Goal: Task Accomplishment & Management: Manage account settings

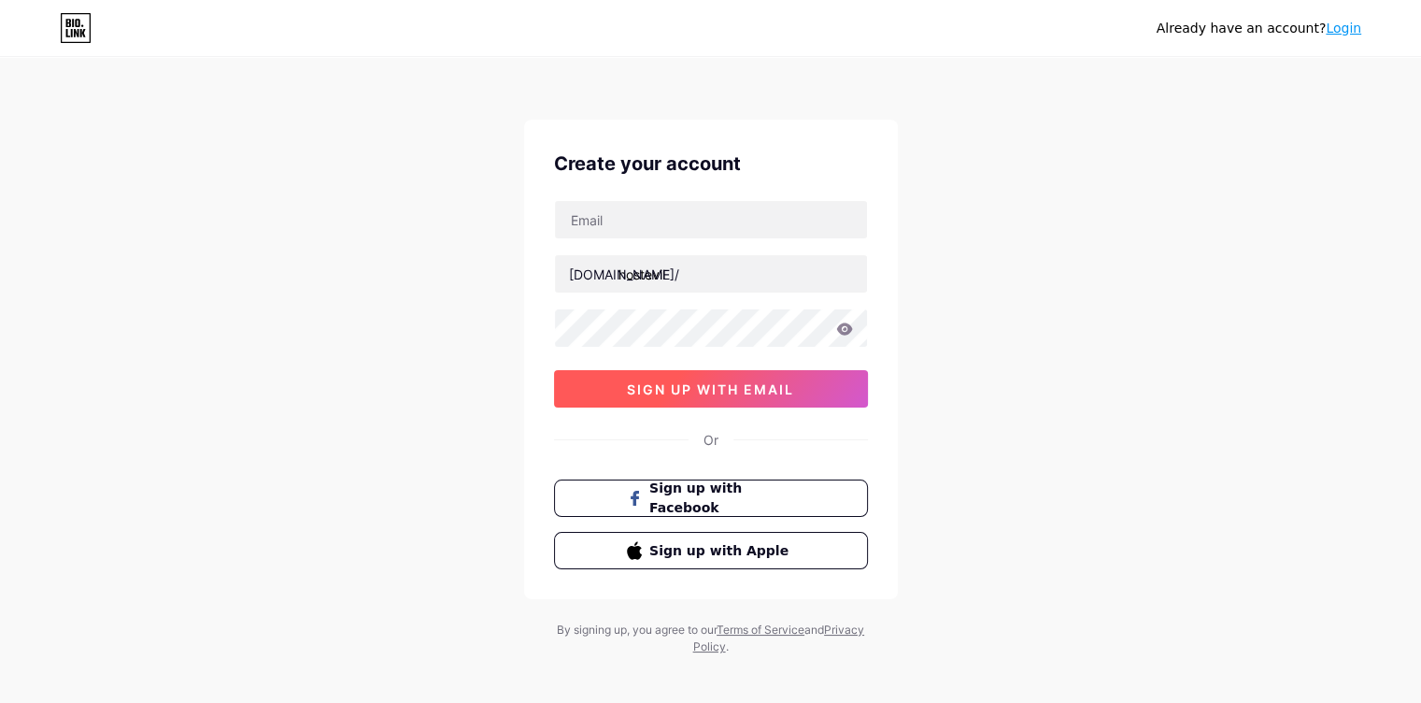
click at [691, 381] on span "sign up with email" at bounding box center [710, 389] width 167 height 16
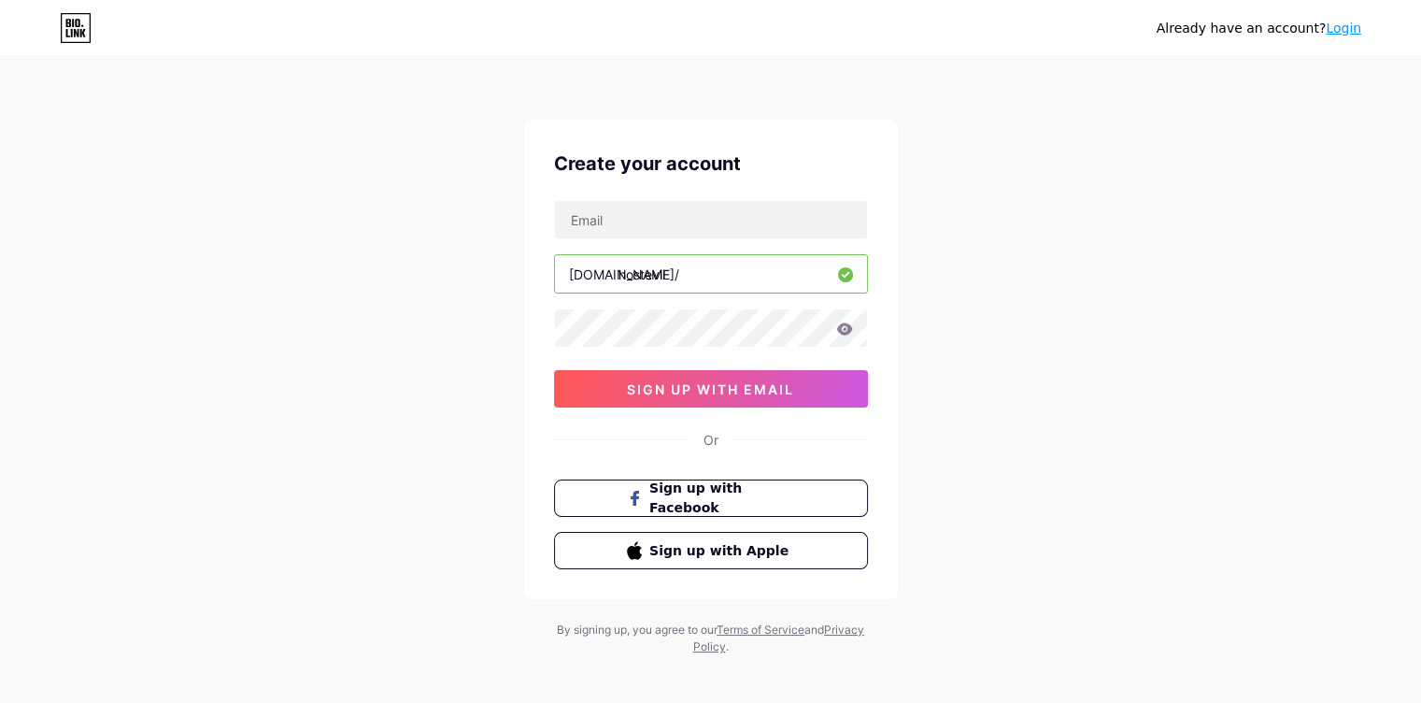
click at [595, 238] on div at bounding box center [711, 219] width 314 height 39
click at [596, 218] on input "text" at bounding box center [711, 219] width 312 height 37
type input "[EMAIL_ADDRESS][DOMAIN_NAME]"
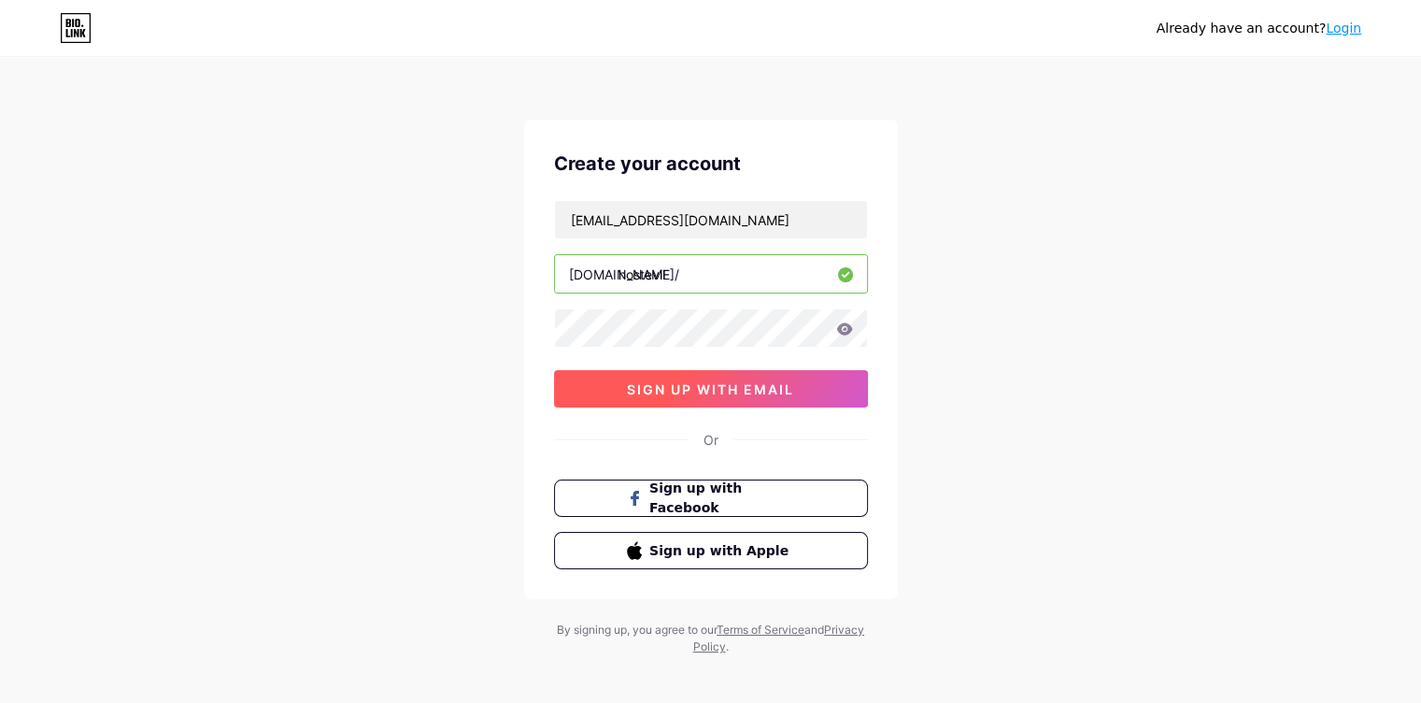
click at [759, 405] on button "sign up with email" at bounding box center [711, 388] width 314 height 37
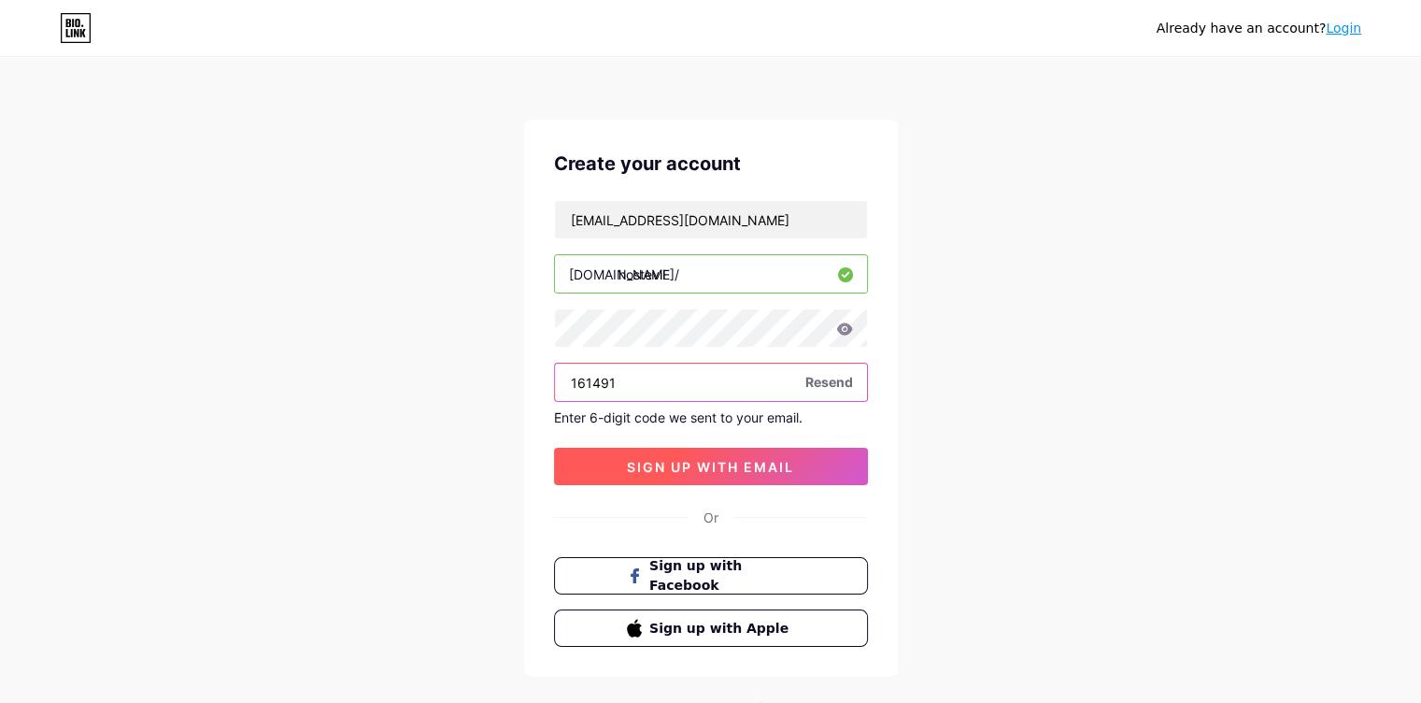
type input "161491"
click at [634, 459] on span "sign up with email" at bounding box center [710, 467] width 167 height 16
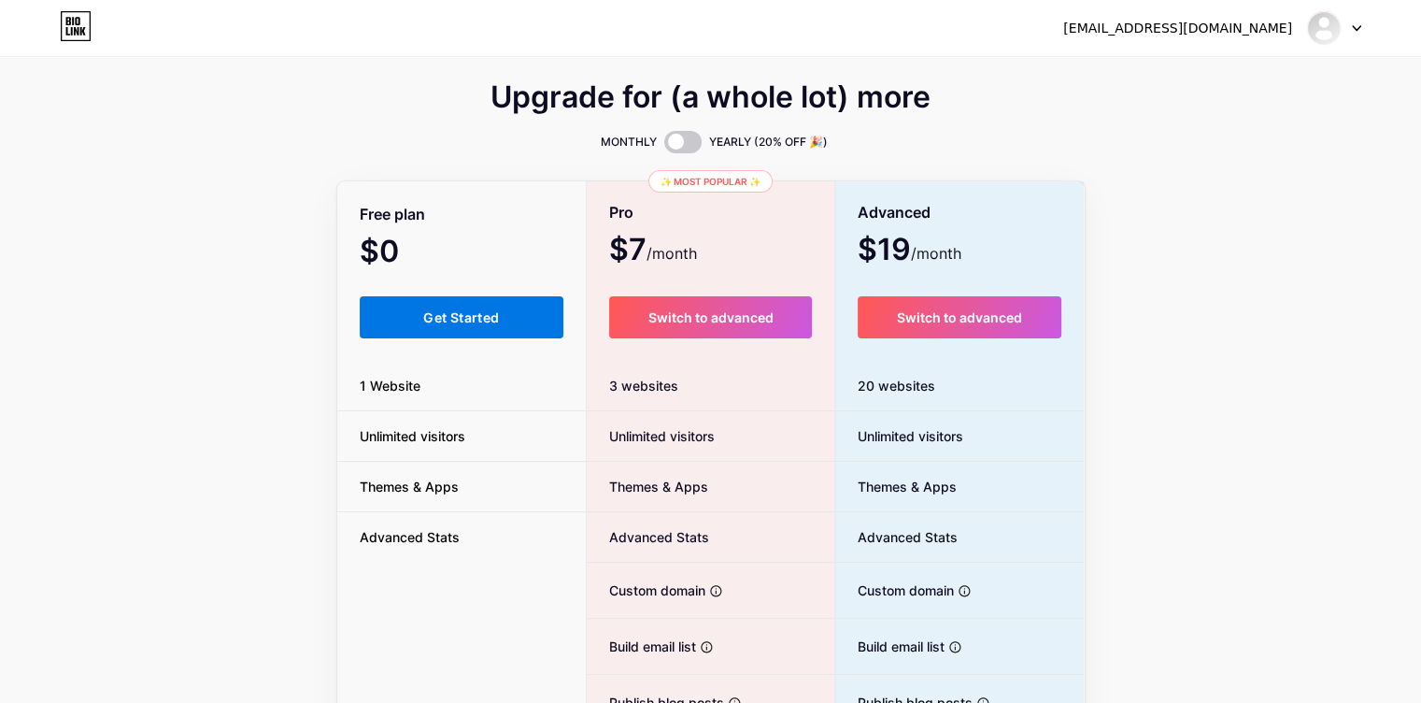
click at [434, 322] on span "Get Started" at bounding box center [461, 317] width 76 height 16
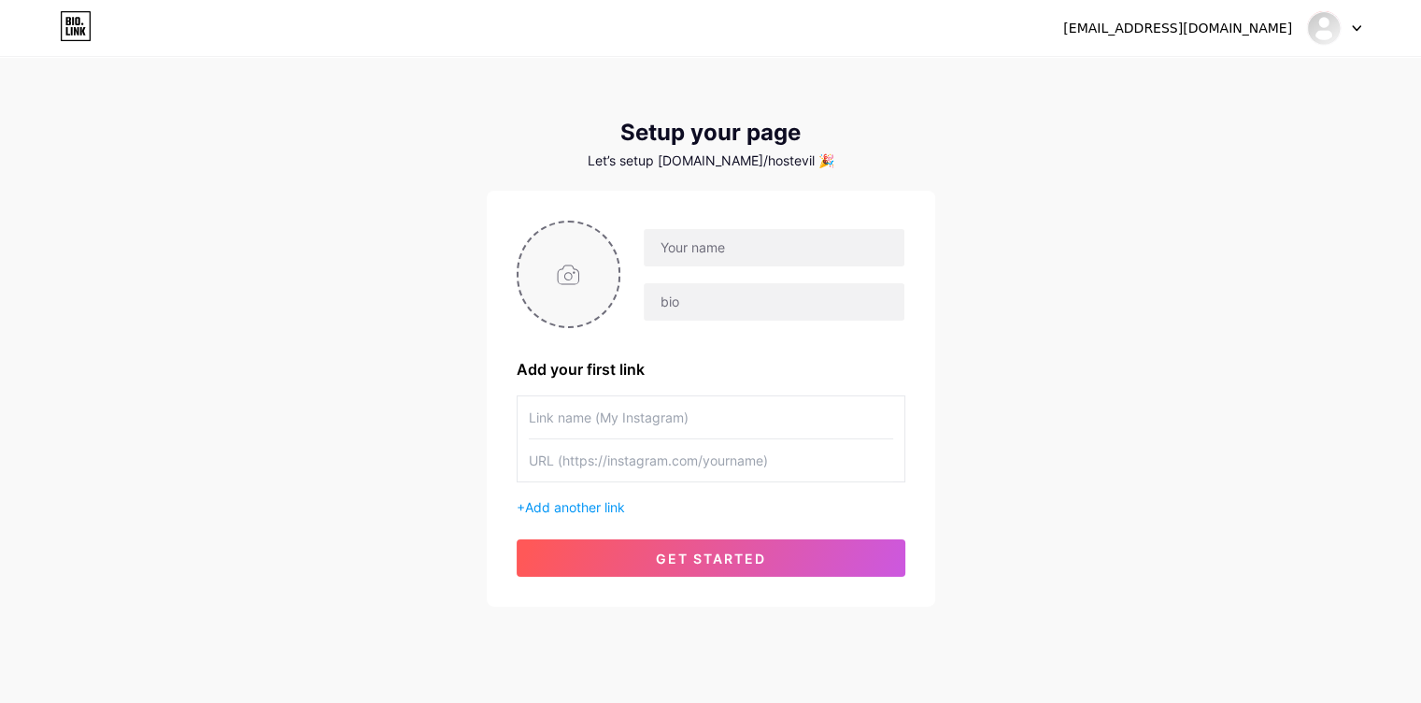
click at [554, 281] on input "file" at bounding box center [569, 274] width 101 height 104
type input "C:\fakepath\hostevilicon.png"
click at [695, 265] on input "text" at bounding box center [774, 247] width 260 height 37
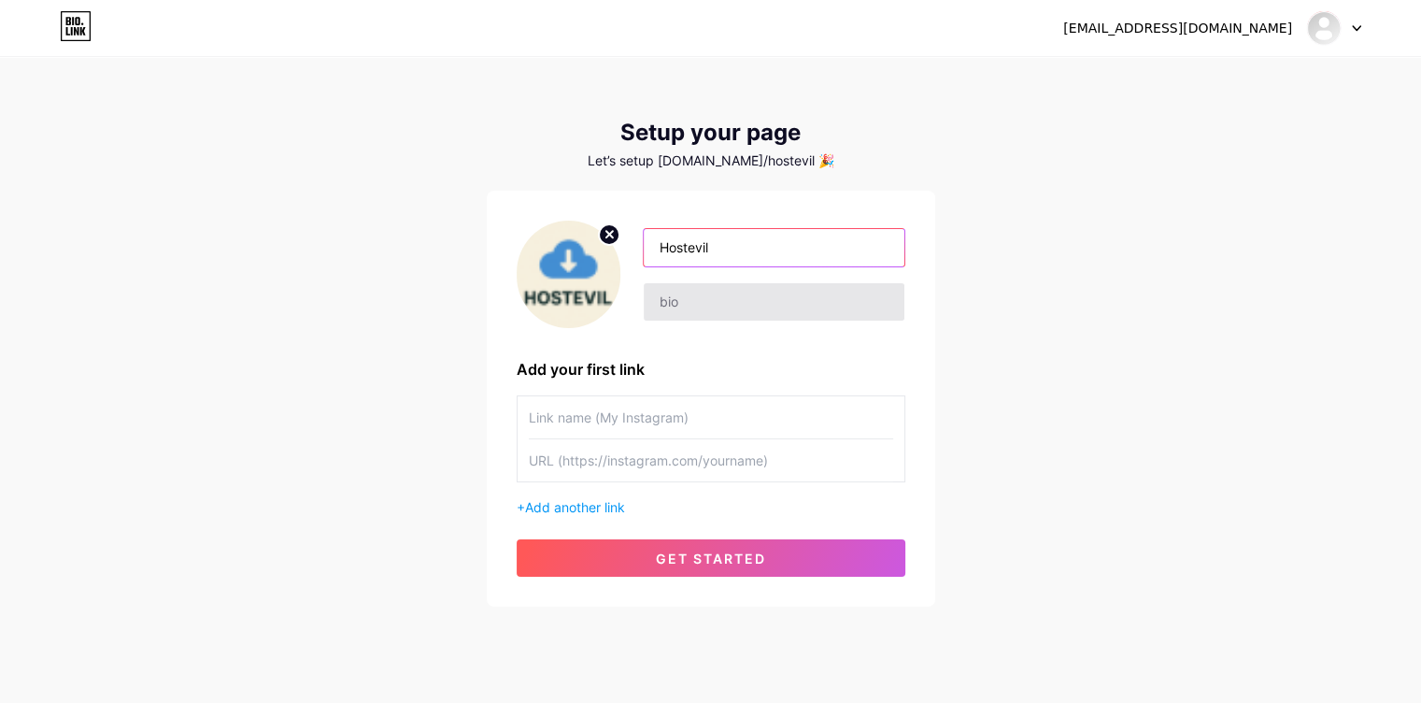
type input "Hostevil"
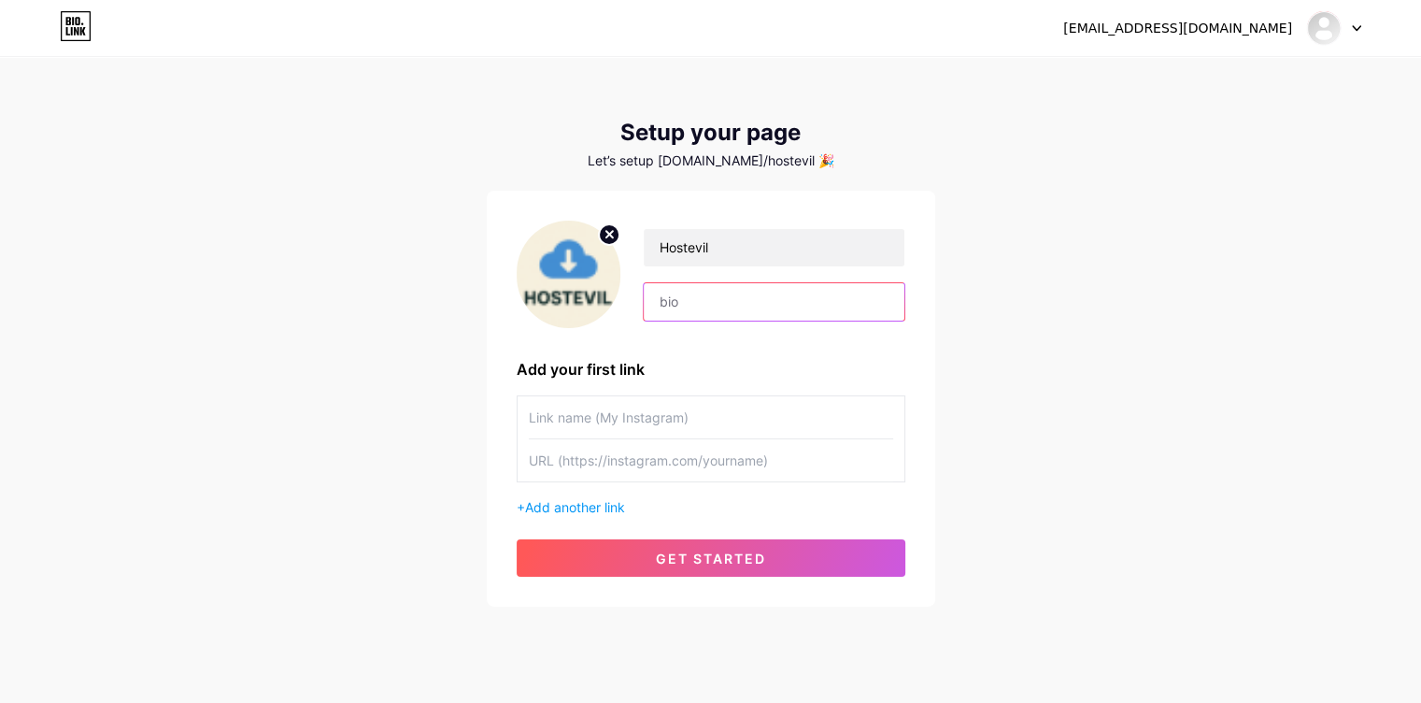
click at [687, 315] on input "text" at bounding box center [774, 301] width 260 height 37
click at [660, 302] on input "[DOMAIN_NAME]" at bounding box center [774, 301] width 260 height 37
type input "website --> [DOMAIN_NAME]"
click at [674, 419] on input "text" at bounding box center [711, 417] width 364 height 42
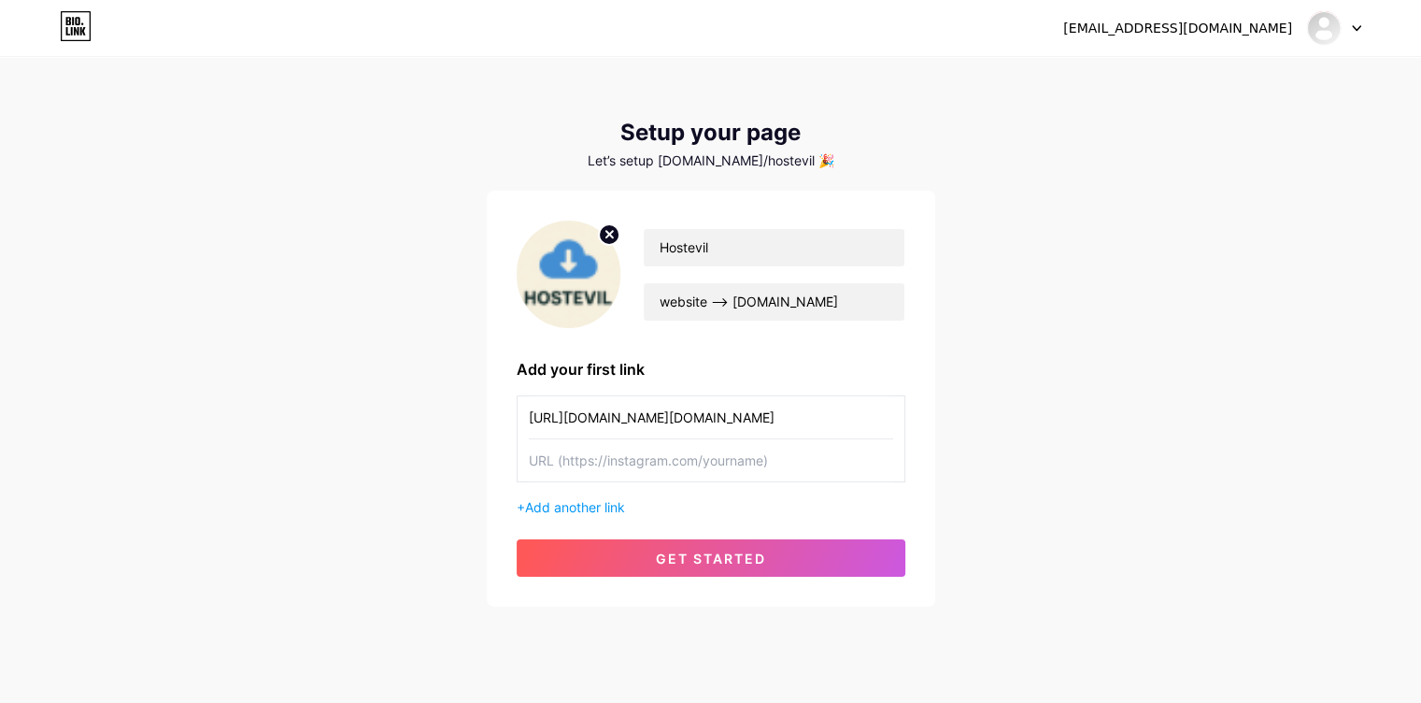
type input "[URL][DOMAIN_NAME][DOMAIN_NAME]"
click at [667, 466] on input "text" at bounding box center [711, 460] width 364 height 42
paste input "[URL][DOMAIN_NAME][DOMAIN_NAME]"
type input "[URL][DOMAIN_NAME][DOMAIN_NAME]"
click at [628, 419] on input "text" at bounding box center [711, 417] width 364 height 42
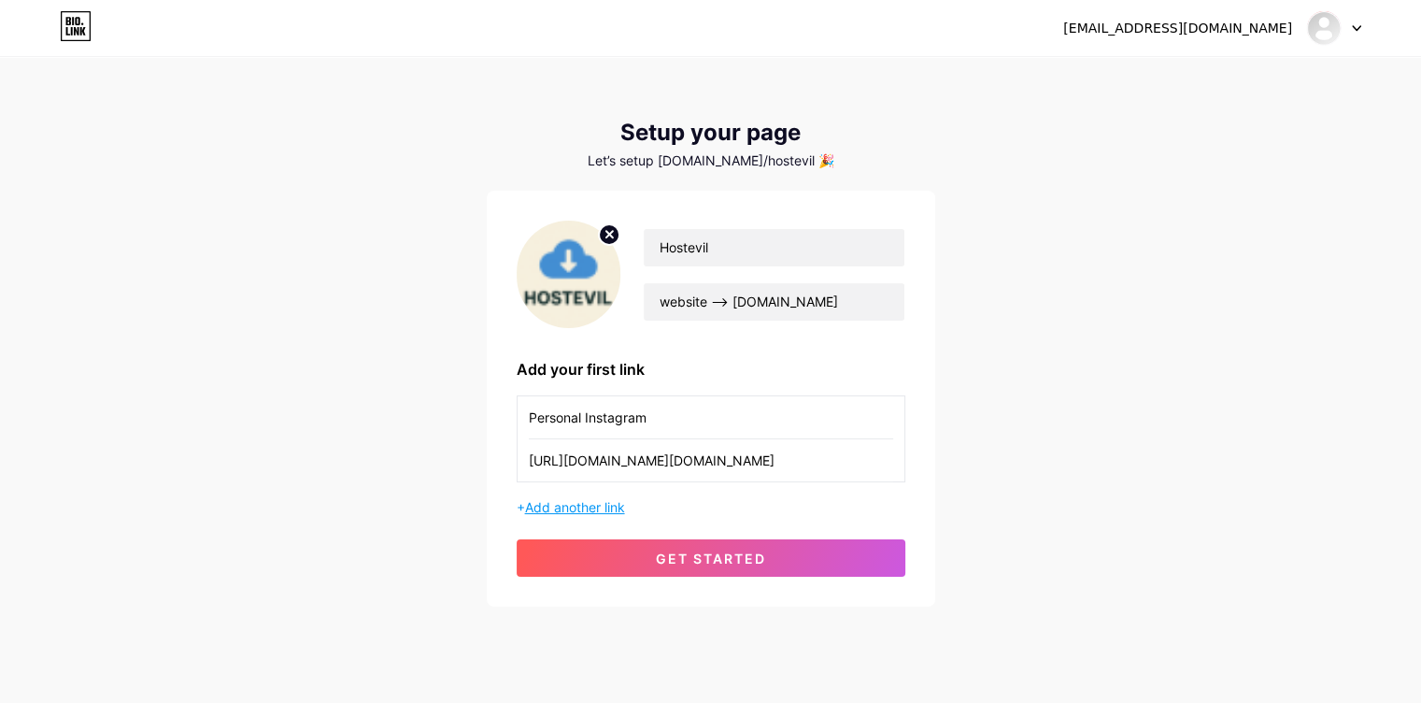
type input "Personal Instagram"
click at [593, 500] on span "Add another link" at bounding box center [575, 507] width 100 height 16
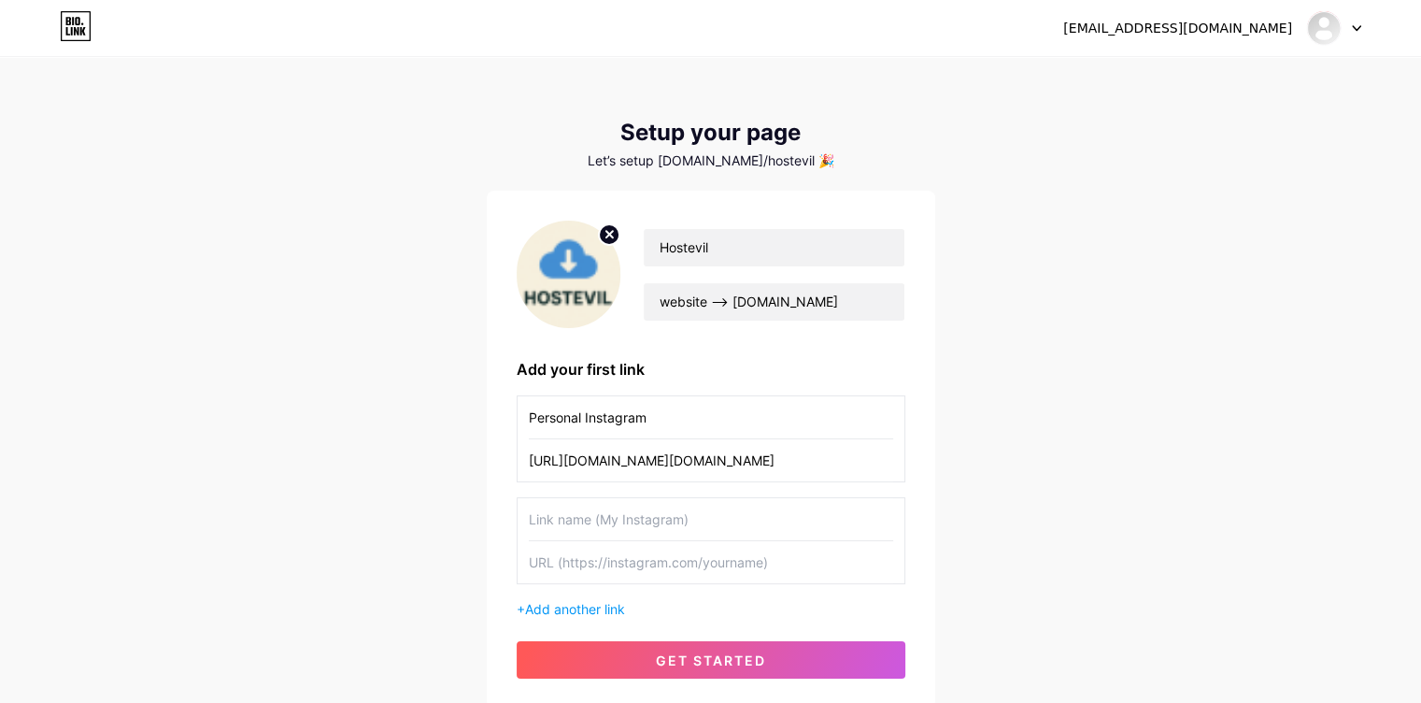
click at [583, 520] on input "text" at bounding box center [711, 519] width 364 height 42
type input "Plus followers 4 Apk"
click at [600, 560] on input "text" at bounding box center [711, 562] width 364 height 42
paste input "[URL][DOMAIN_NAME]"
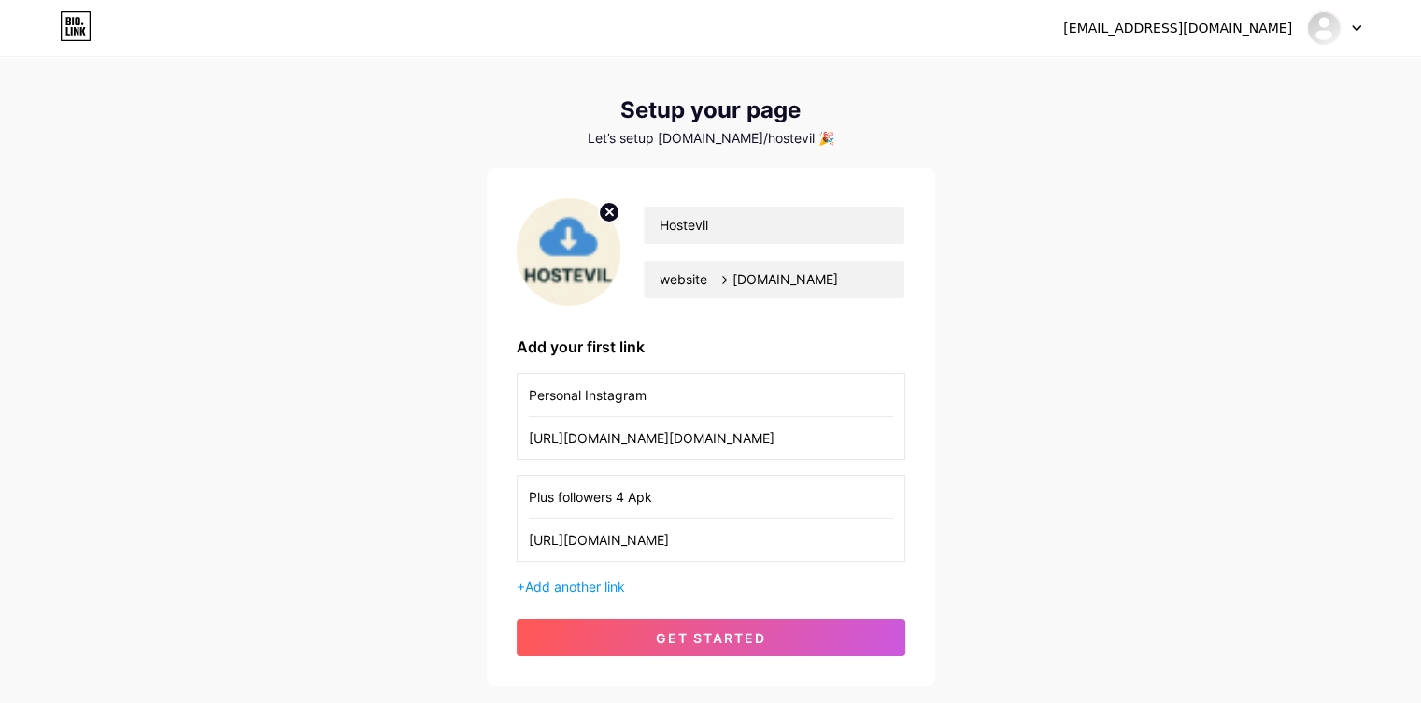
type input "[URL][DOMAIN_NAME]"
click at [621, 435] on input "[URL][DOMAIN_NAME][DOMAIN_NAME]" at bounding box center [711, 438] width 364 height 42
type input "[URL][DOMAIN_NAME][DOMAIN_NAME]"
click at [583, 591] on span "Add another link" at bounding box center [575, 586] width 100 height 16
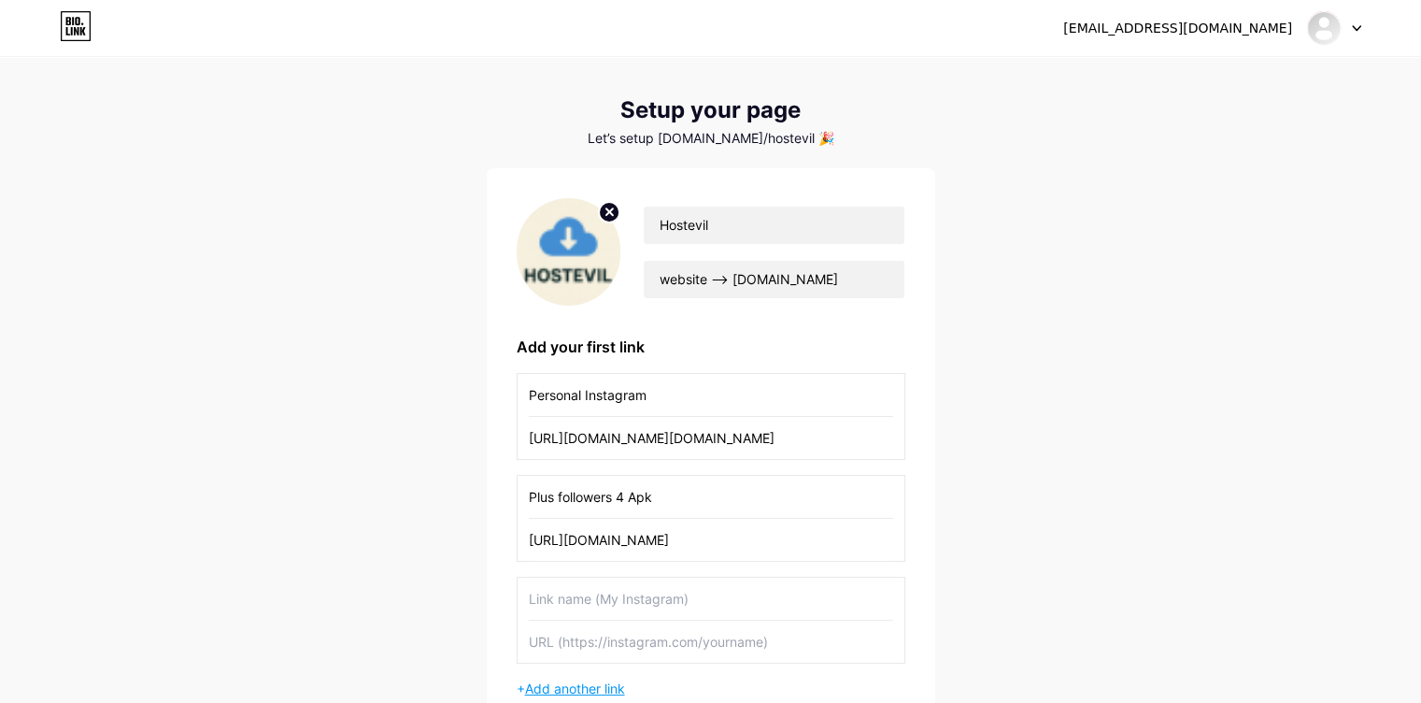
click at [583, 591] on input "text" at bounding box center [711, 598] width 364 height 42
type input "Youtube channel"
click at [580, 647] on input "text" at bounding box center [711, 641] width 364 height 42
paste input "[URL][DOMAIN_NAME]"
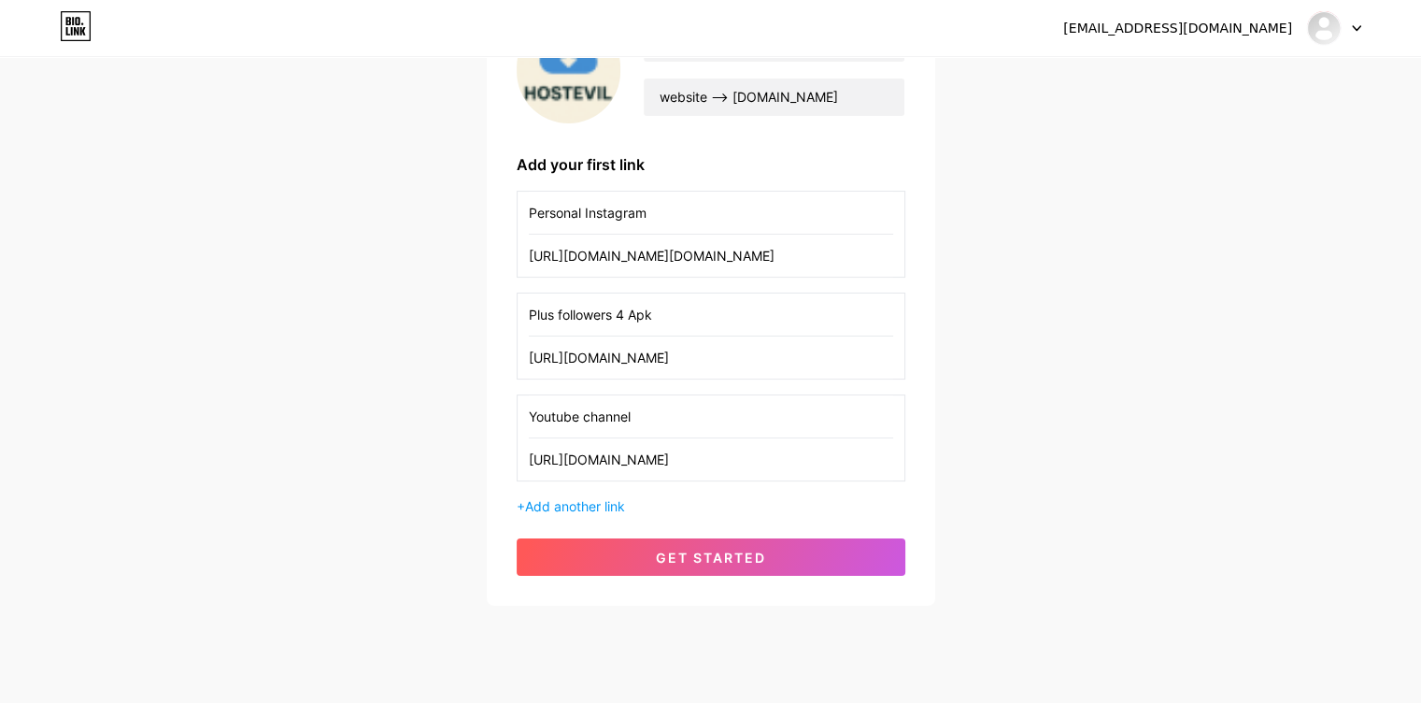
scroll to position [206, 0]
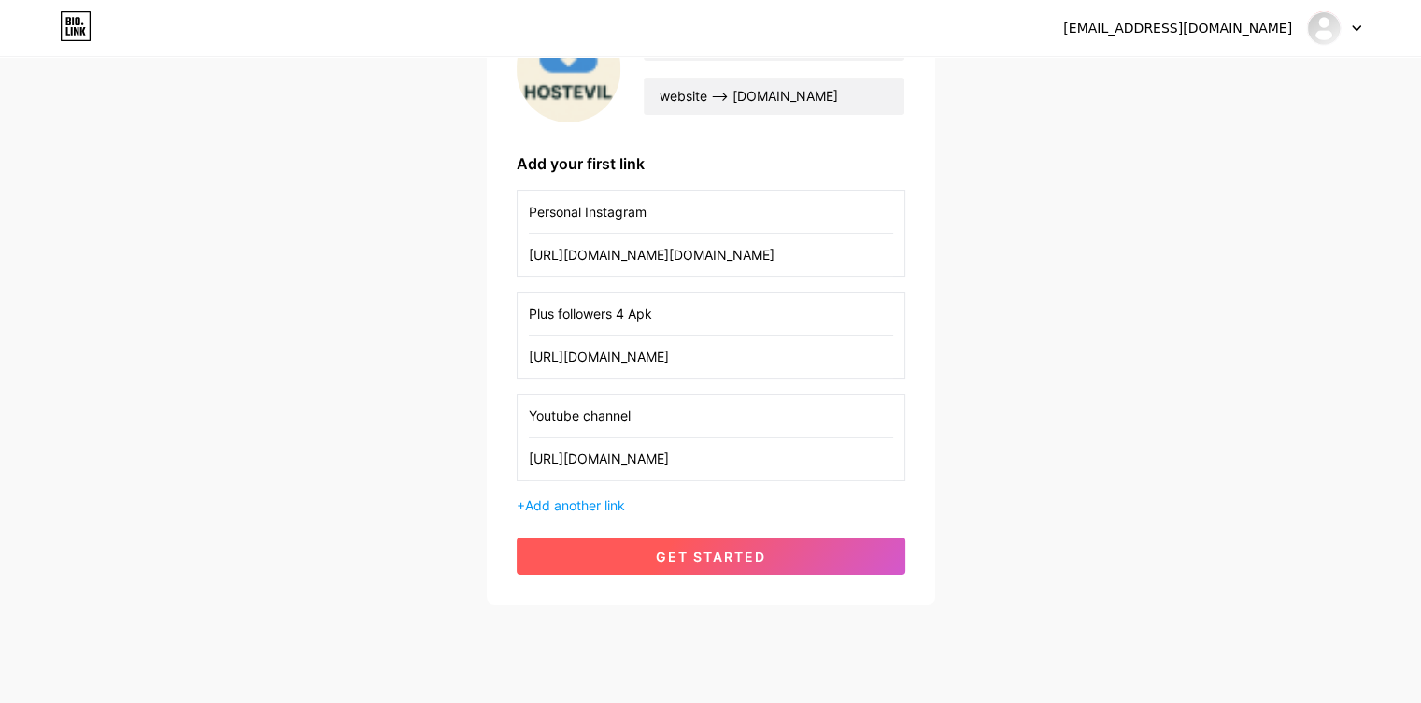
type input "[URL][DOMAIN_NAME]"
click at [662, 544] on button "get started" at bounding box center [711, 555] width 389 height 37
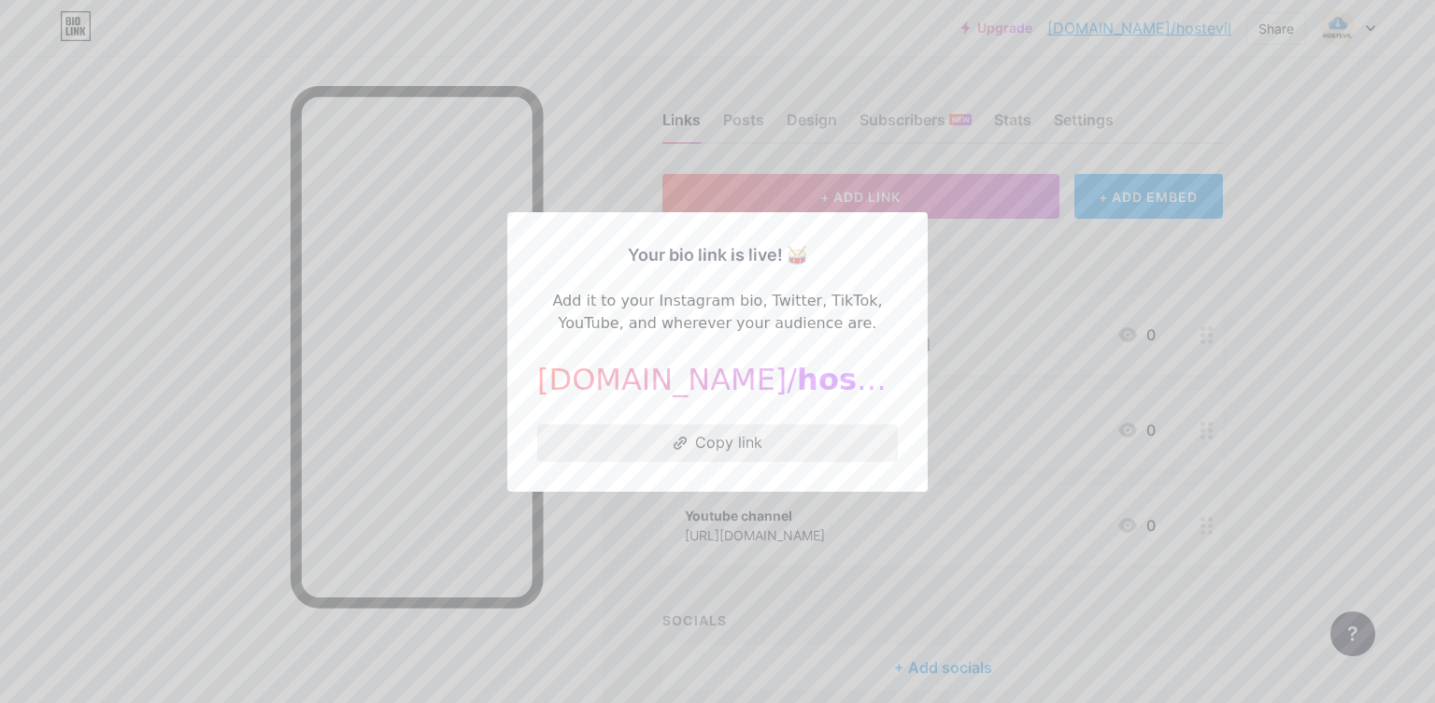
click at [714, 431] on button "Copy link" at bounding box center [717, 442] width 361 height 37
click at [1111, 289] on div at bounding box center [717, 351] width 1435 height 703
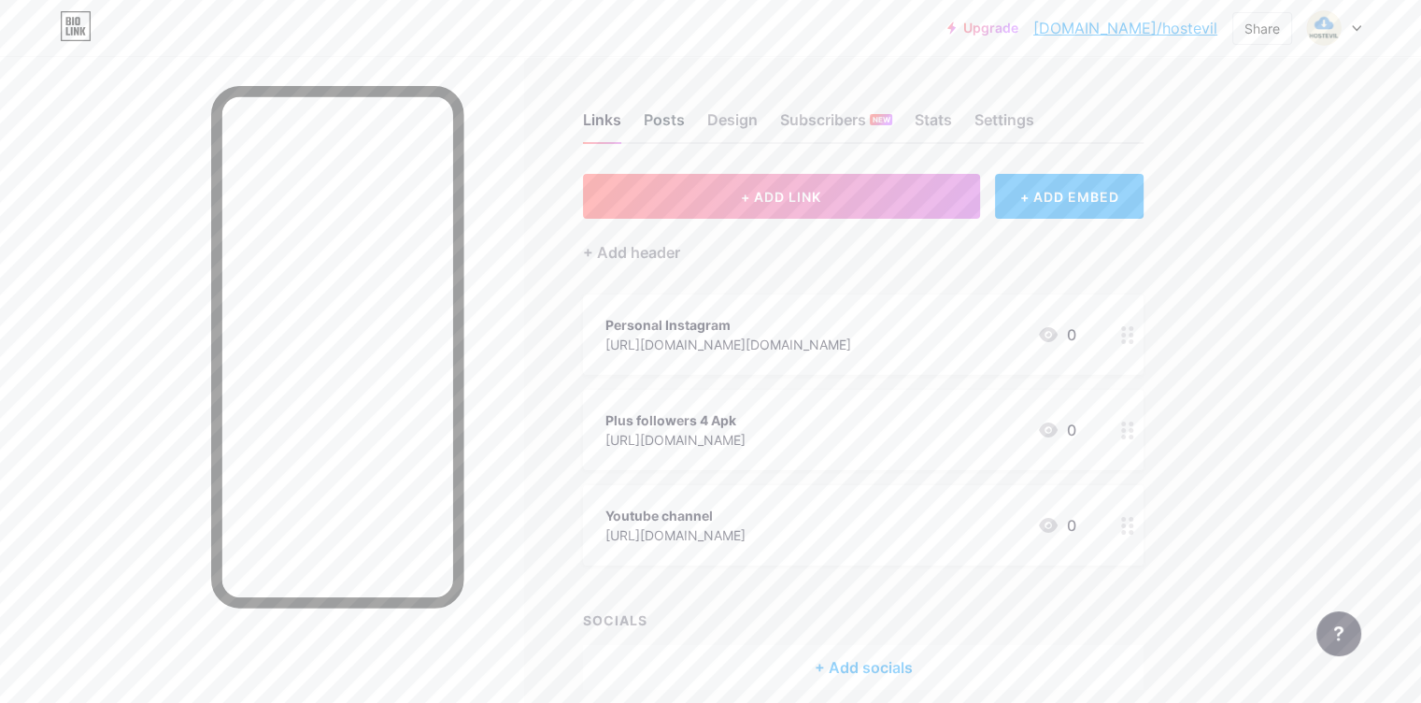
click at [685, 132] on div "Posts" at bounding box center [664, 125] width 41 height 34
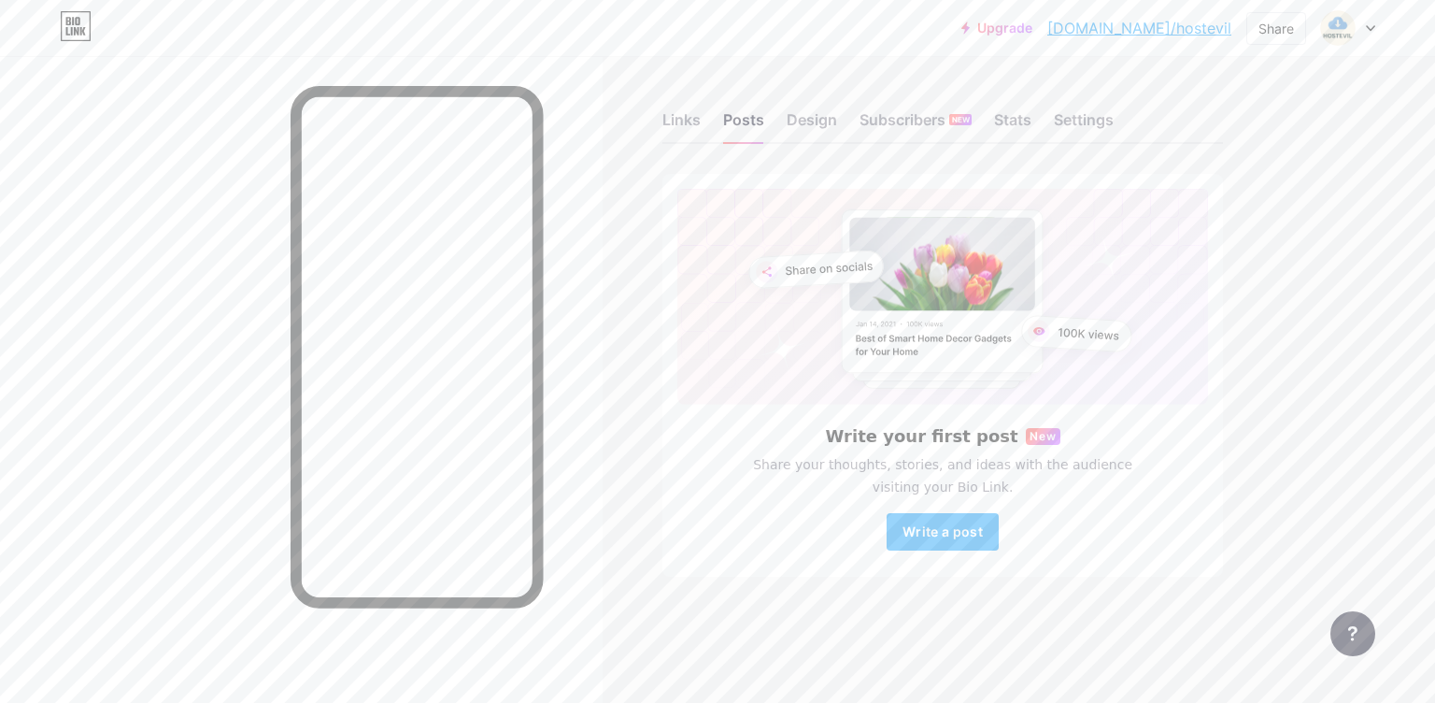
click at [787, 117] on div "Design" at bounding box center [812, 125] width 50 height 34
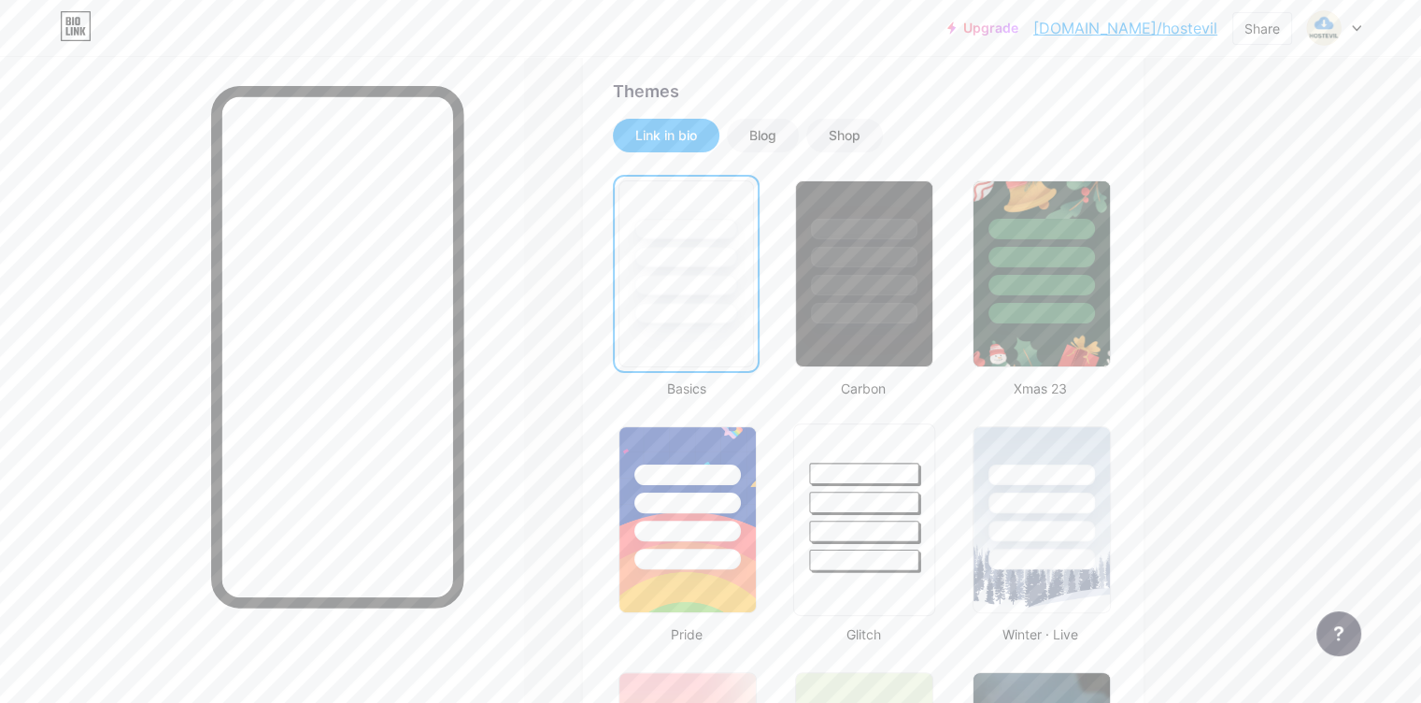
scroll to position [456, 0]
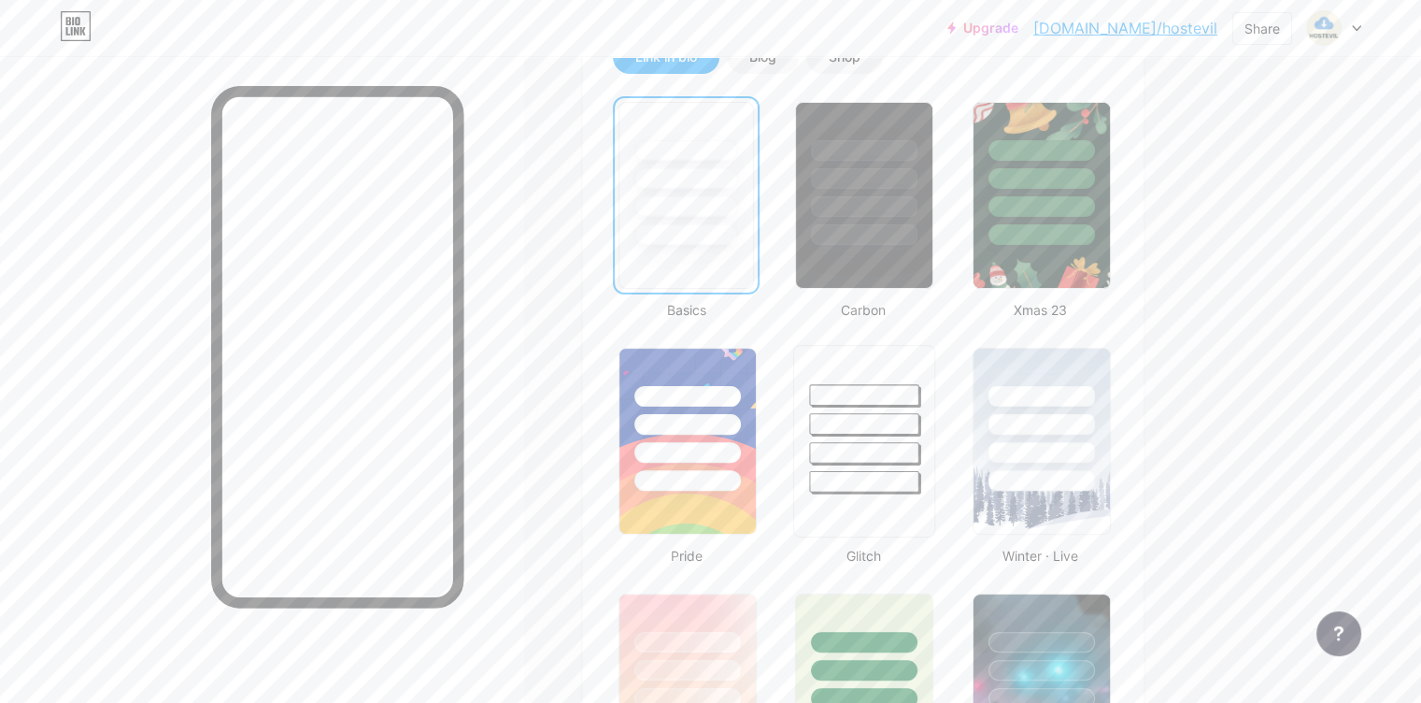
click at [919, 477] on div at bounding box center [864, 481] width 109 height 21
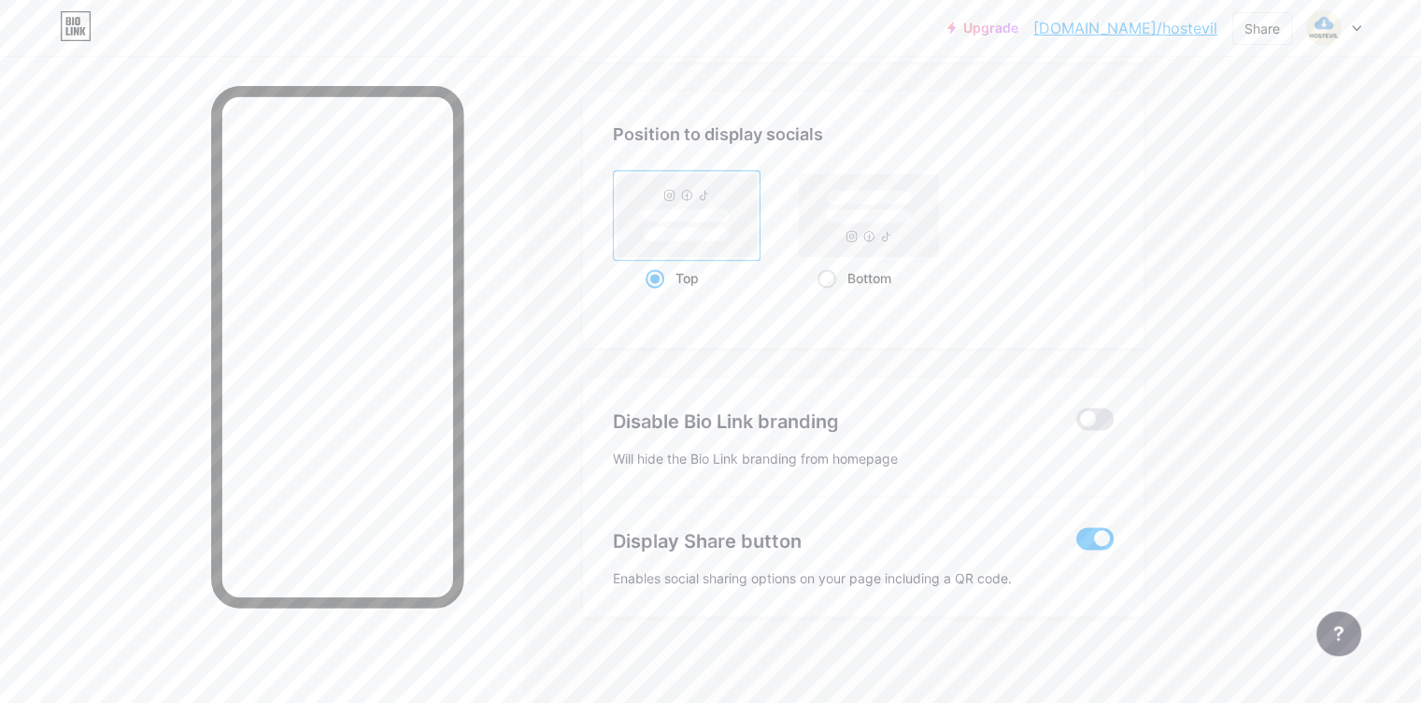
scroll to position [2347, 0]
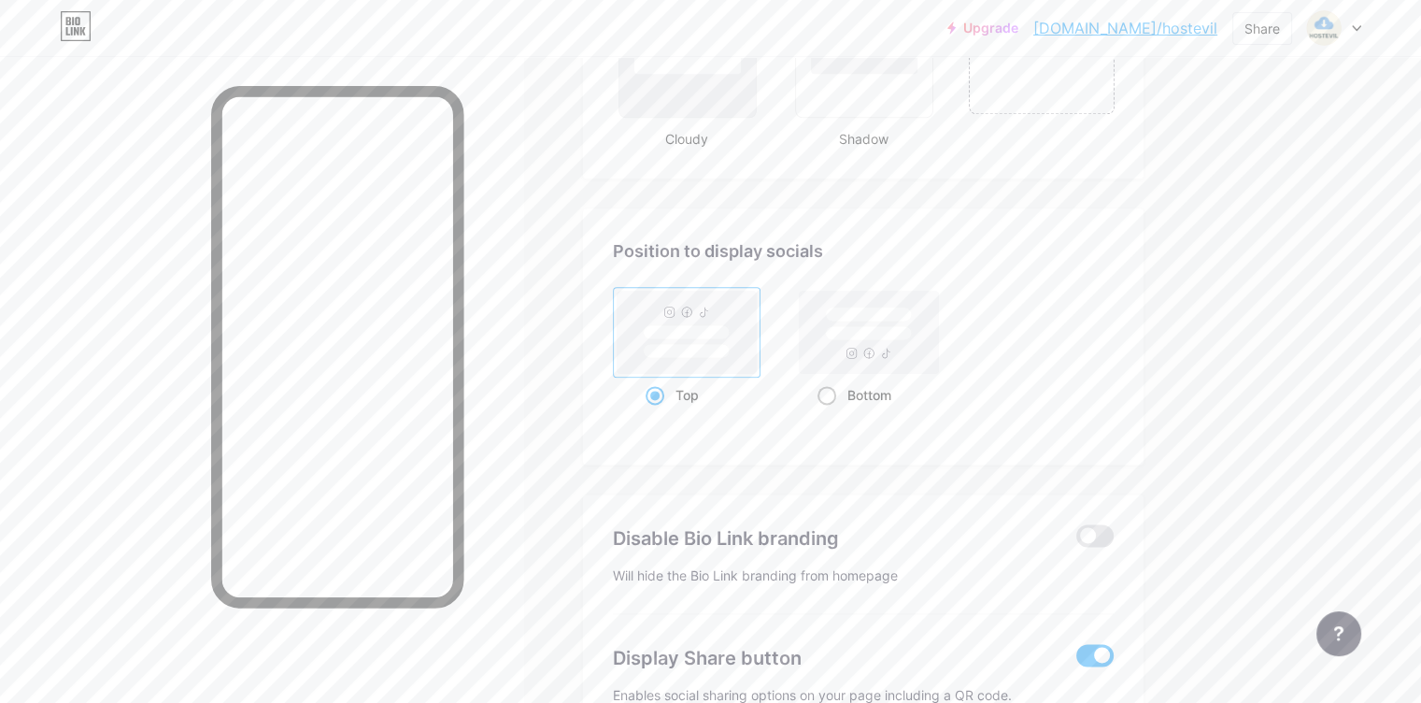
drag, startPoint x: 893, startPoint y: 381, endPoint x: 863, endPoint y: 284, distance: 101.7
click at [863, 286] on label "Bottom" at bounding box center [854, 349] width 178 height 126
click at [830, 412] on input "Bottom" at bounding box center [824, 418] width 12 height 12
radio input "true"
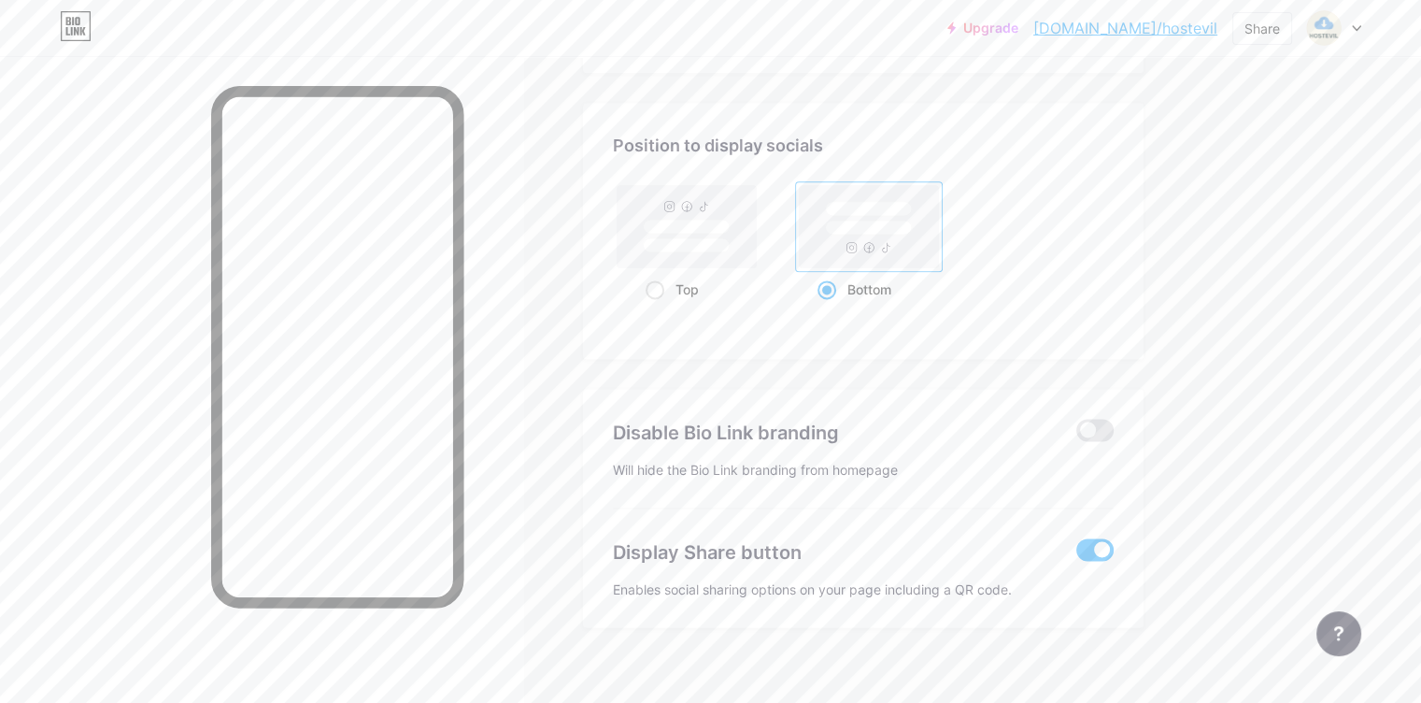
scroll to position [2456, 0]
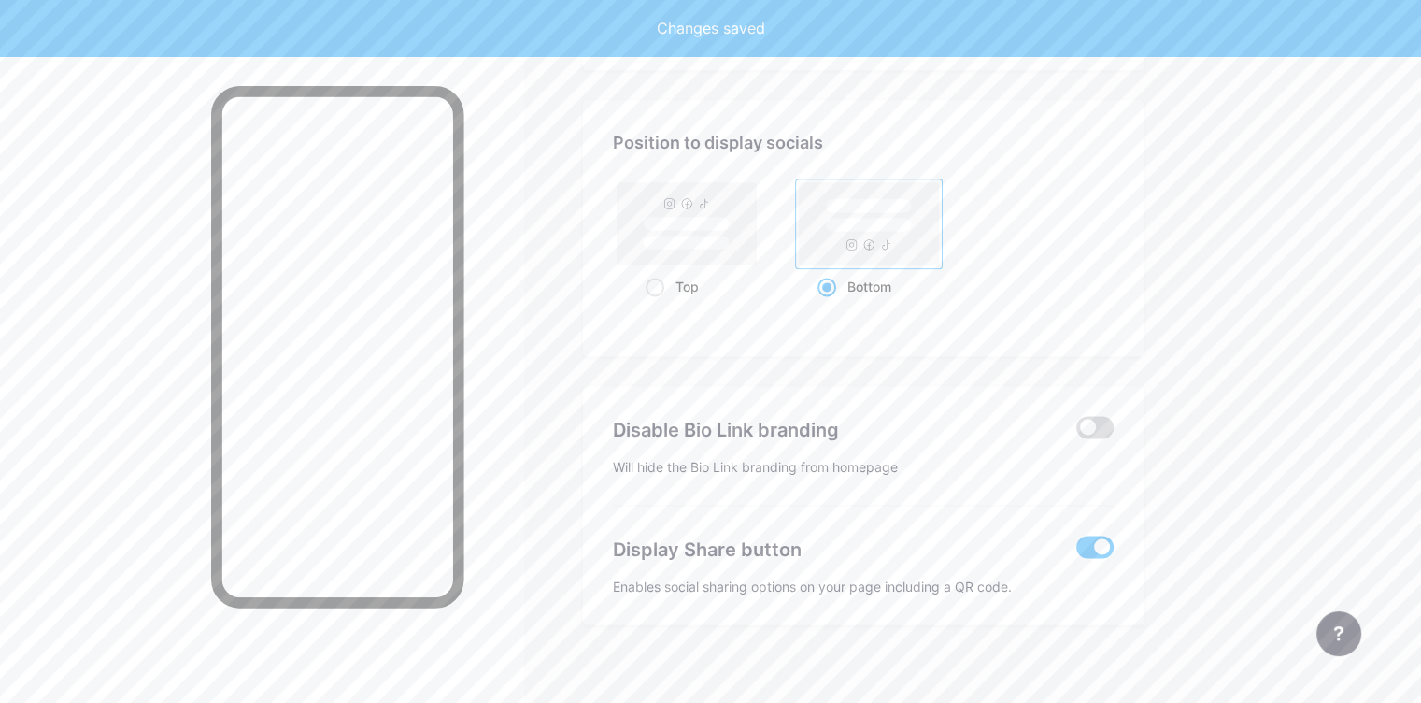
click at [1114, 418] on span at bounding box center [1094, 427] width 37 height 22
click at [1076, 432] on input "checkbox" at bounding box center [1076, 432] width 0 height 0
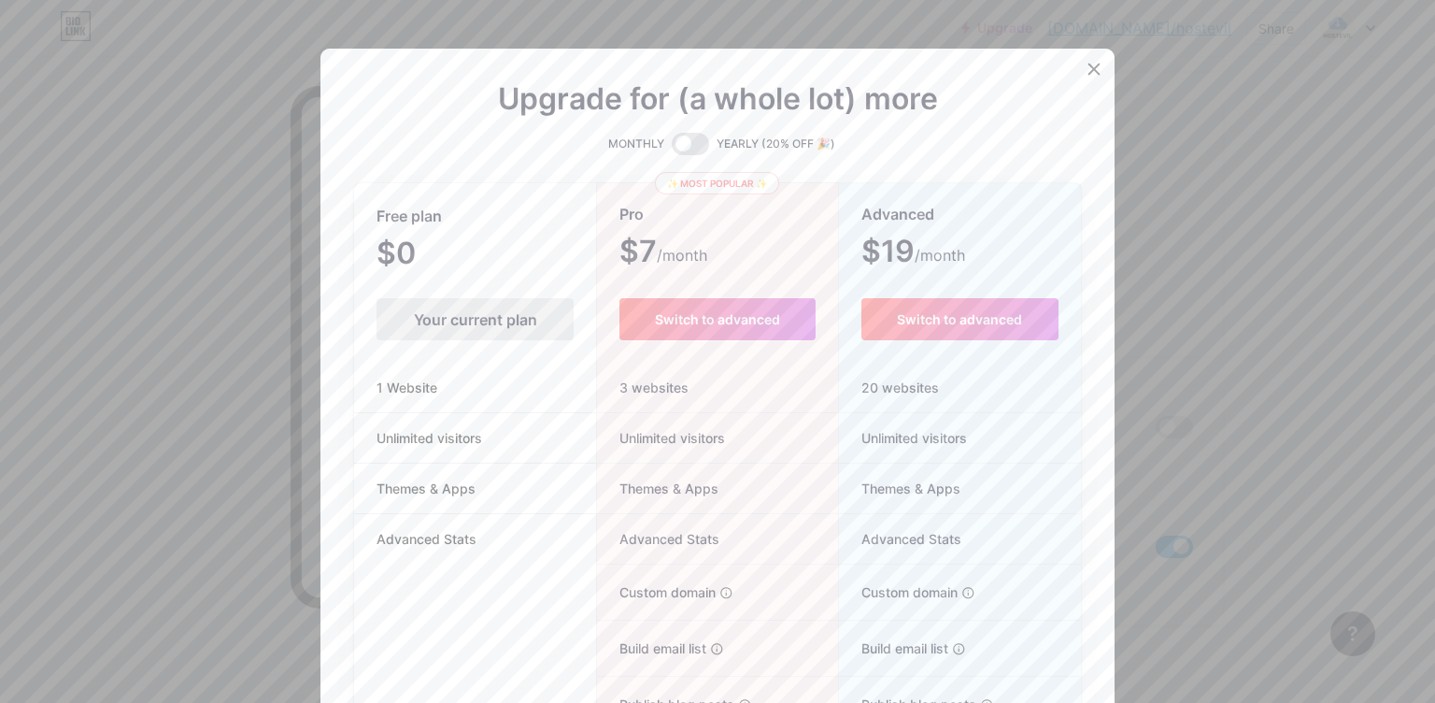
click at [1114, 319] on div at bounding box center [717, 351] width 1435 height 703
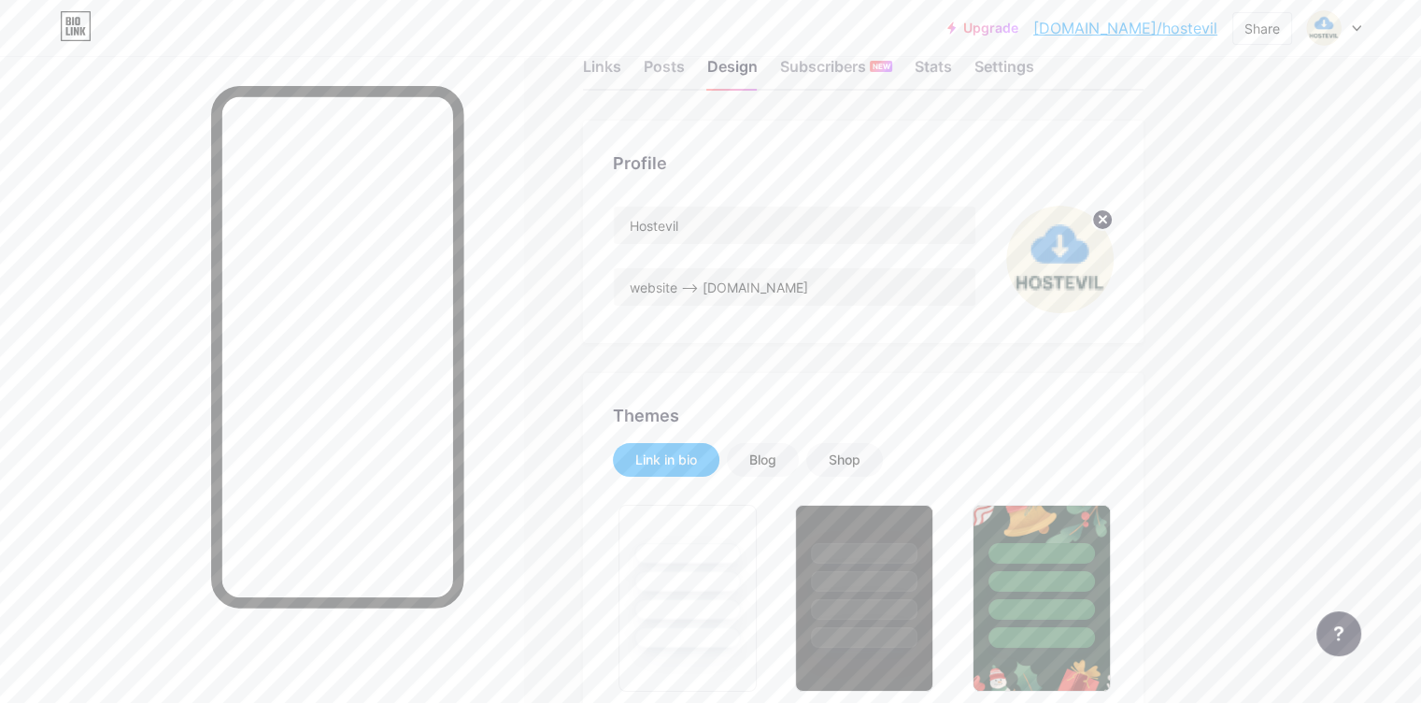
scroll to position [0, 0]
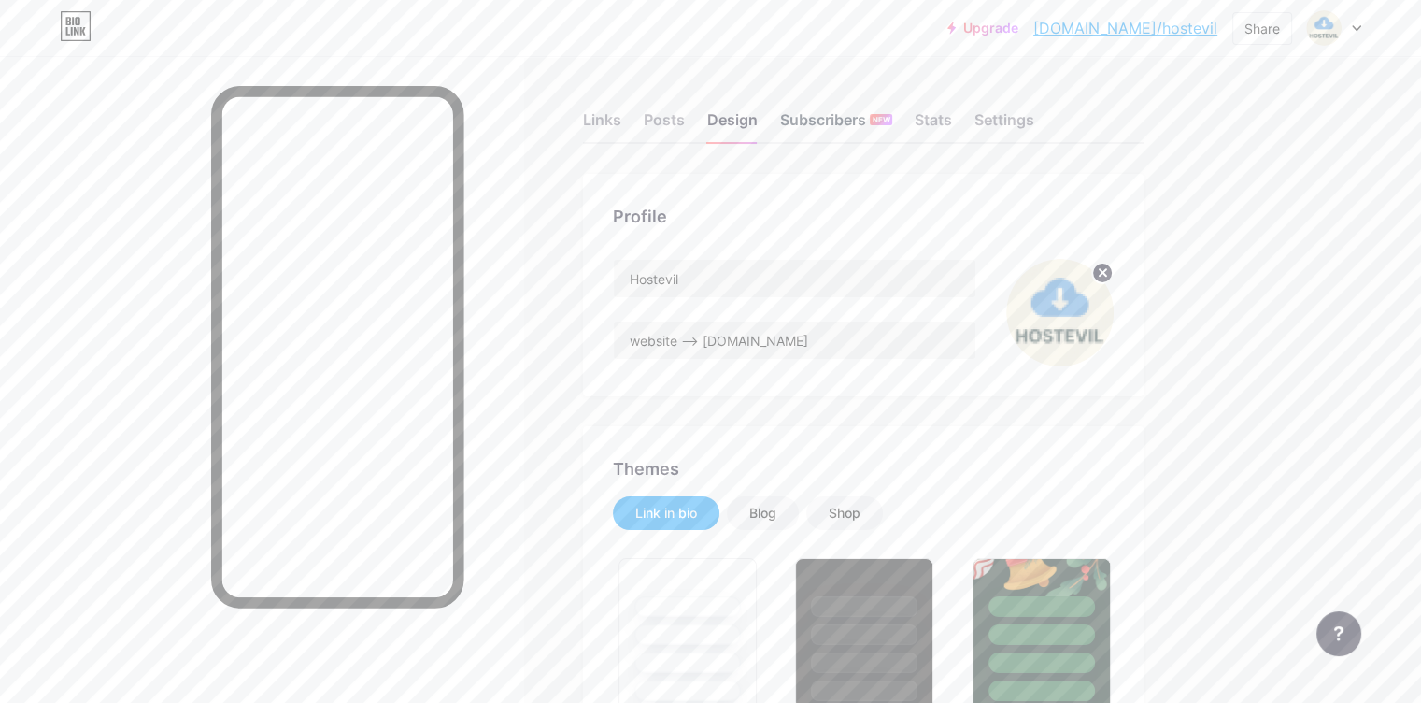
click at [892, 121] on div "NEW" at bounding box center [881, 119] width 22 height 11
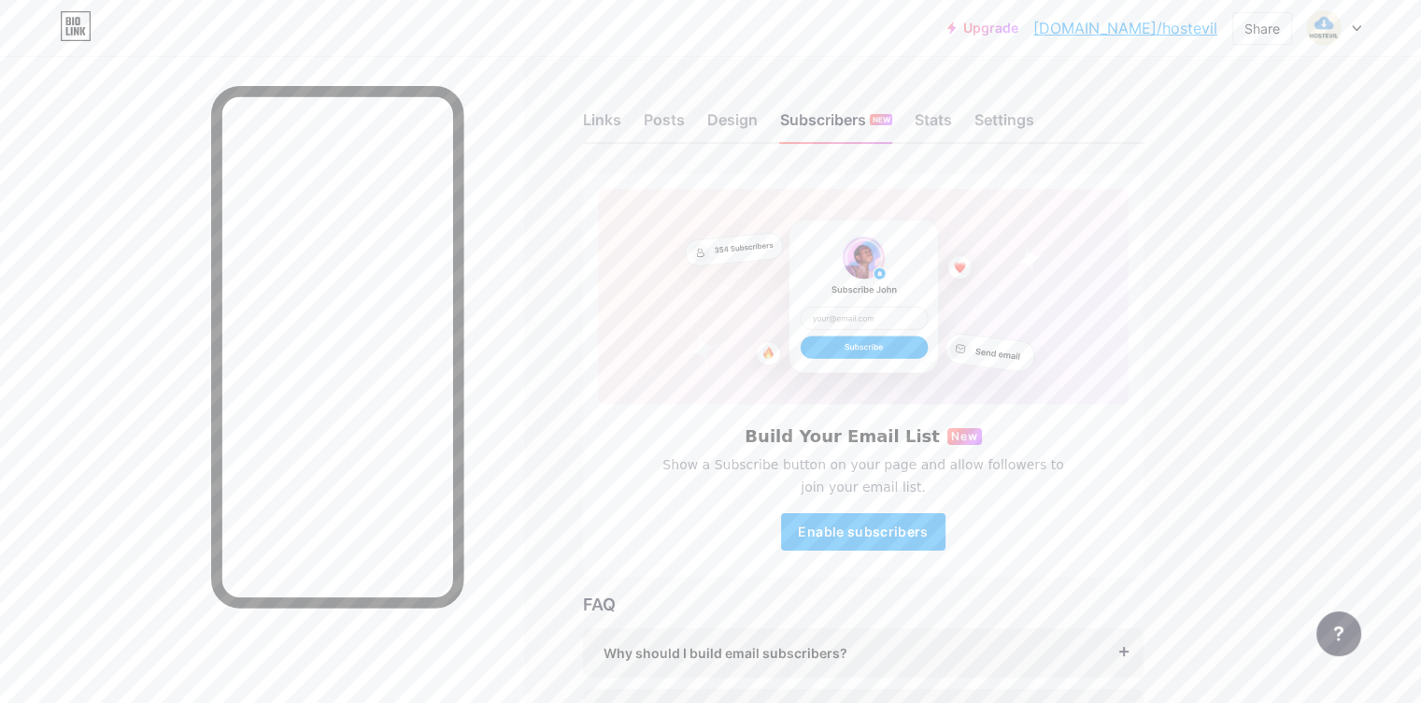
click at [1002, 106] on div "Links Posts Design Subscribers NEW Stats Settings" at bounding box center [863, 110] width 561 height 65
click at [952, 117] on div "Stats" at bounding box center [933, 125] width 37 height 34
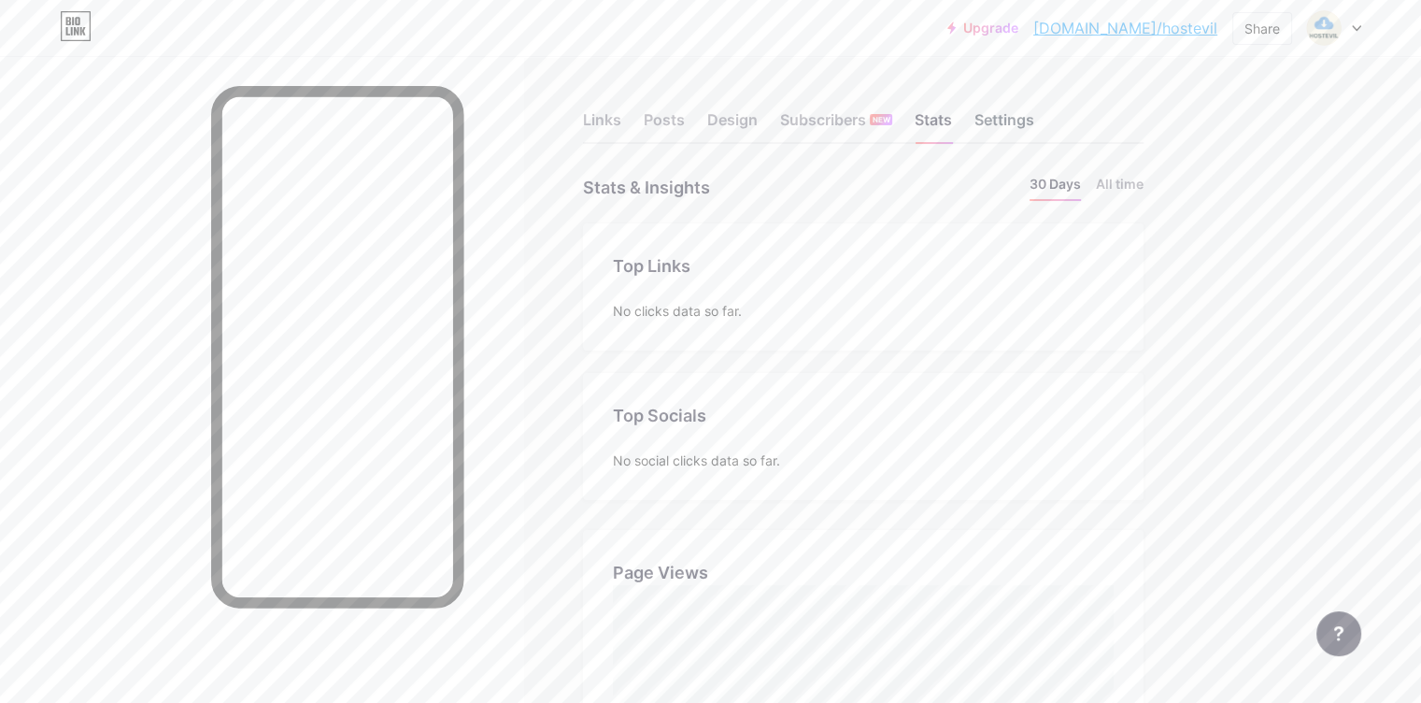
scroll to position [703, 1420]
click at [1034, 132] on div "Settings" at bounding box center [1005, 125] width 60 height 34
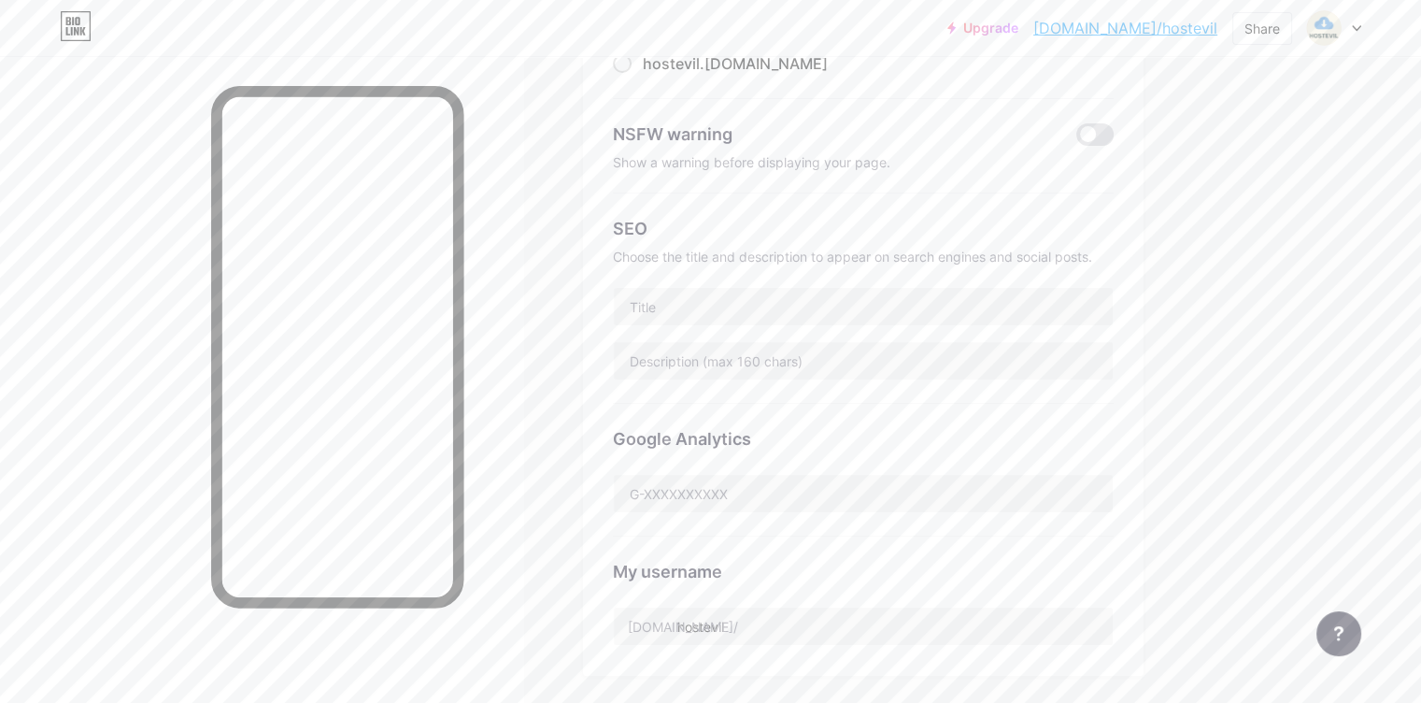
scroll to position [254, 0]
click at [799, 297] on input "text" at bounding box center [863, 305] width 499 height 37
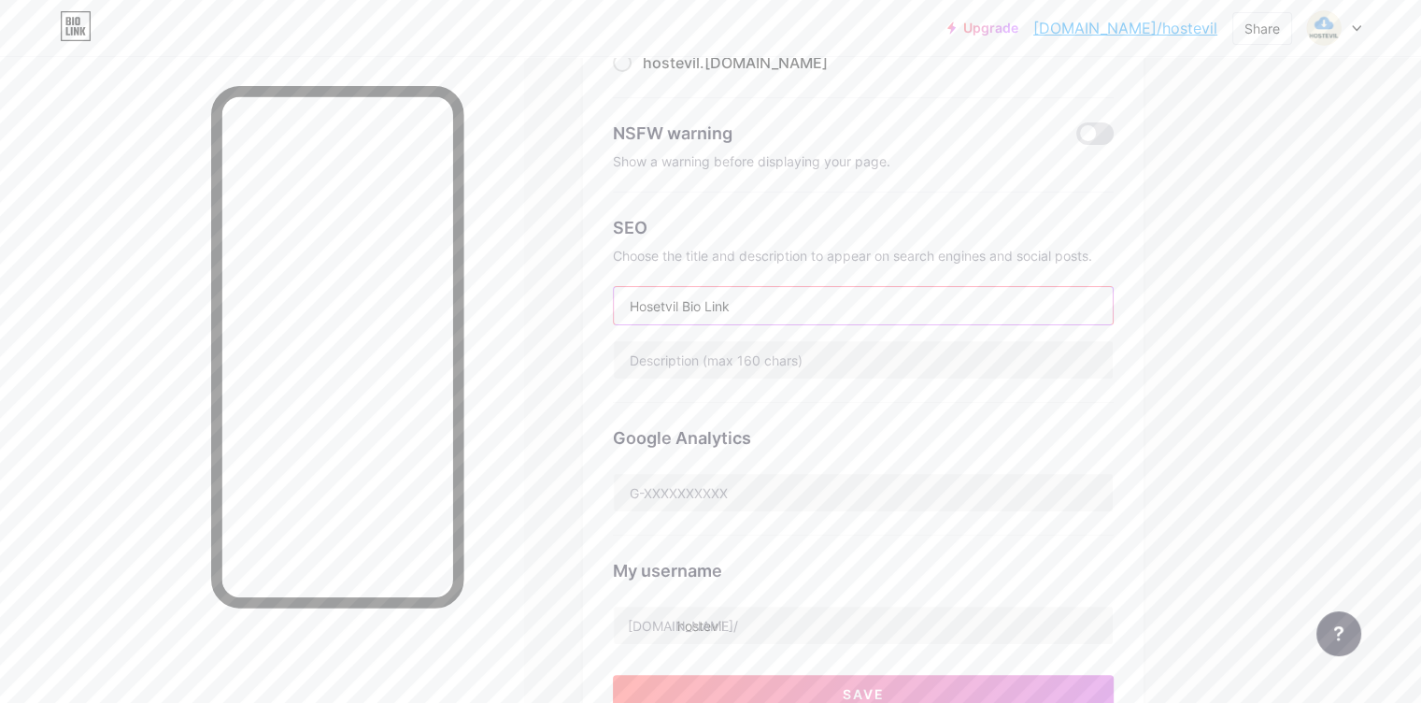
type input "Hosetvil Bio Links"
drag, startPoint x: 833, startPoint y: 310, endPoint x: 645, endPoint y: 315, distance: 188.8
click at [645, 315] on div "Links Posts Design Subscribers NEW Stats Settings Preferred link This is an aes…" at bounding box center [611, 539] width 1222 height 1474
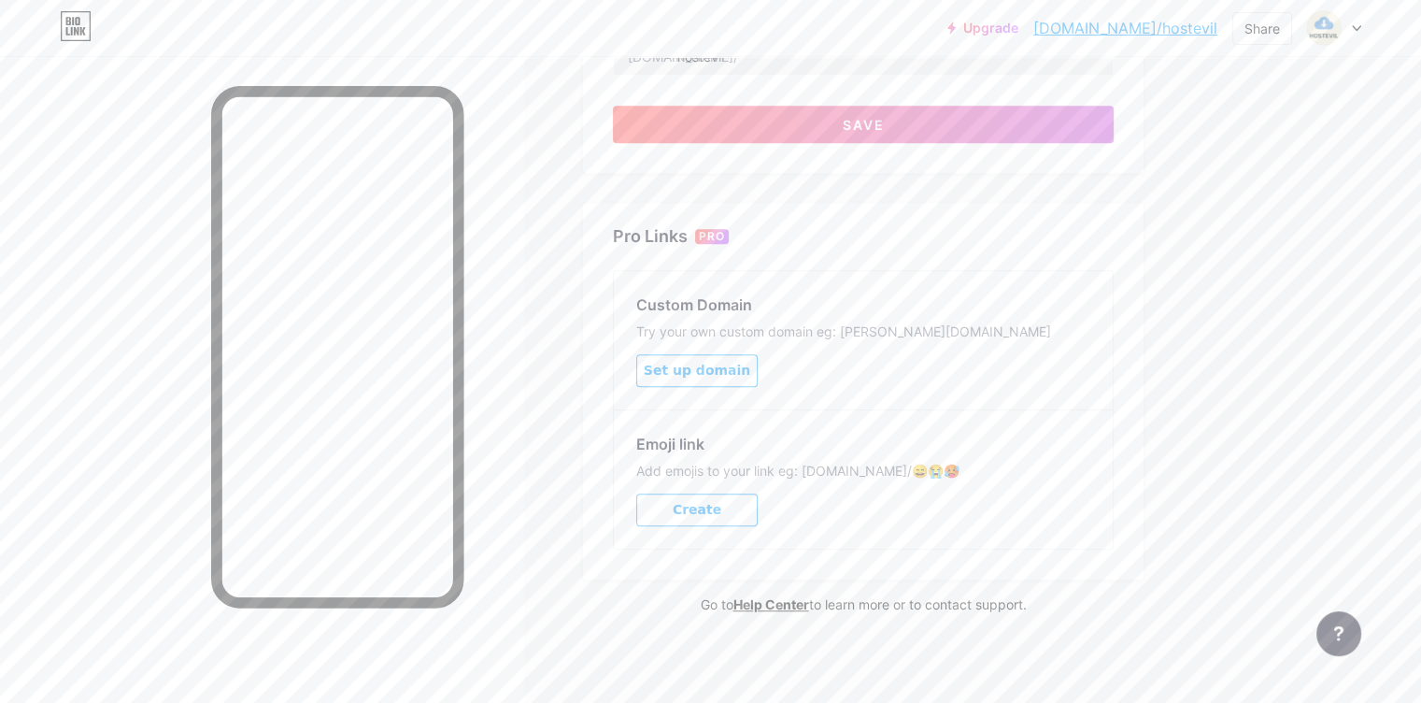
scroll to position [0, 0]
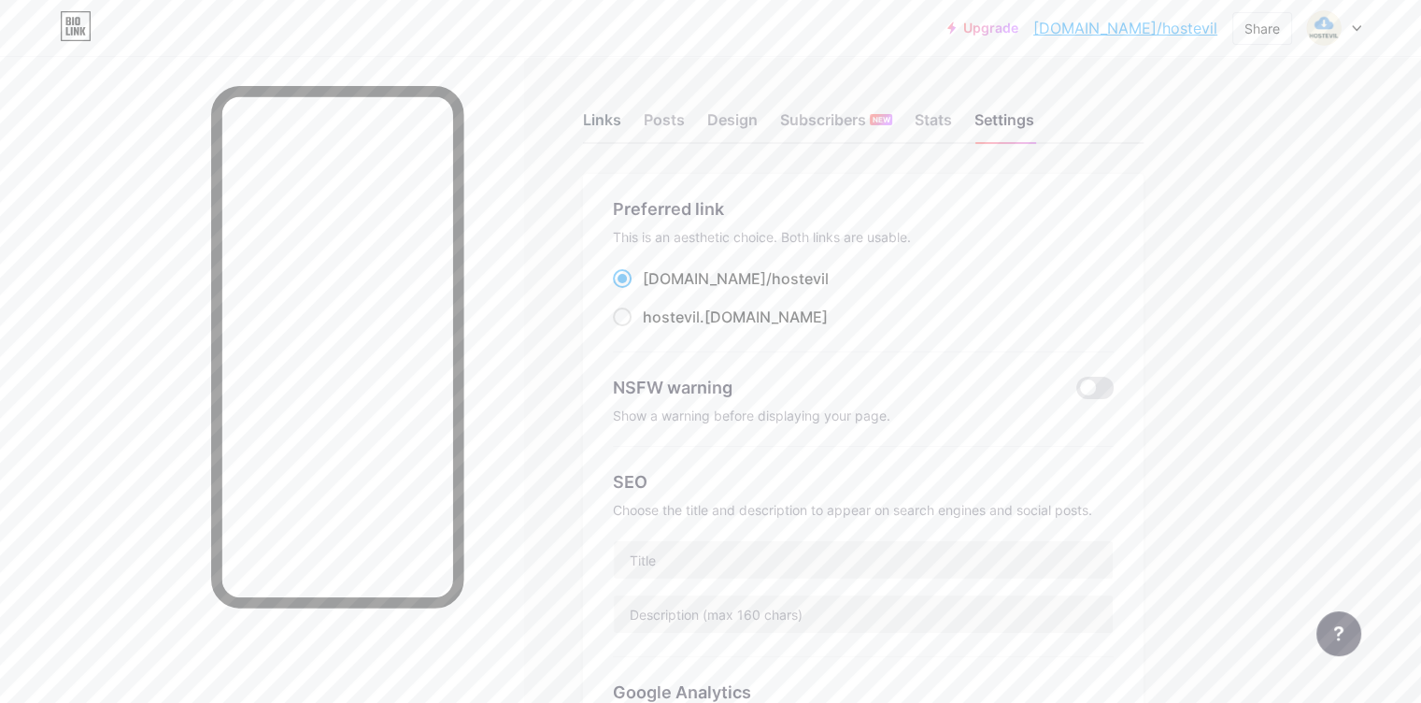
click at [621, 127] on div "Links" at bounding box center [602, 125] width 38 height 34
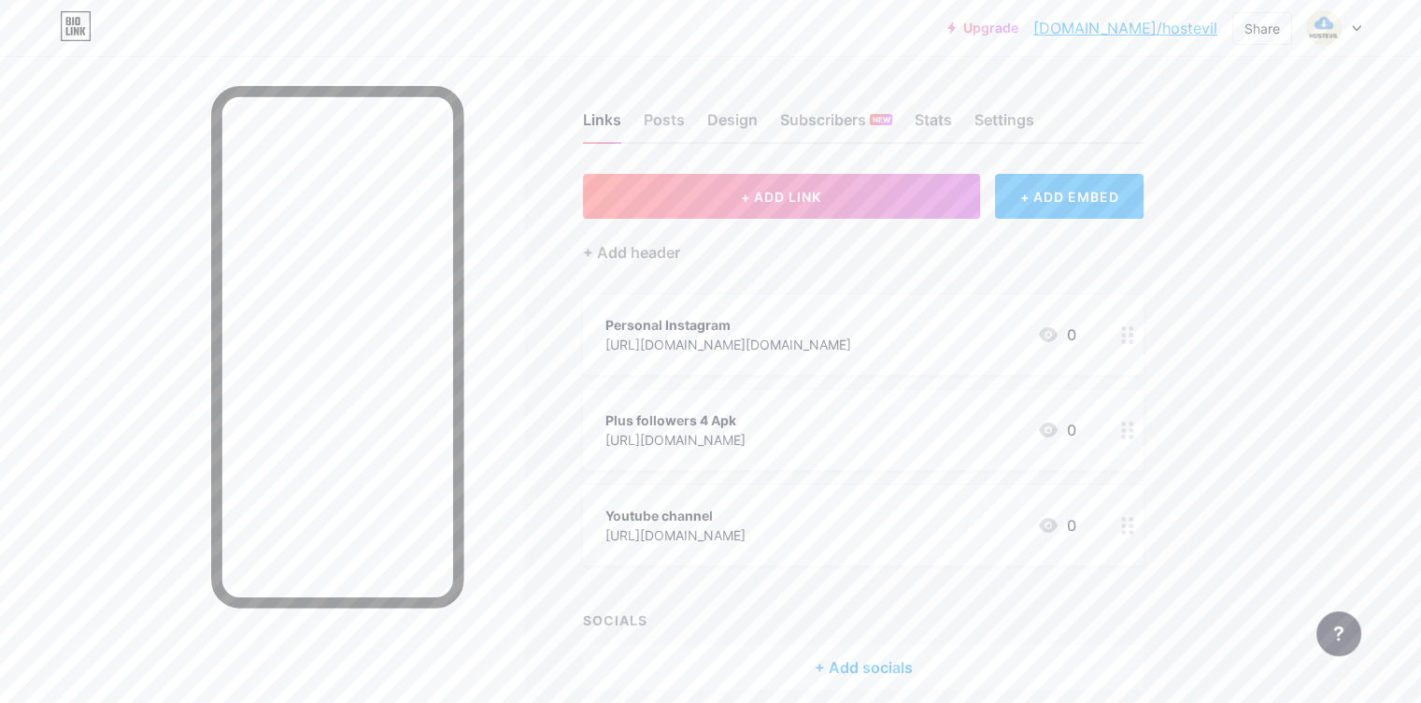
scroll to position [78, 0]
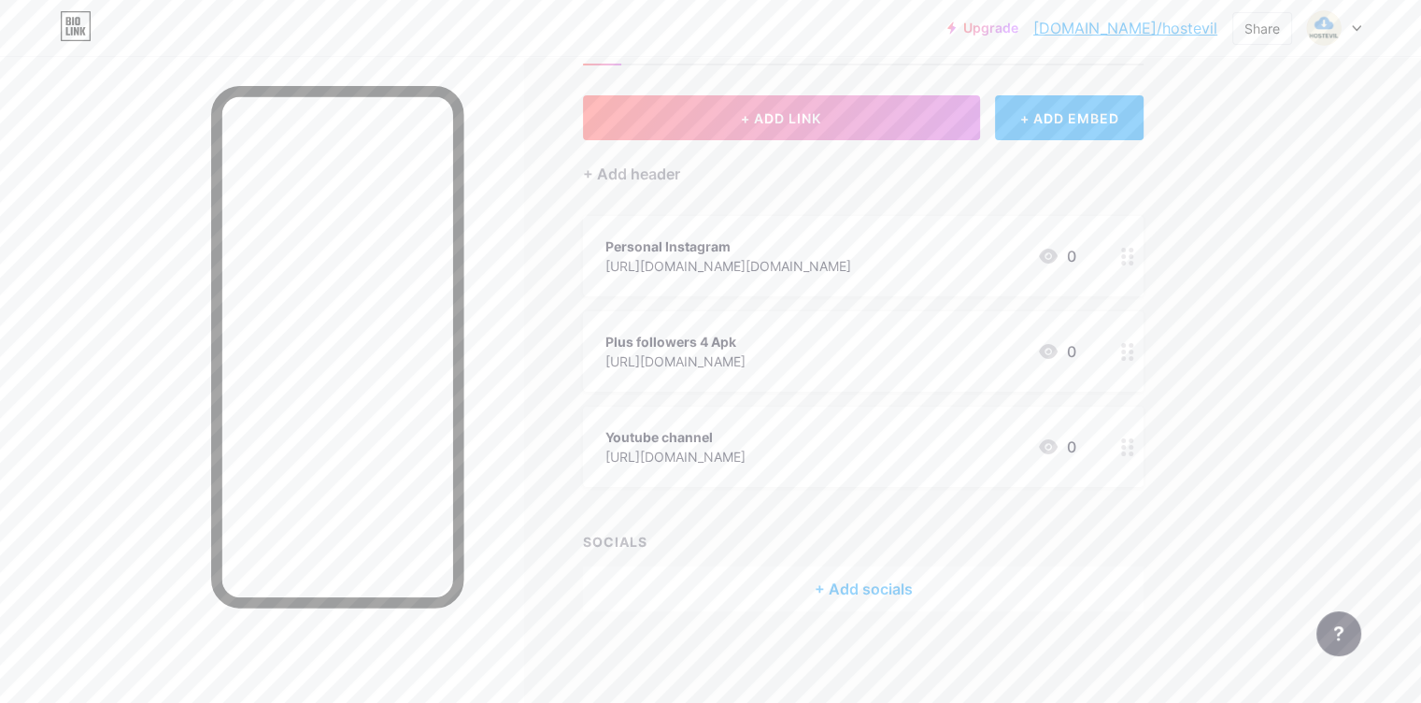
click at [851, 246] on div "Personal Instagram" at bounding box center [728, 246] width 246 height 20
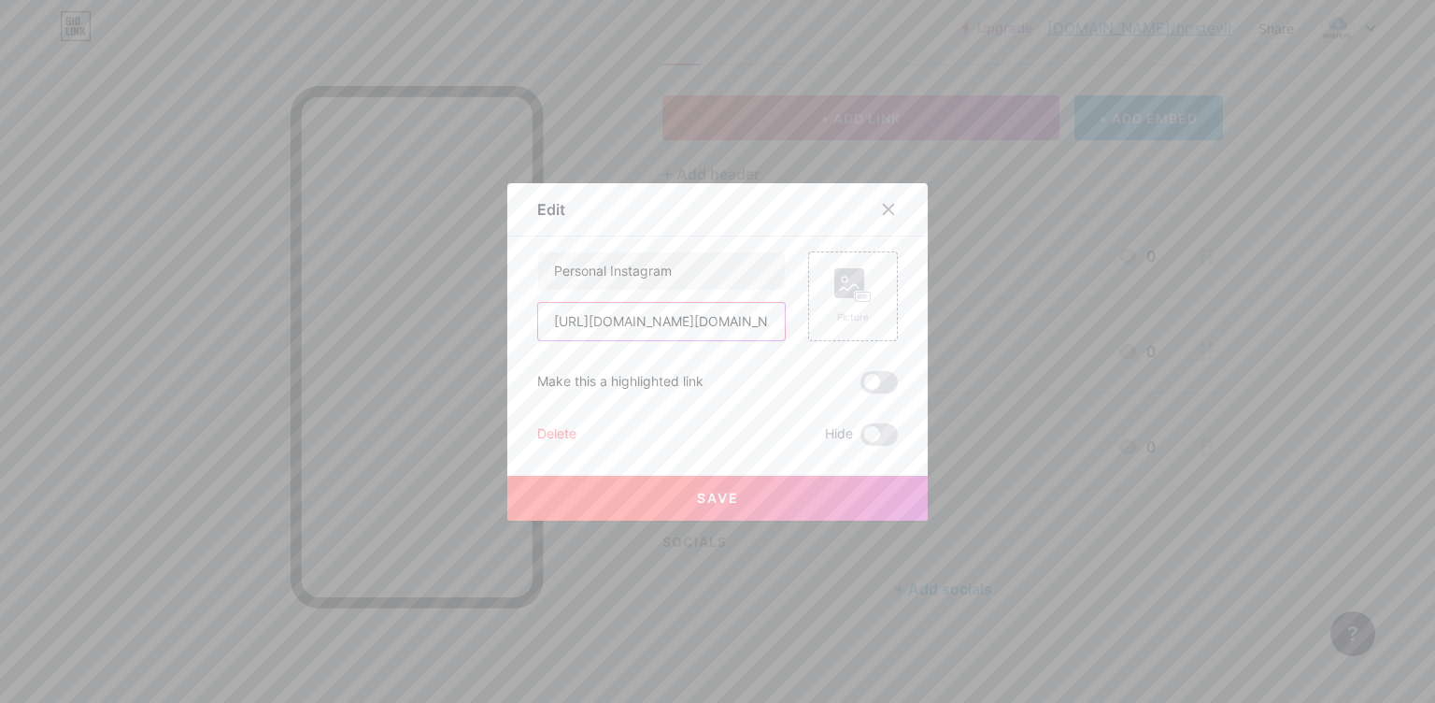
click at [628, 325] on input "[URL][DOMAIN_NAME][DOMAIN_NAME]" at bounding box center [661, 321] width 247 height 37
click at [559, 427] on div "Delete" at bounding box center [556, 434] width 39 height 22
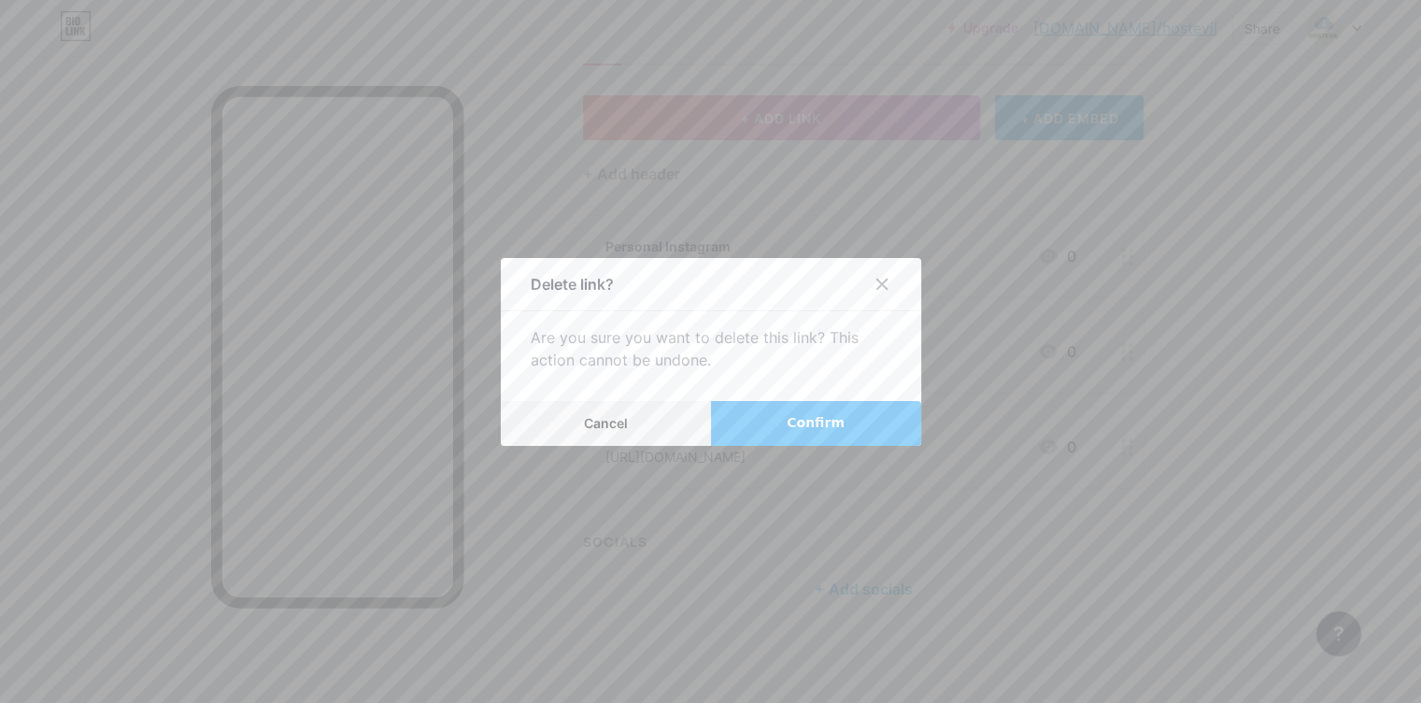
click at [759, 434] on button "Confirm" at bounding box center [816, 423] width 210 height 45
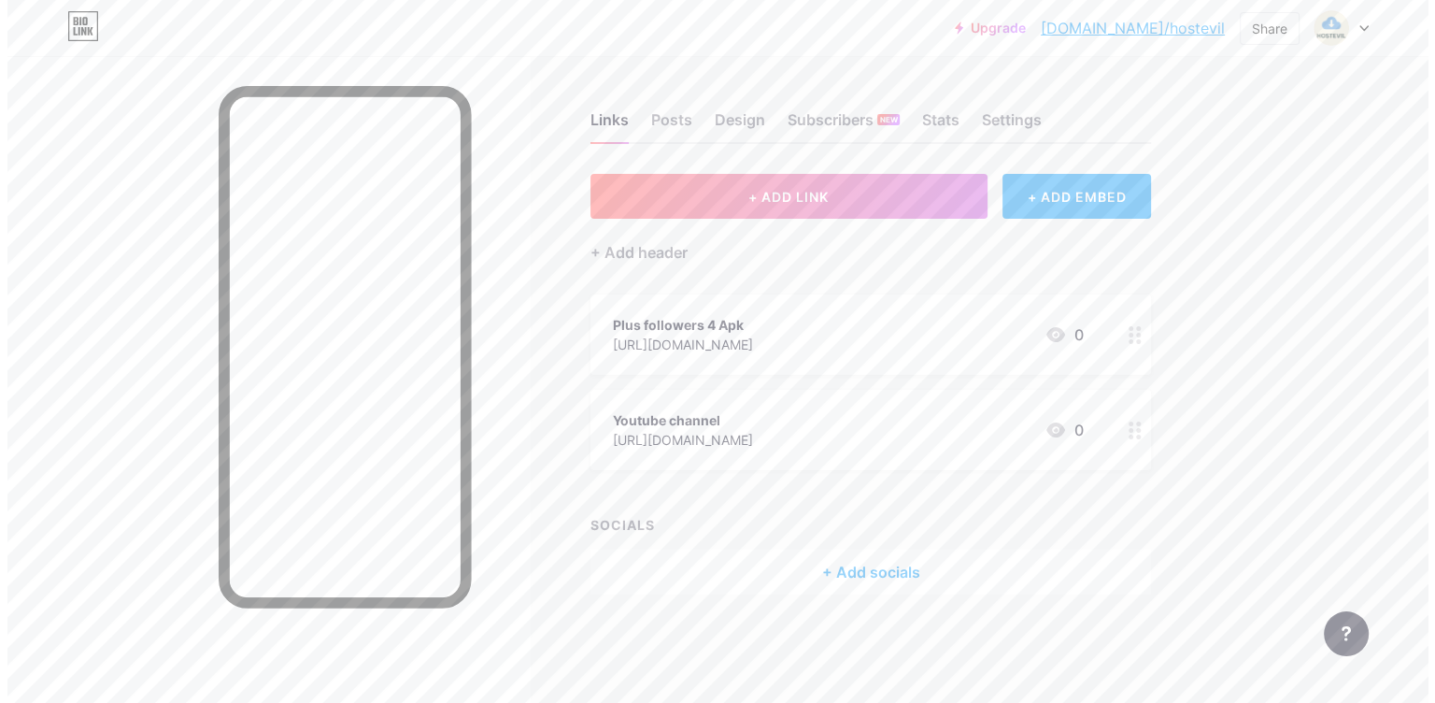
scroll to position [0, 0]
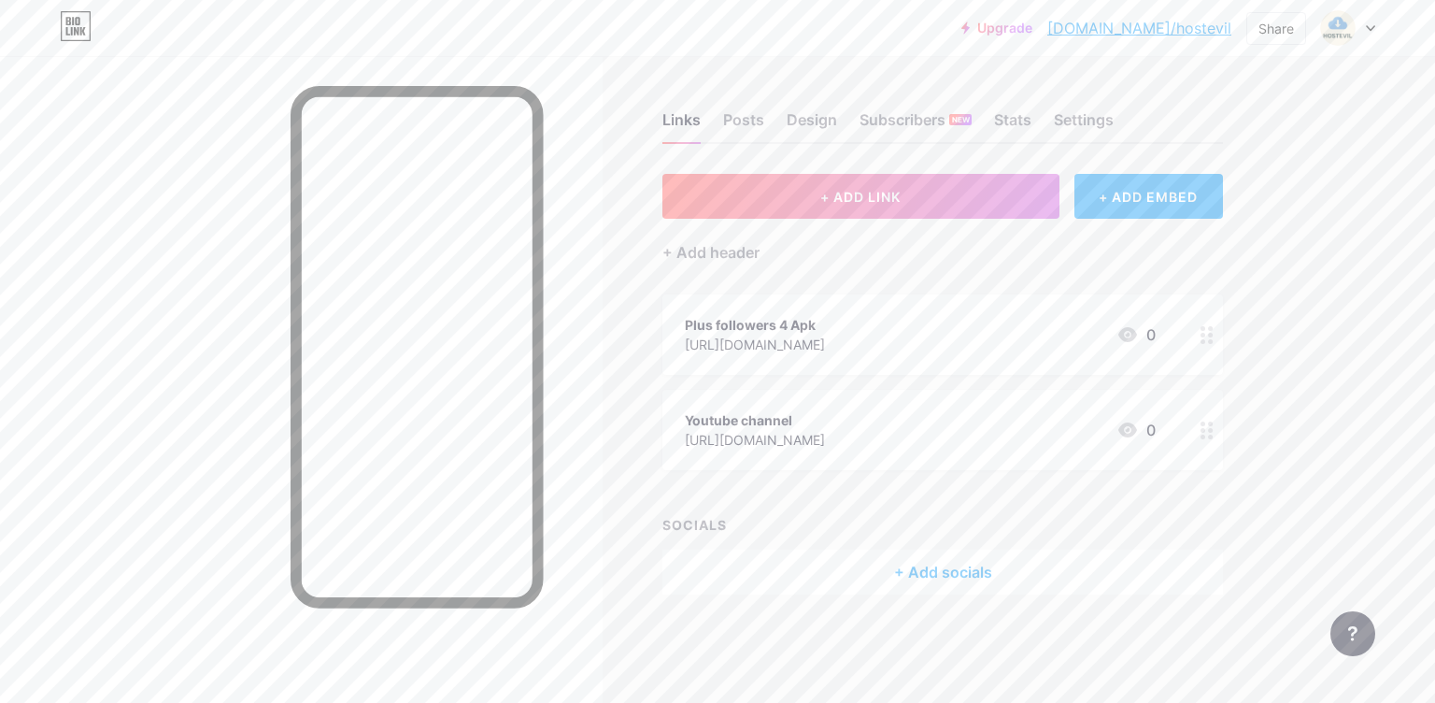
click at [930, 586] on div "+ Add socials" at bounding box center [942, 571] width 561 height 45
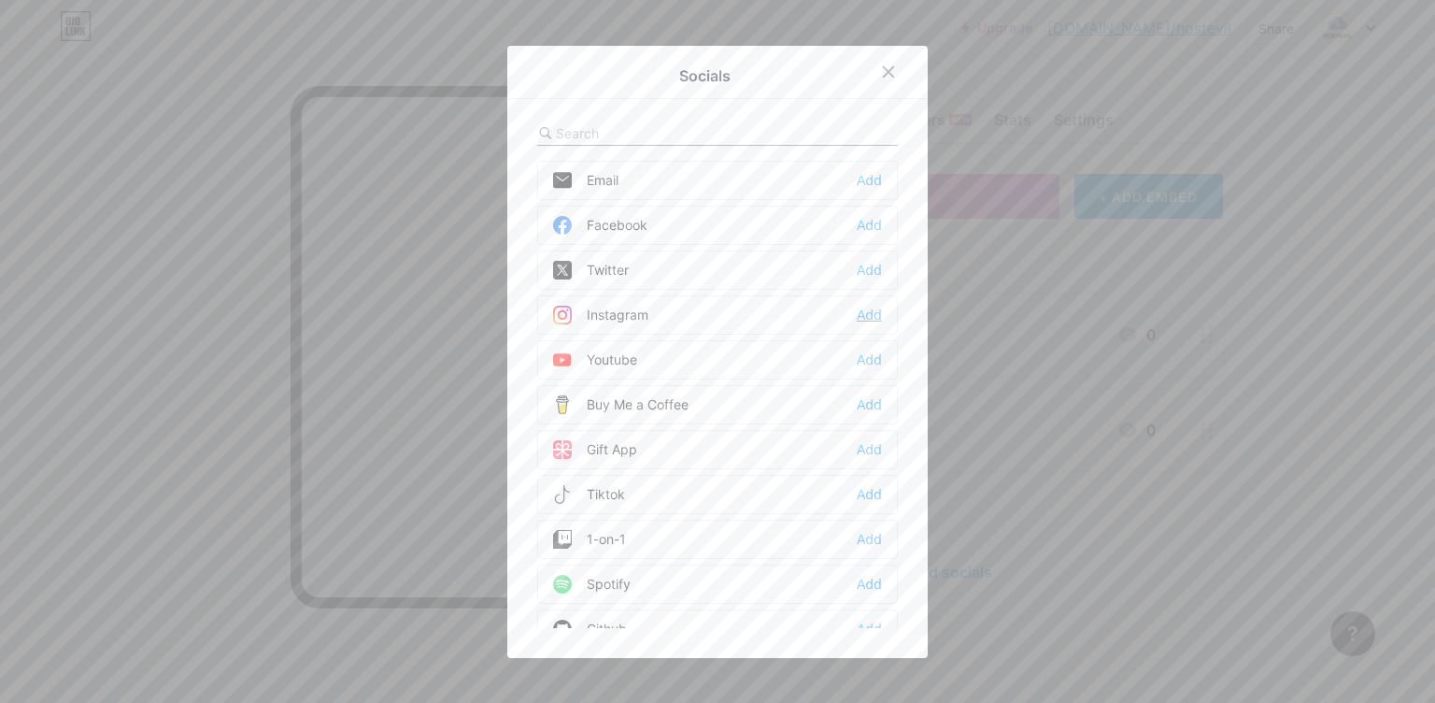
click at [863, 315] on div "Add" at bounding box center [869, 315] width 25 height 19
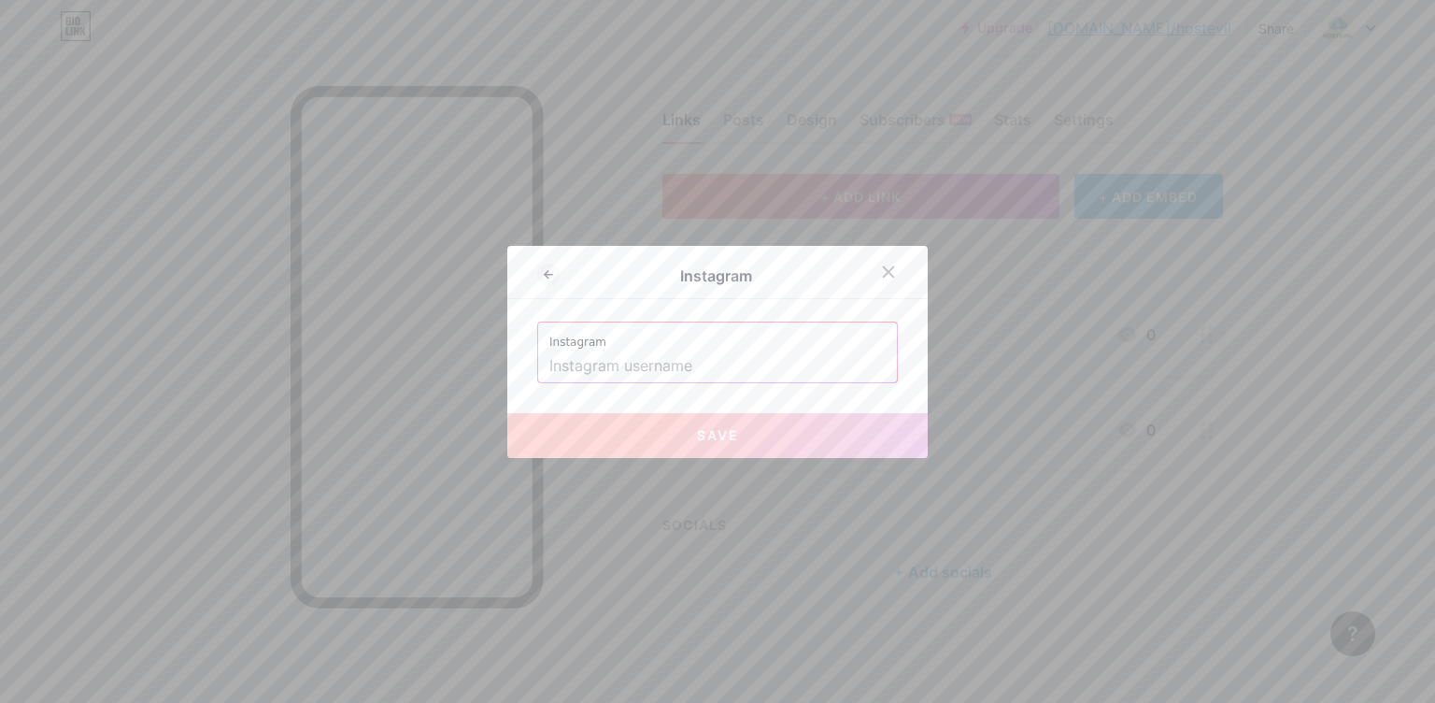
click at [710, 352] on input "text" at bounding box center [717, 366] width 336 height 32
paste input "[URL][DOMAIN_NAME][DOMAIN_NAME]"
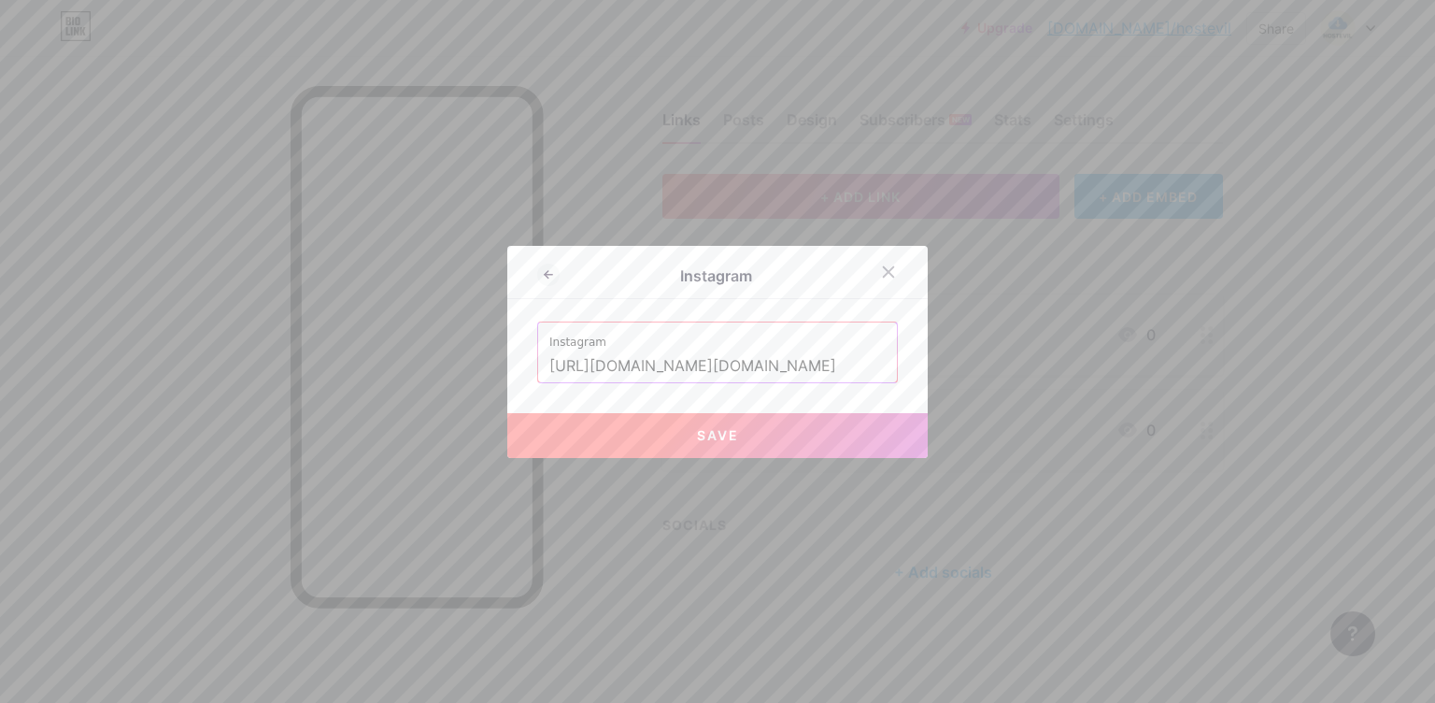
type input "[URL][DOMAIN_NAME][DOMAIN_NAME]"
click at [702, 449] on button "Save" at bounding box center [717, 435] width 420 height 45
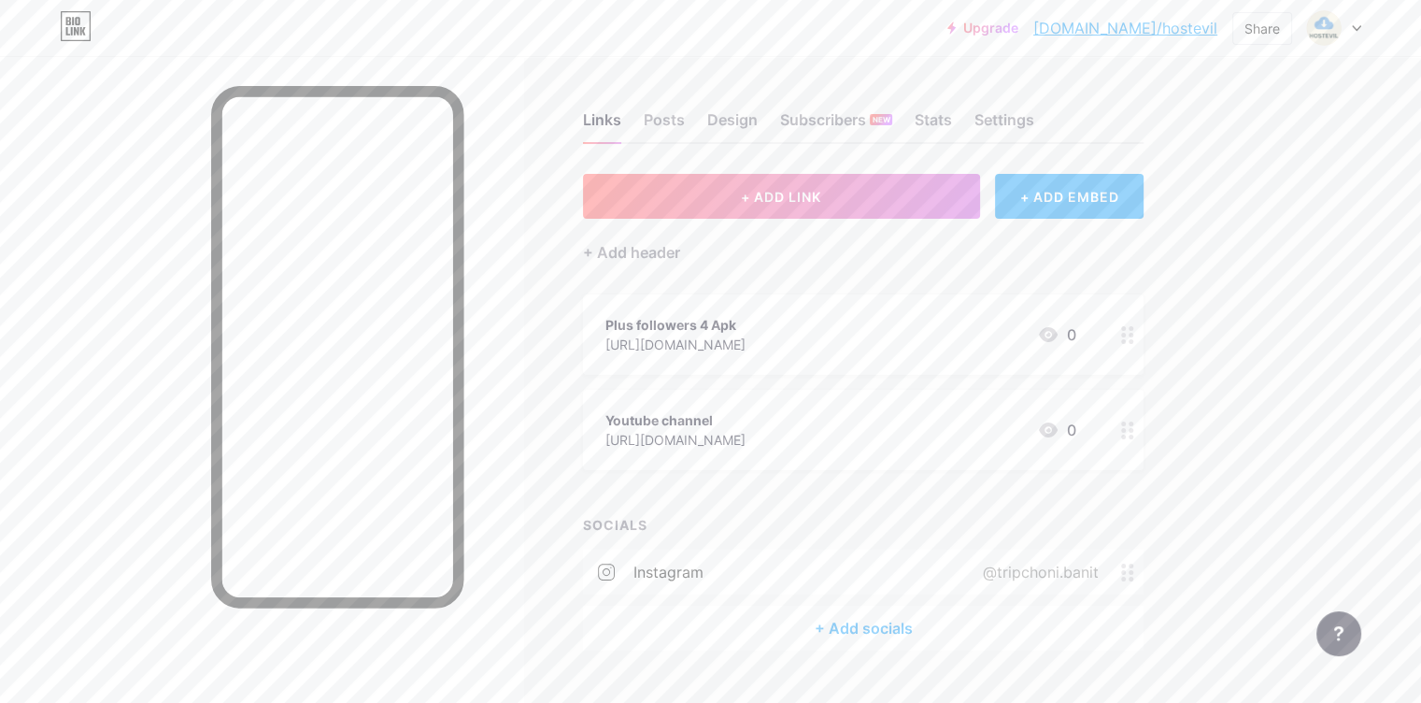
click at [746, 433] on div "[URL][DOMAIN_NAME]" at bounding box center [675, 440] width 140 height 20
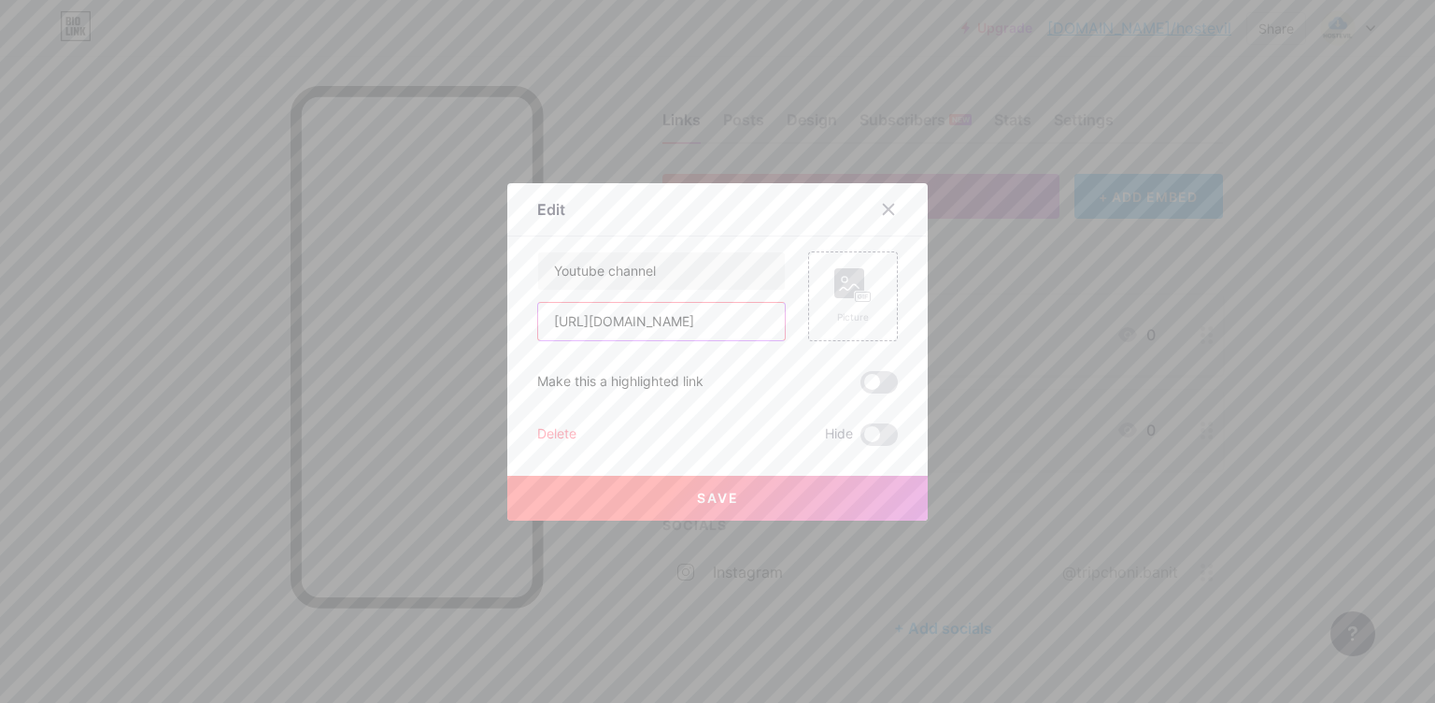
click at [685, 324] on input "[URL][DOMAIN_NAME]" at bounding box center [661, 321] width 247 height 37
click at [549, 424] on div "Delete" at bounding box center [556, 434] width 39 height 22
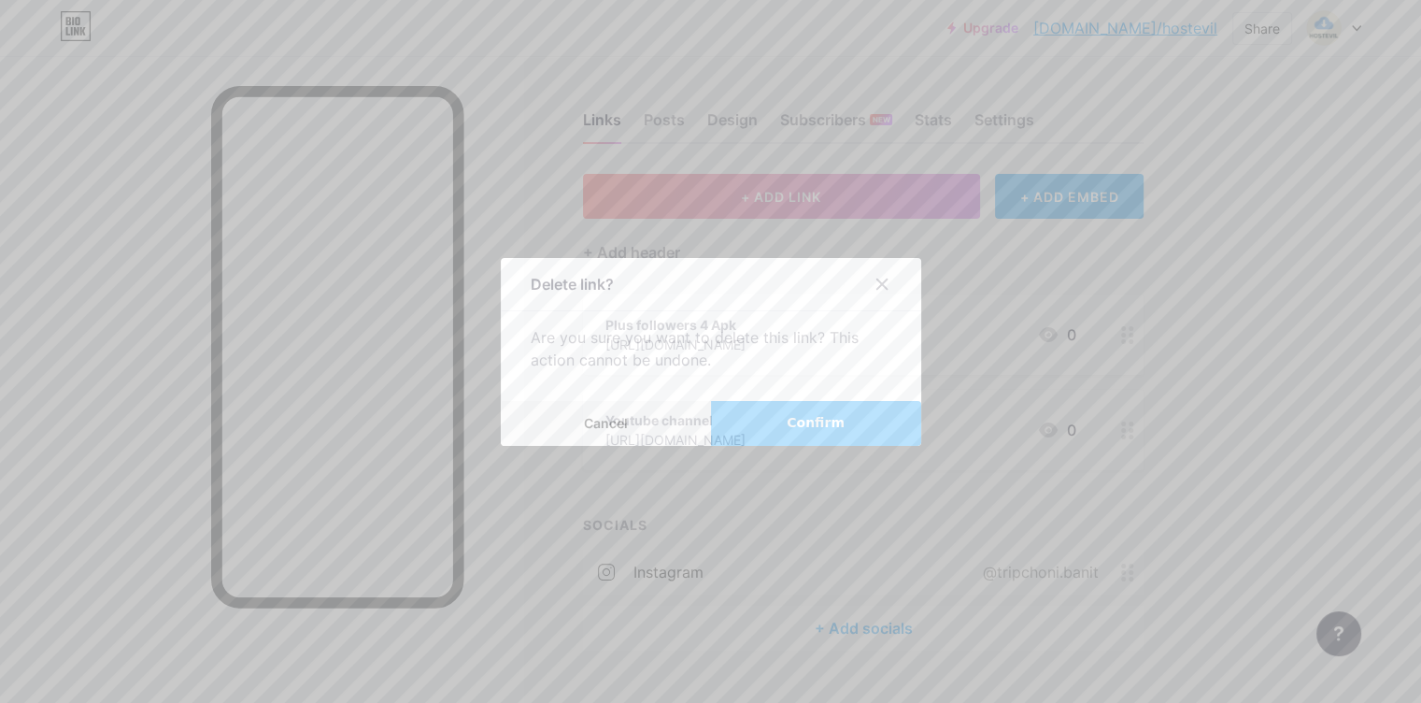
click at [736, 428] on button "Confirm" at bounding box center [816, 423] width 210 height 45
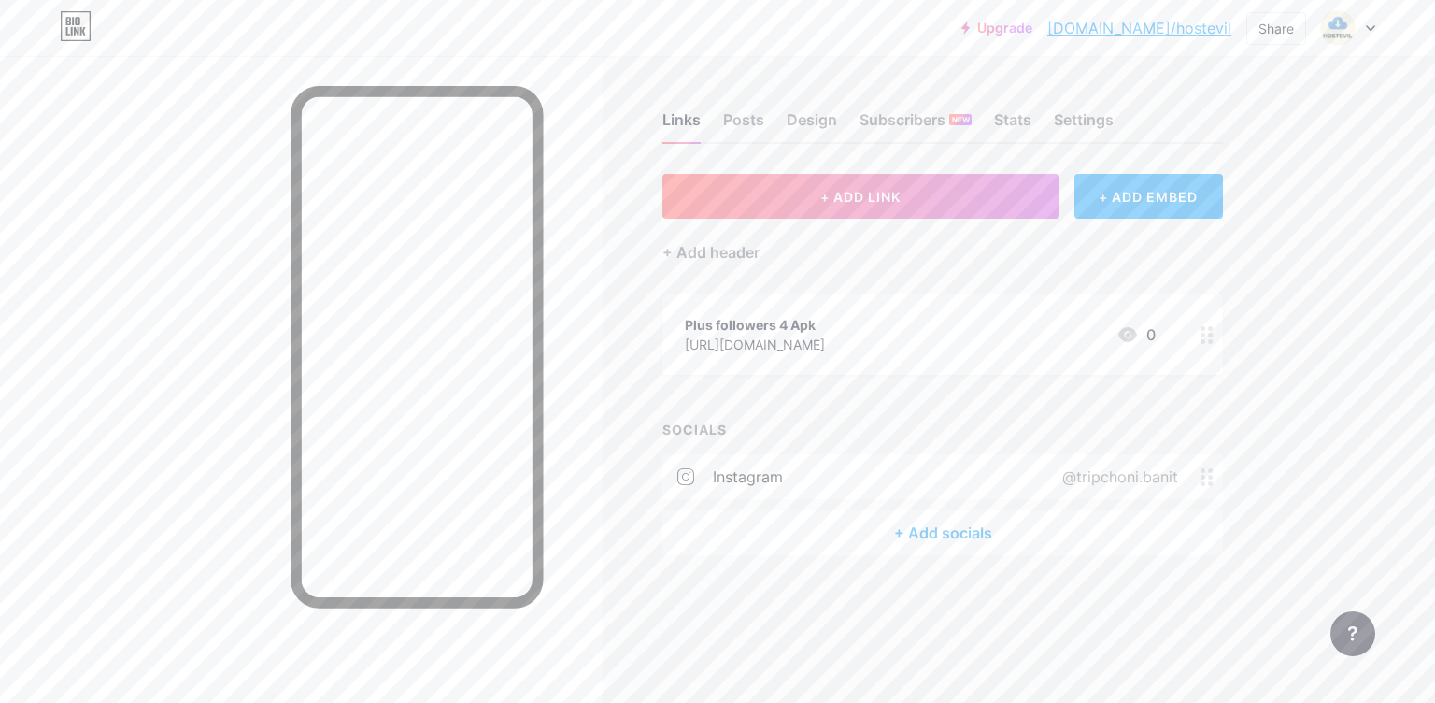
click at [929, 534] on div "+ Add socials" at bounding box center [942, 532] width 561 height 45
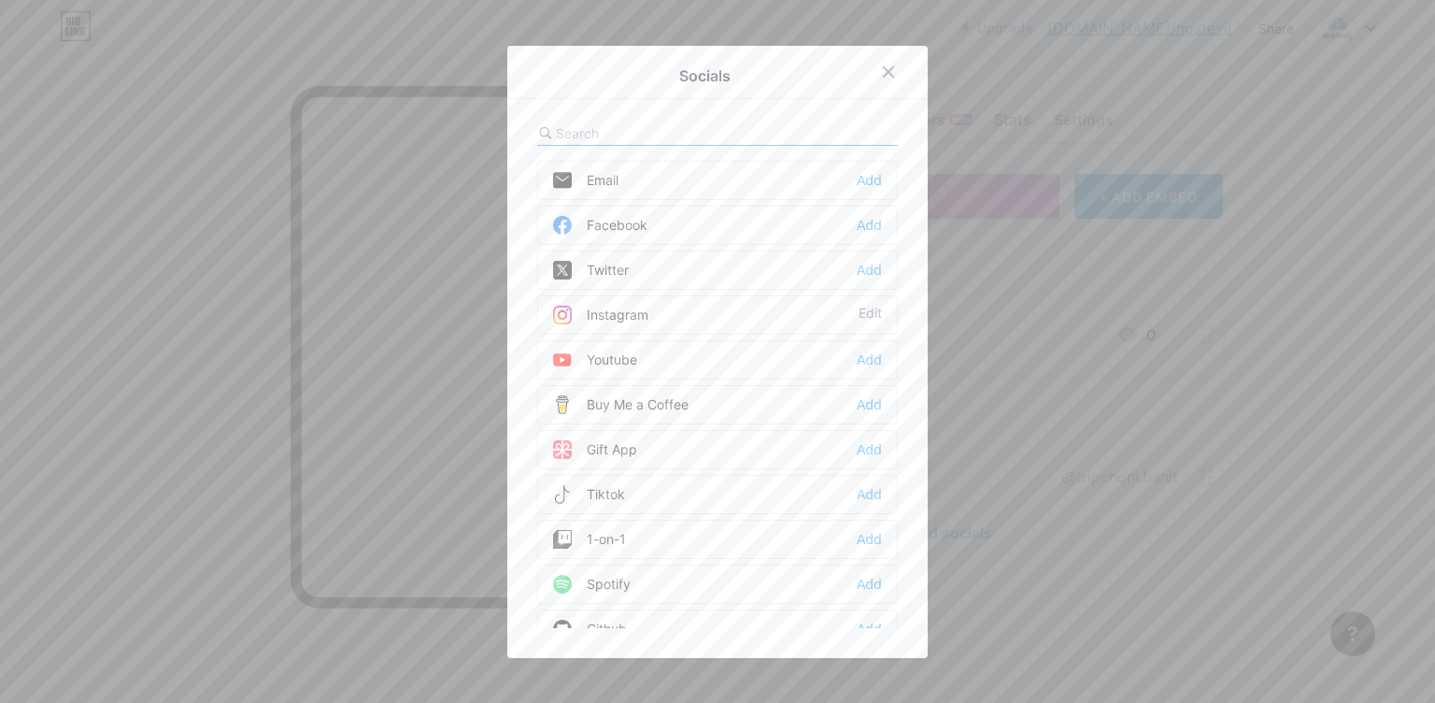
click at [798, 351] on div "Youtube Add" at bounding box center [717, 359] width 361 height 39
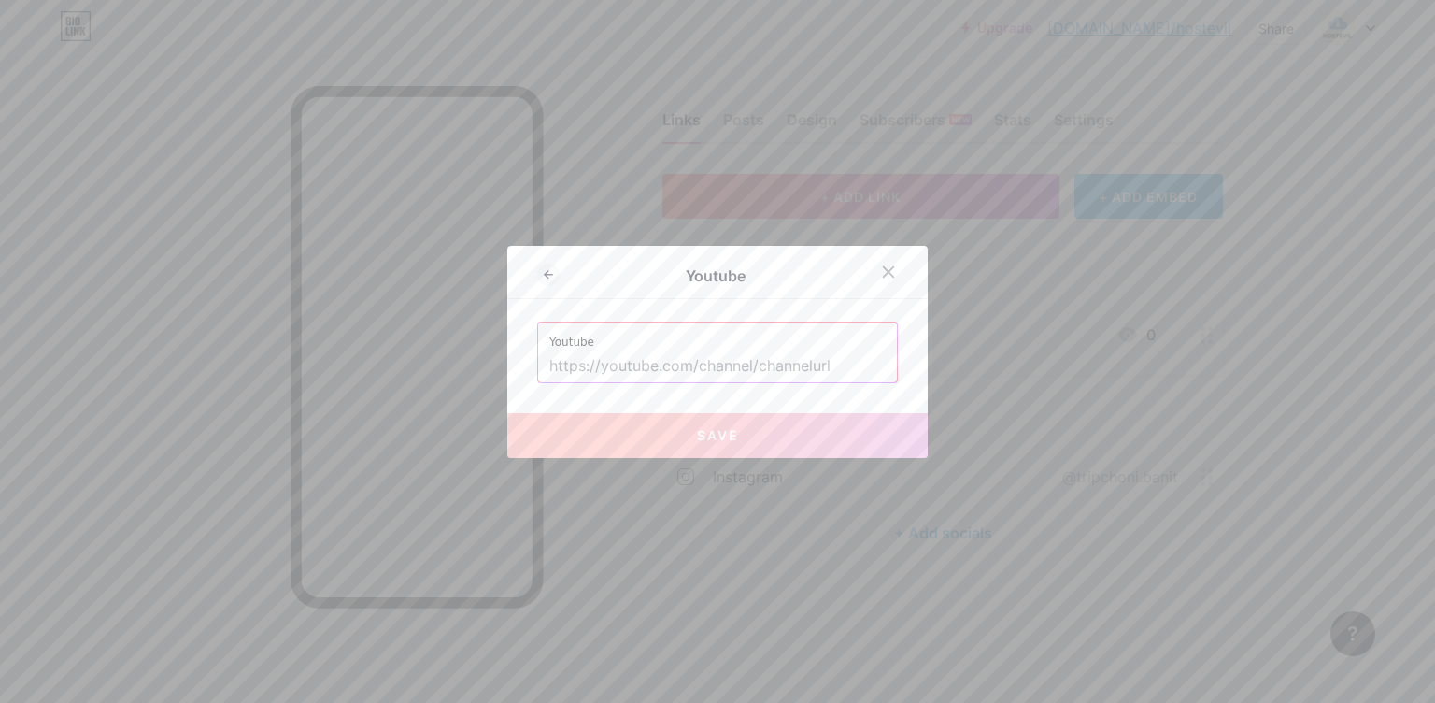
click at [738, 356] on input "text" at bounding box center [717, 366] width 336 height 32
paste input "[URL][DOMAIN_NAME]"
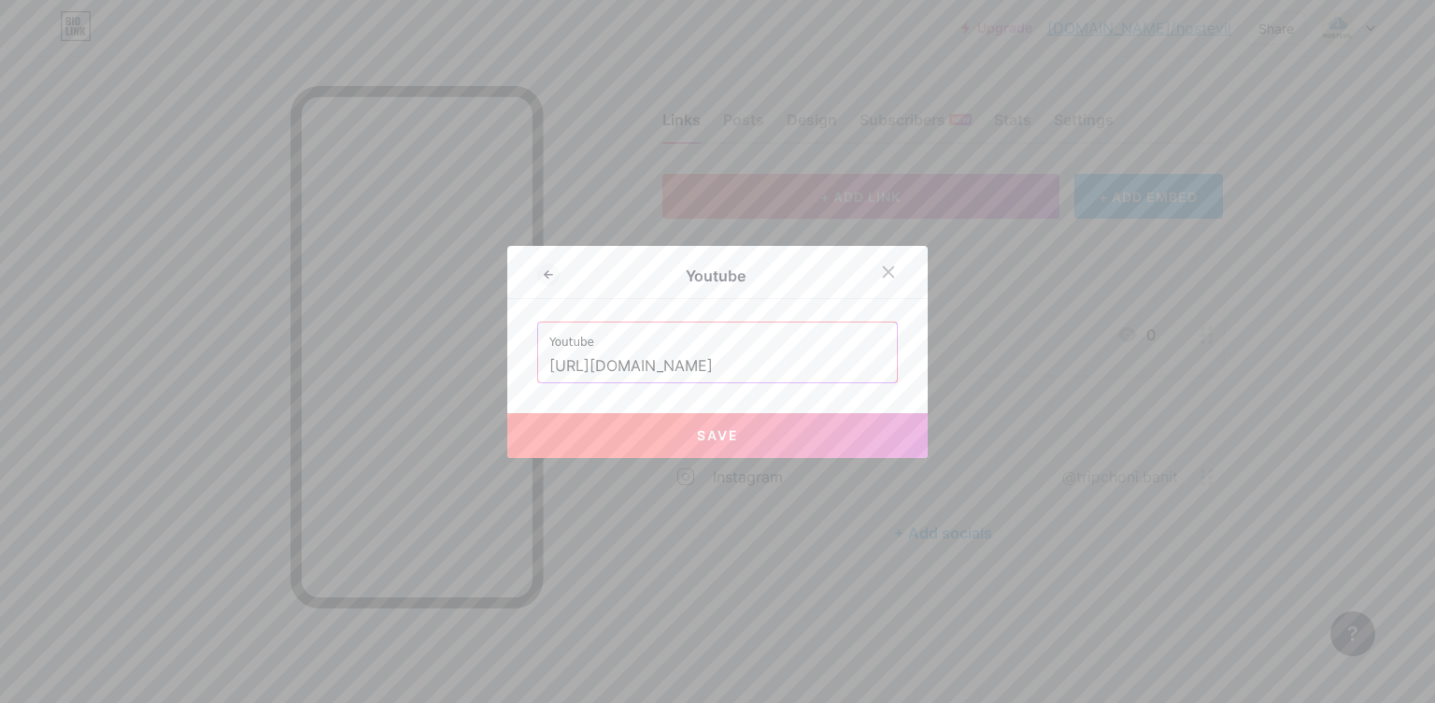
type input "[URL][DOMAIN_NAME]"
click at [746, 438] on button "Save" at bounding box center [717, 435] width 420 height 45
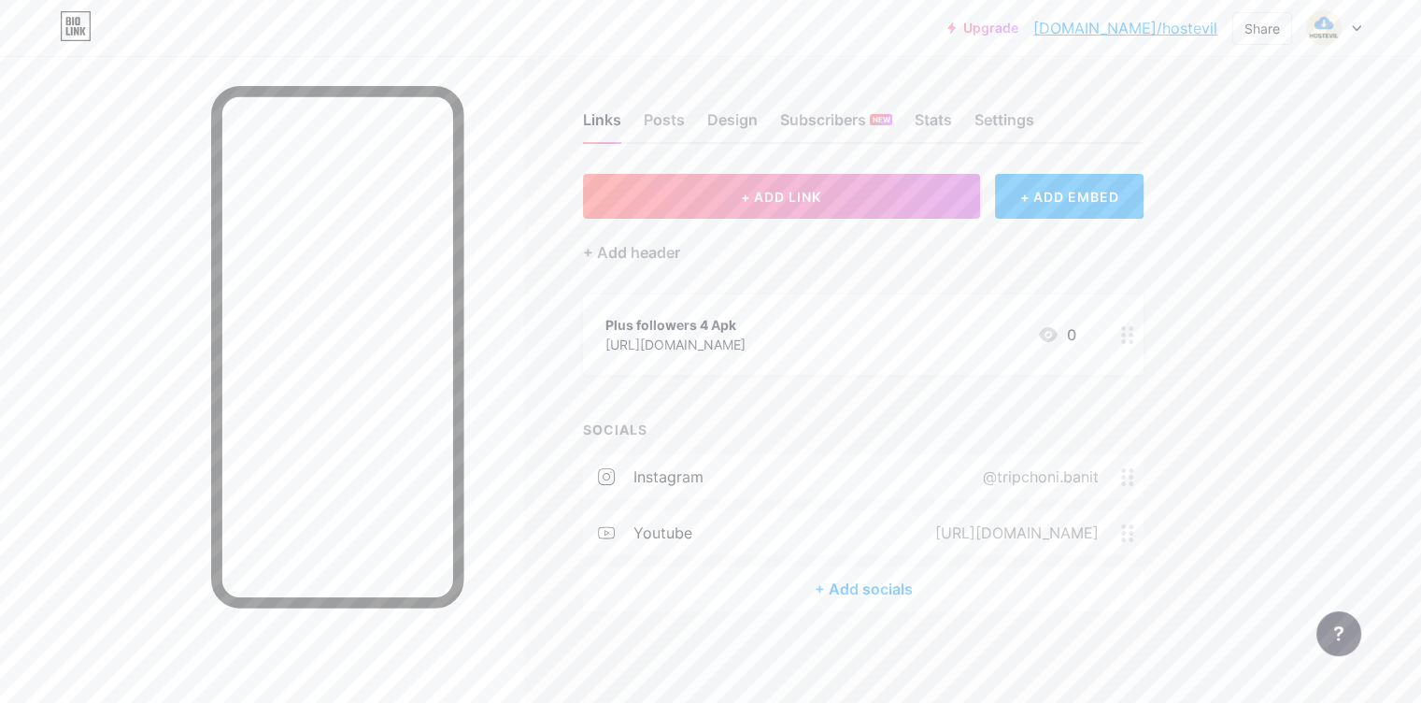
click at [920, 595] on div "+ Add socials" at bounding box center [863, 588] width 561 height 45
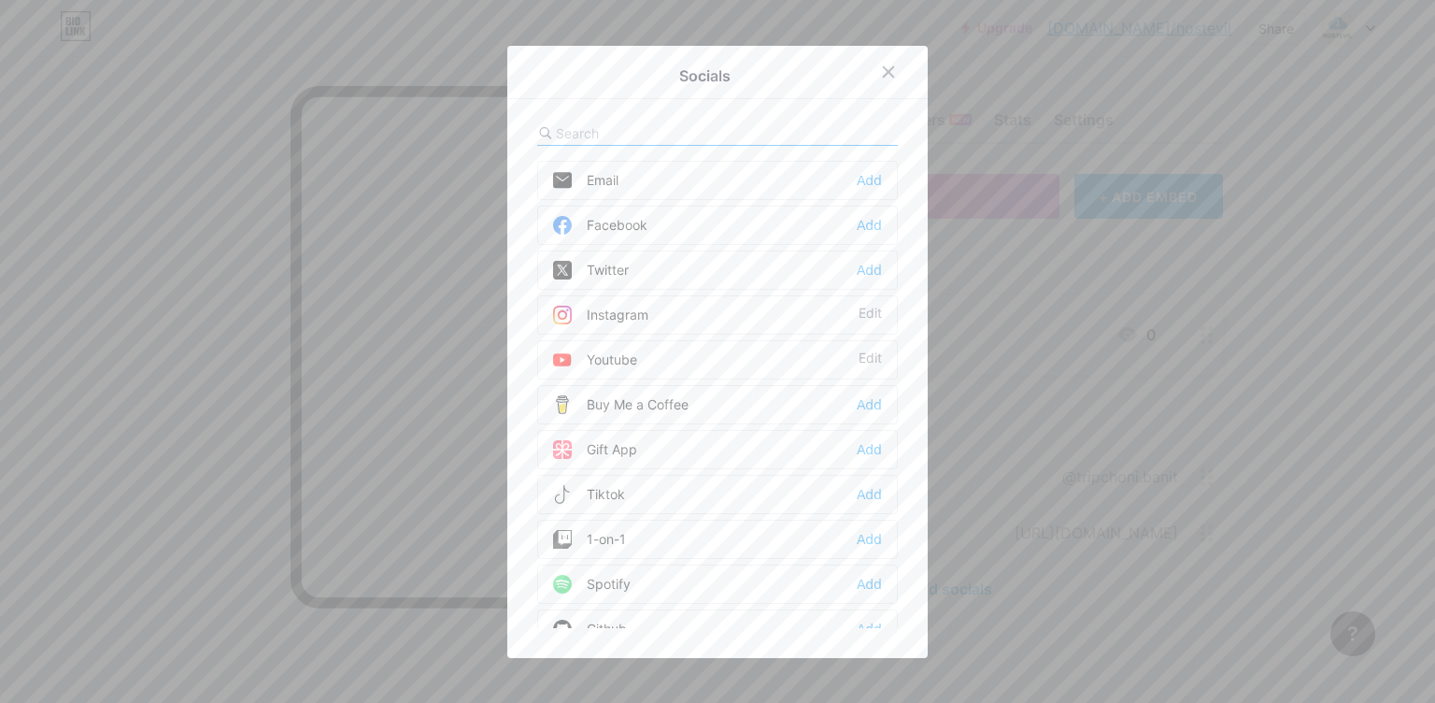
click at [864, 233] on div "Add" at bounding box center [869, 225] width 25 height 19
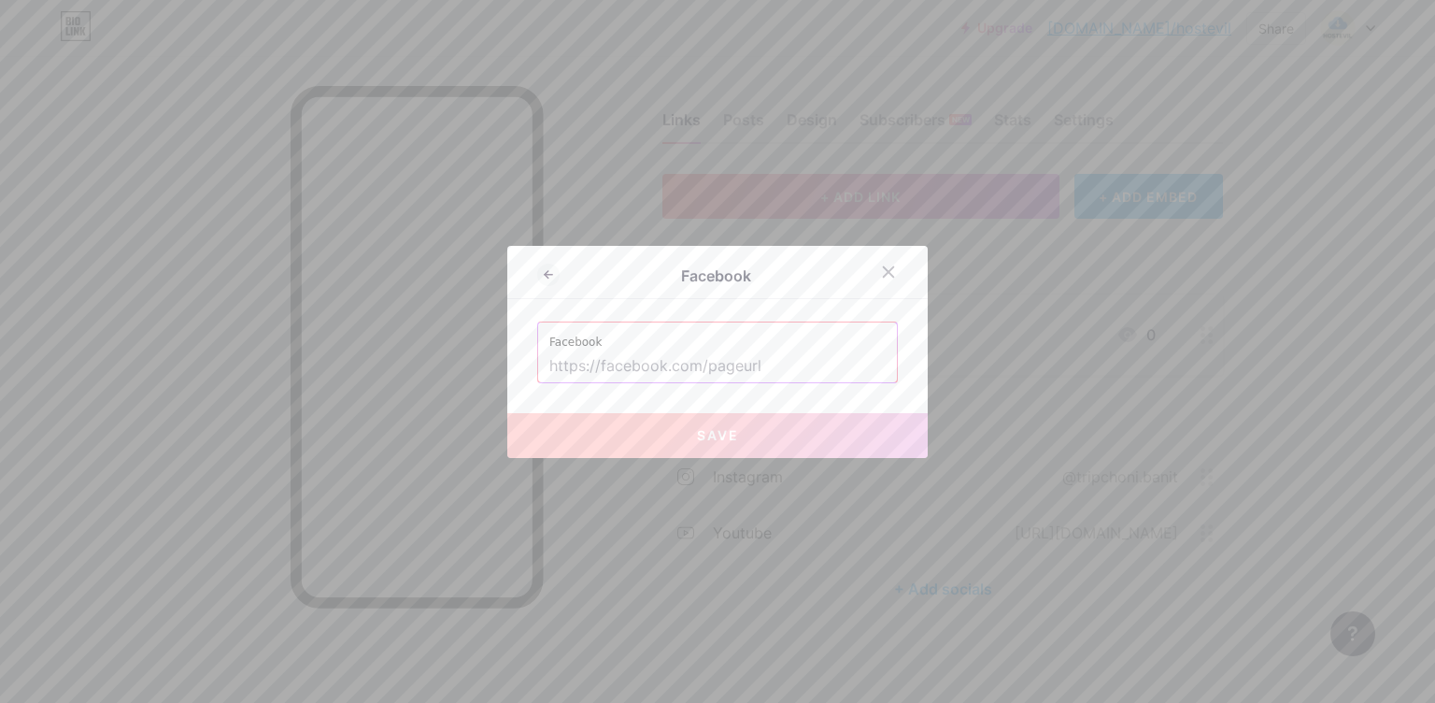
click at [697, 361] on input "text" at bounding box center [717, 366] width 336 height 32
click at [705, 526] on div at bounding box center [717, 351] width 1435 height 703
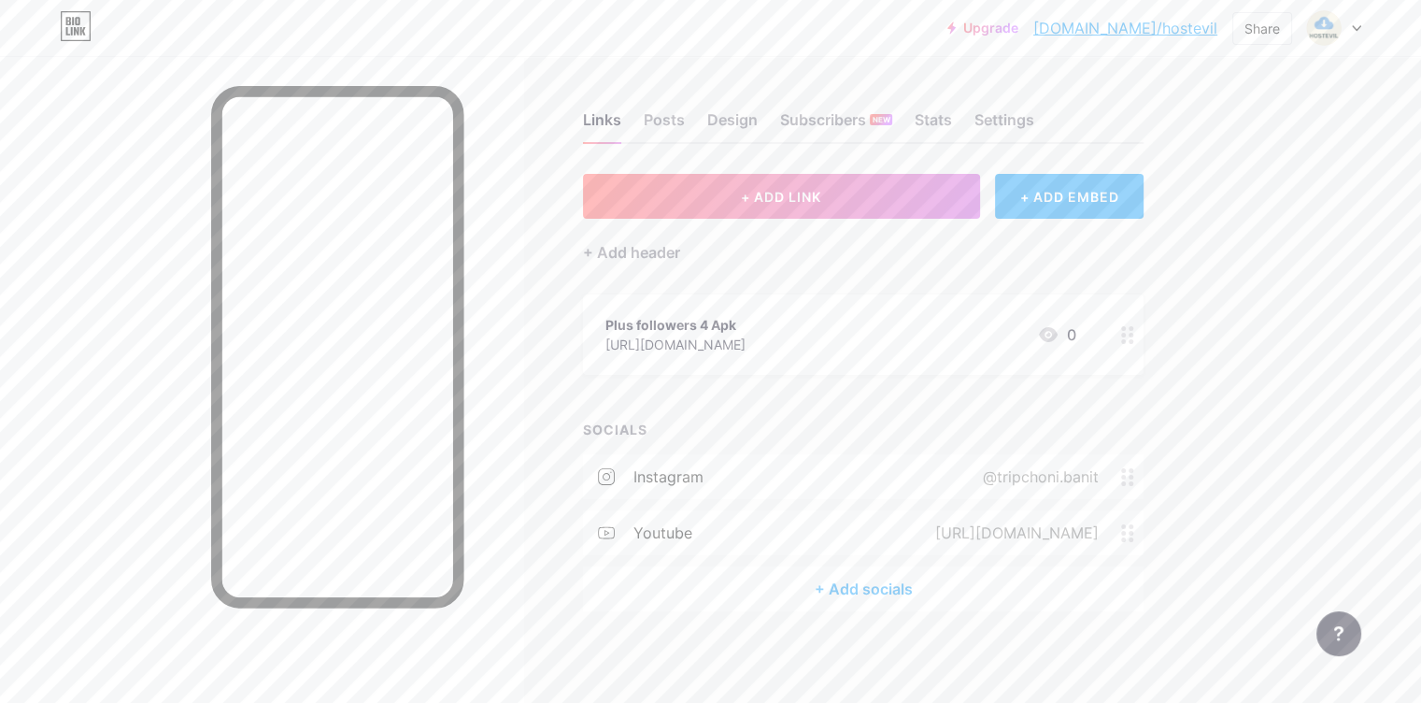
click at [939, 581] on div "+ Add socials" at bounding box center [863, 588] width 561 height 45
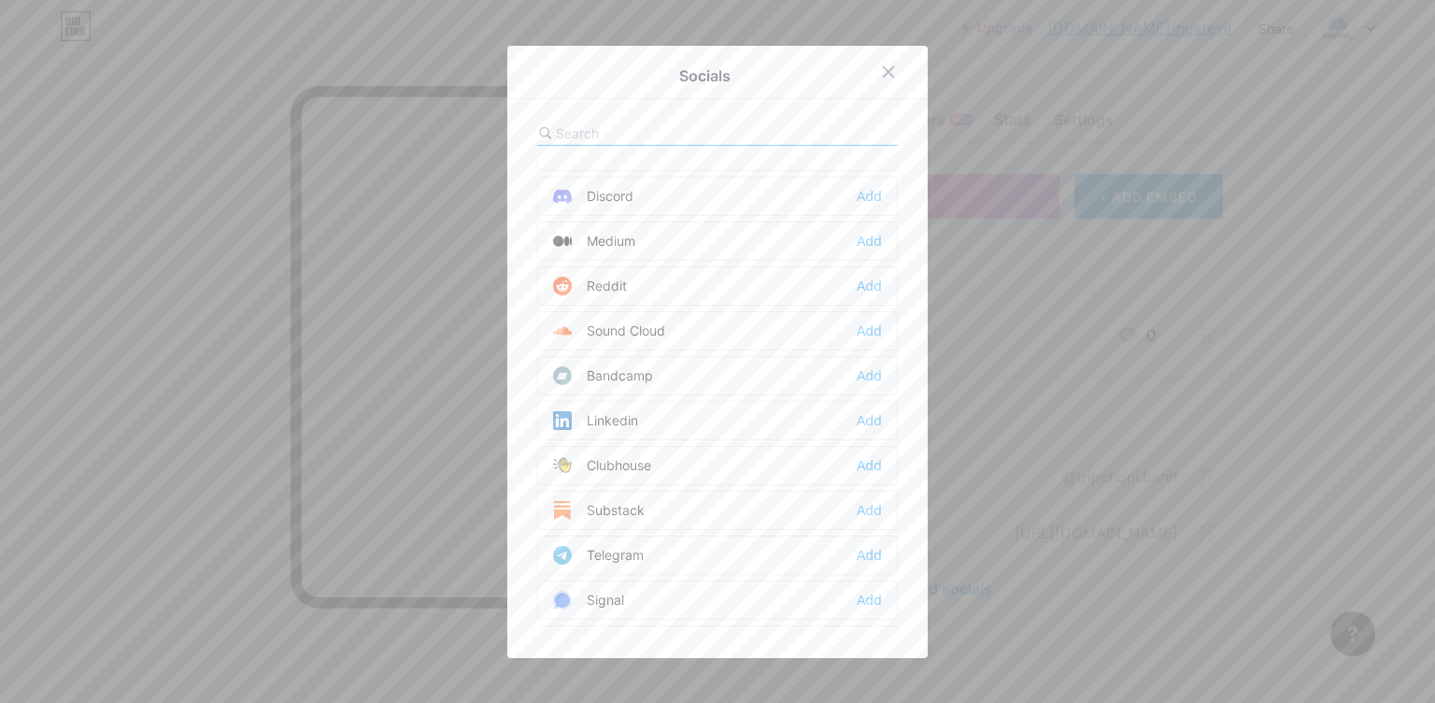
scroll to position [577, 0]
click at [873, 412] on div "Linkedin Add" at bounding box center [717, 410] width 361 height 39
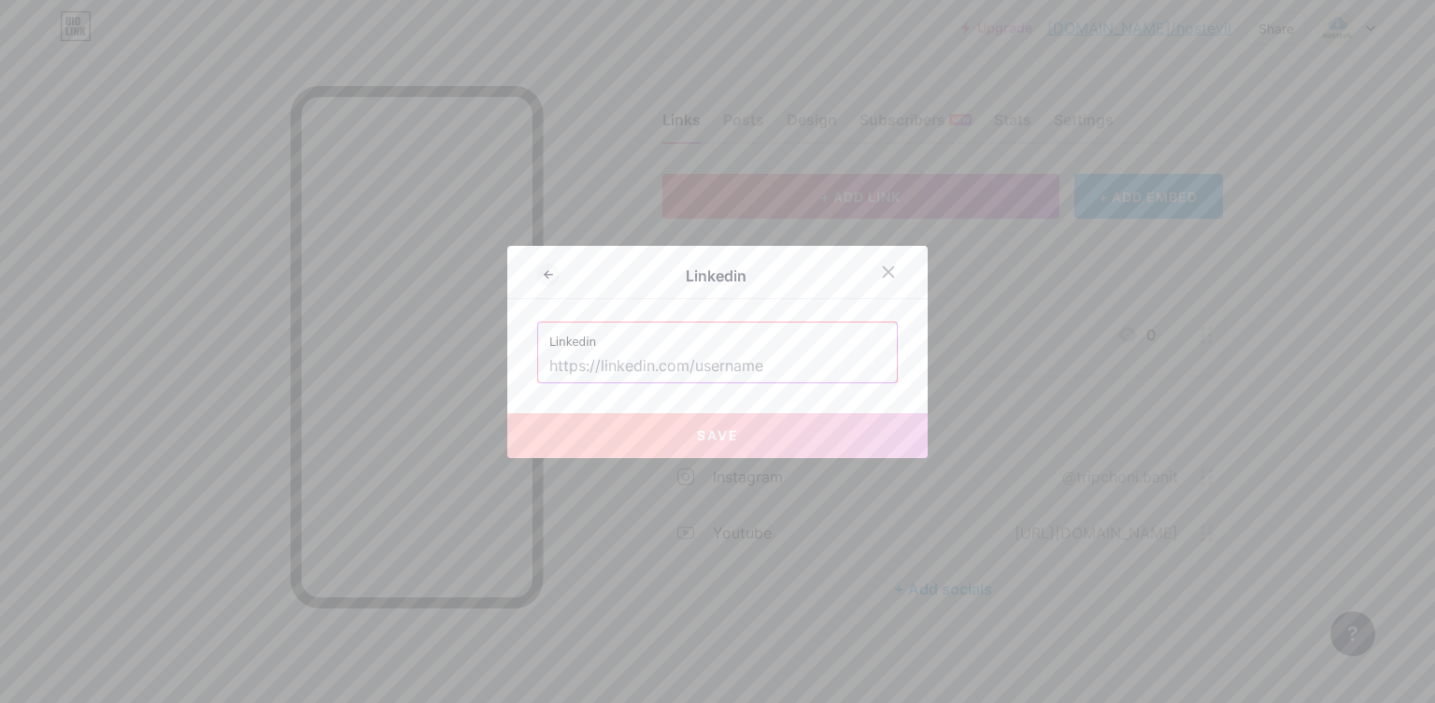
click at [731, 363] on input "text" at bounding box center [717, 366] width 336 height 32
paste input "[URL][DOMAIN_NAME]"
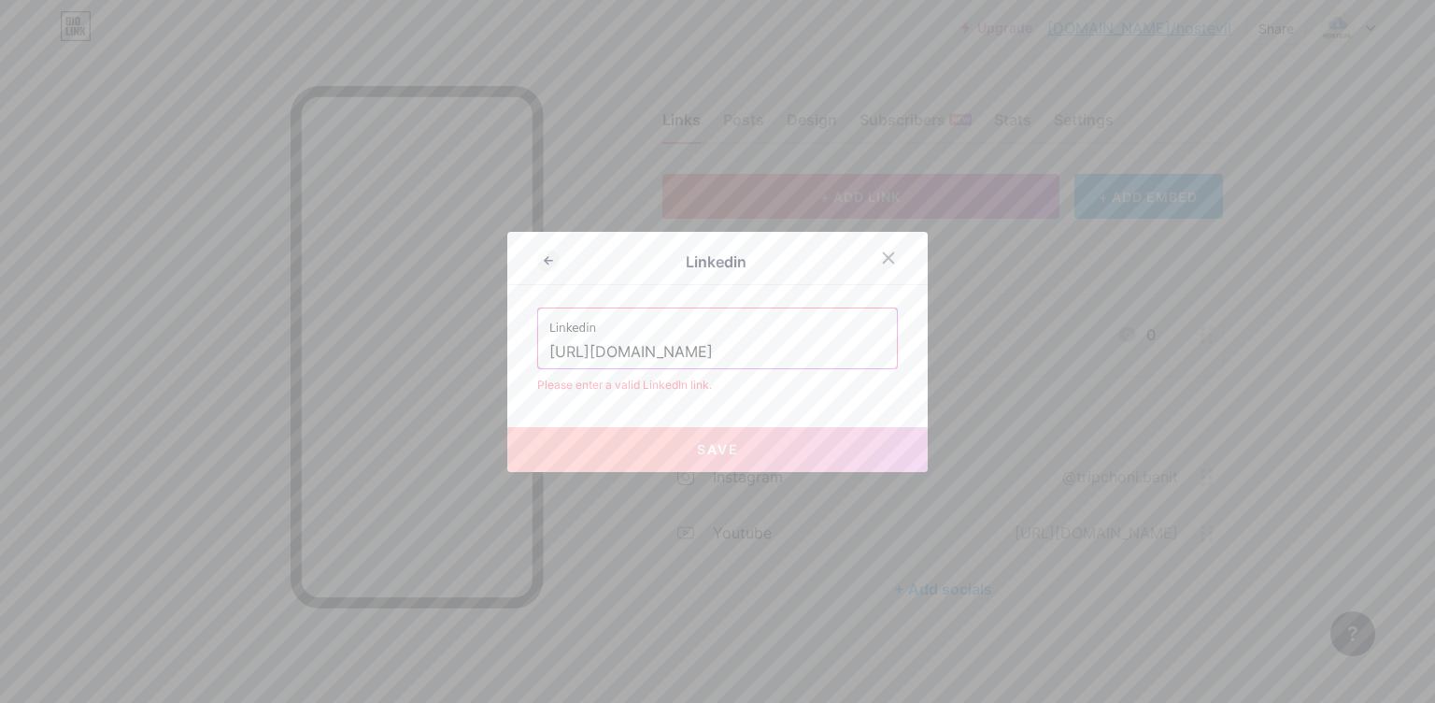
scroll to position [0, 0]
paste input "text"
click at [578, 345] on input "[URL][DOMAIN_NAME]" at bounding box center [717, 352] width 336 height 32
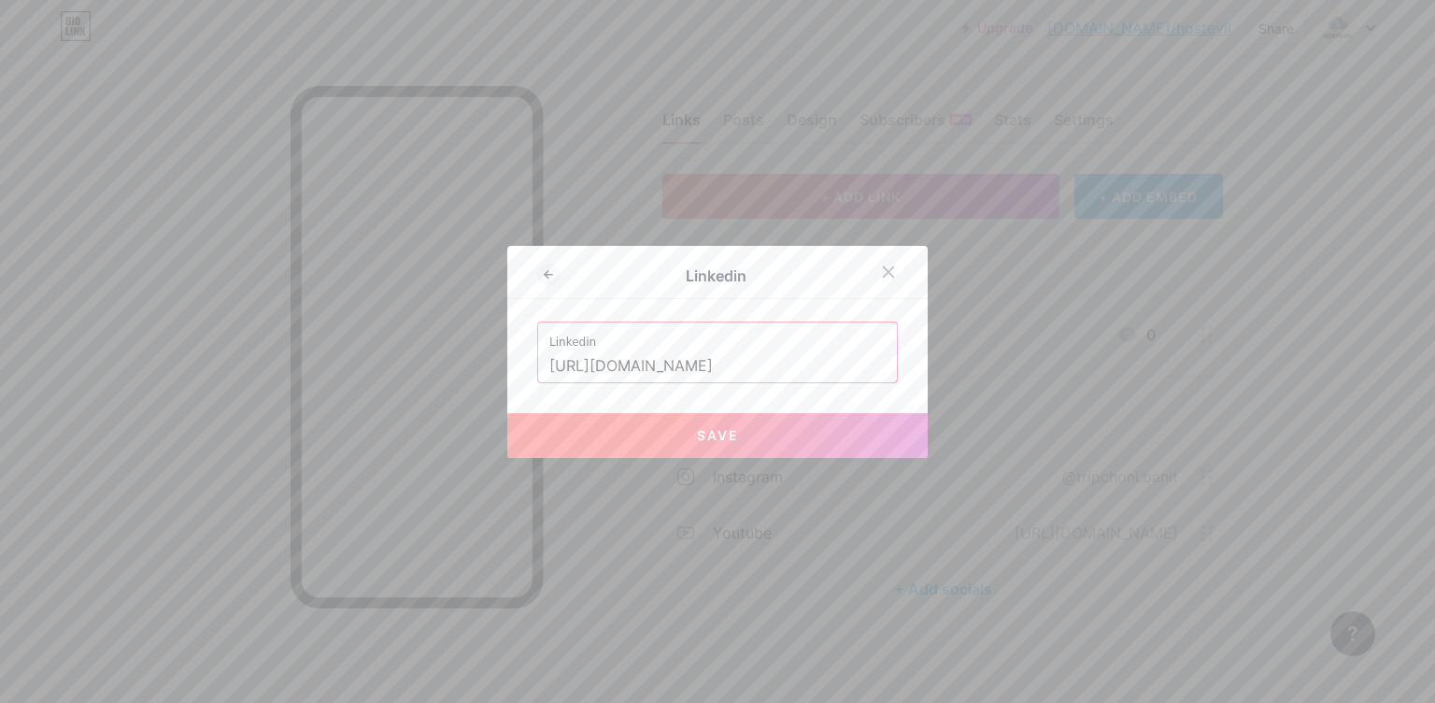
type input "[URL][DOMAIN_NAME]"
click at [736, 450] on button "Save" at bounding box center [717, 435] width 420 height 45
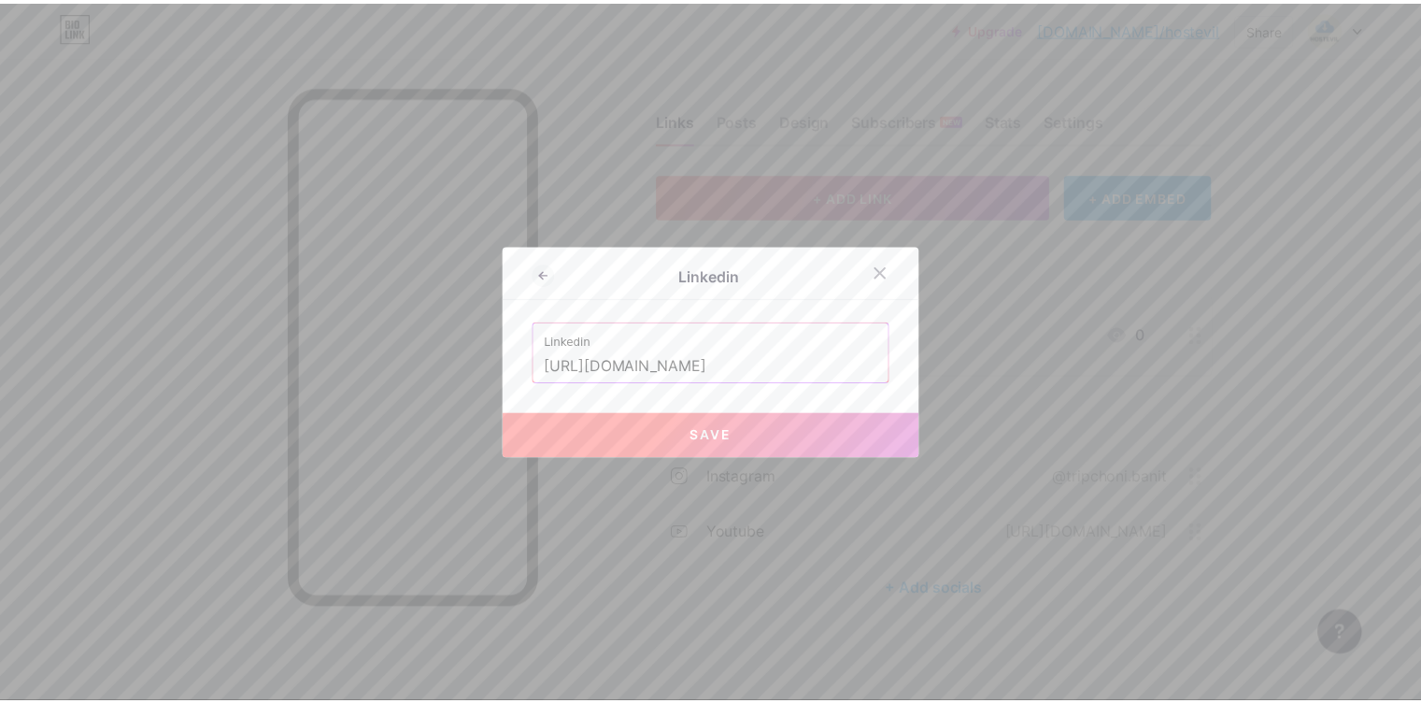
scroll to position [0, 0]
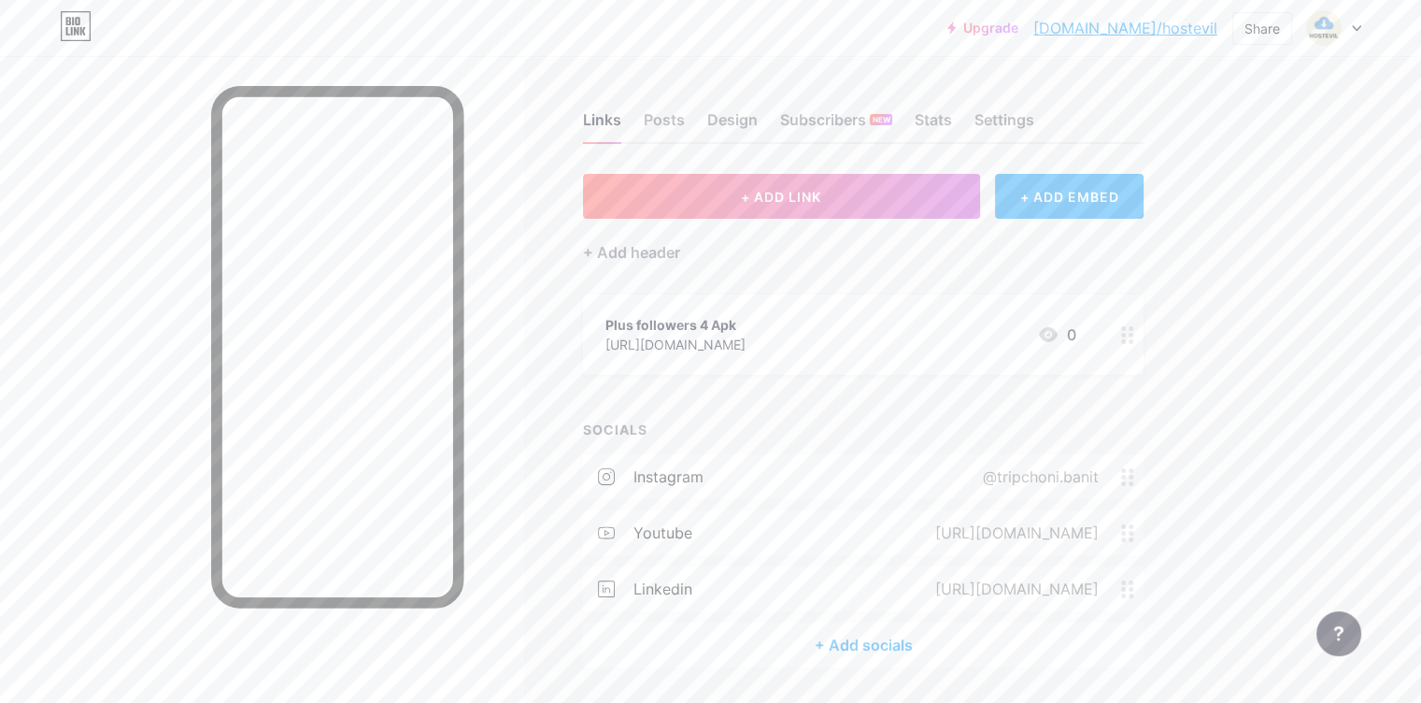
click at [942, 644] on div "+ Add socials" at bounding box center [863, 644] width 561 height 45
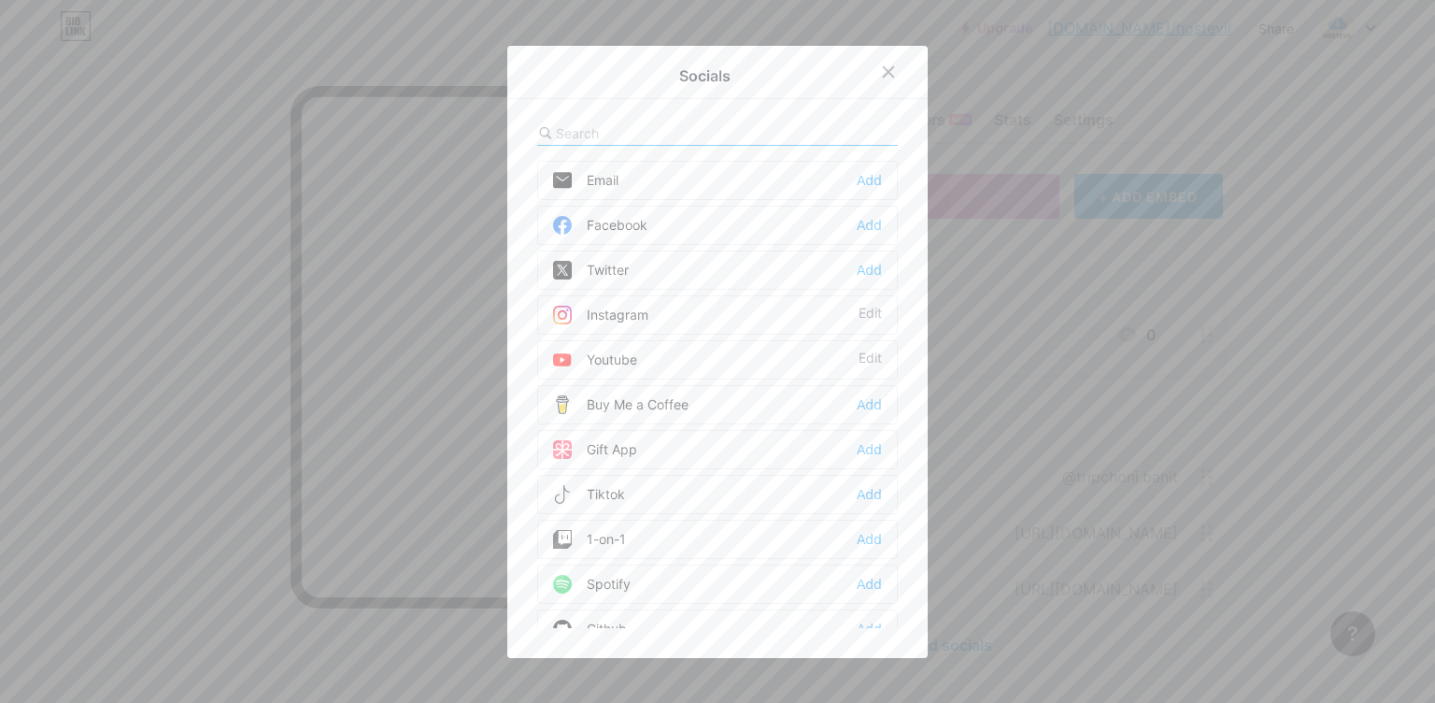
click at [847, 226] on div "Facebook Add" at bounding box center [717, 225] width 361 height 39
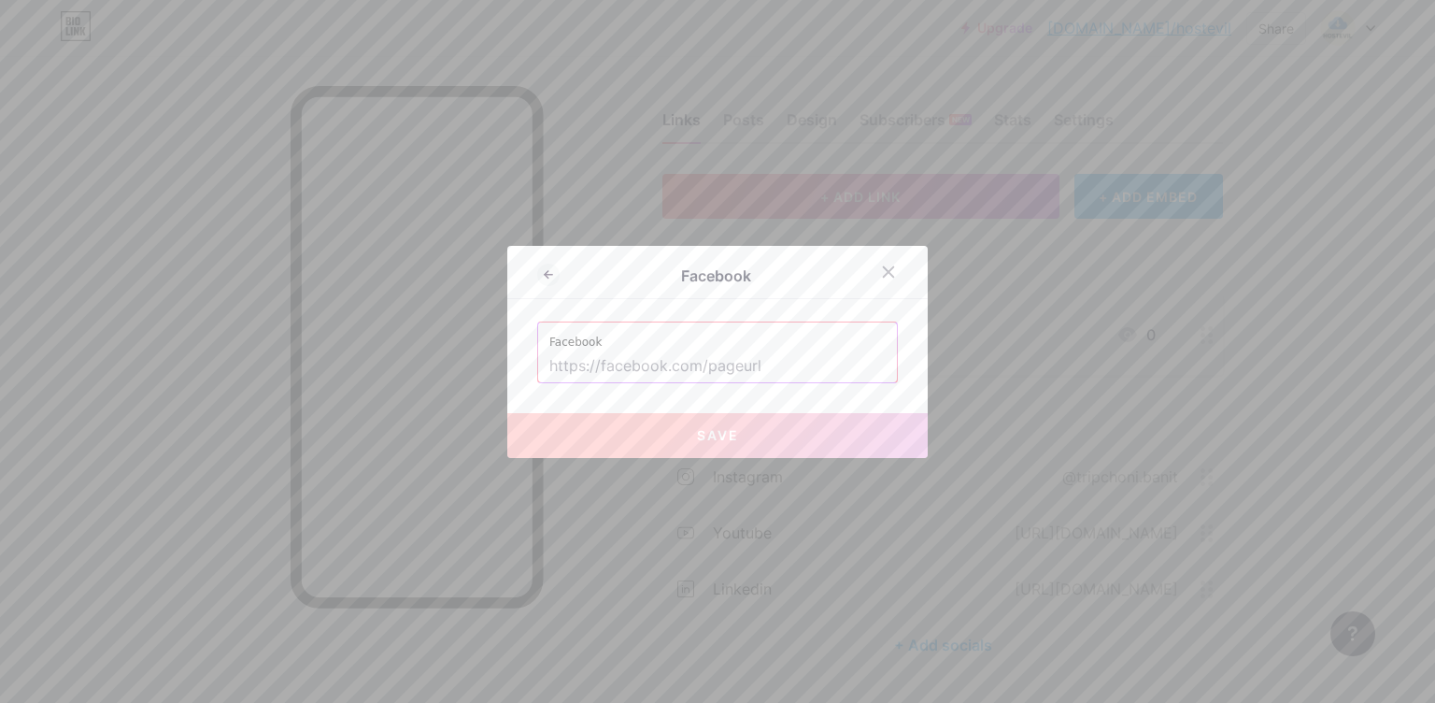
click at [708, 364] on input "text" at bounding box center [717, 366] width 336 height 32
paste input "[URL][DOMAIN_NAME]"
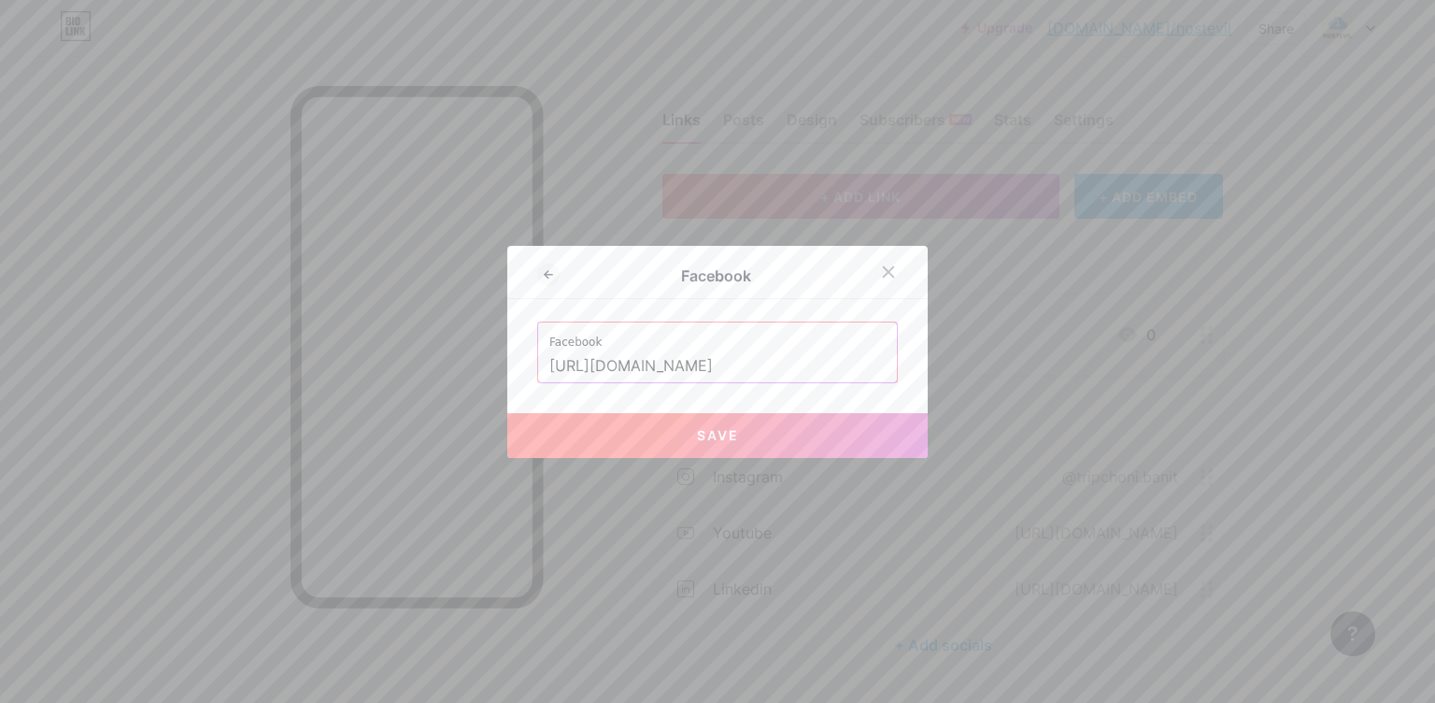
type input "[URL][DOMAIN_NAME]"
click at [710, 424] on button "Save" at bounding box center [717, 435] width 420 height 45
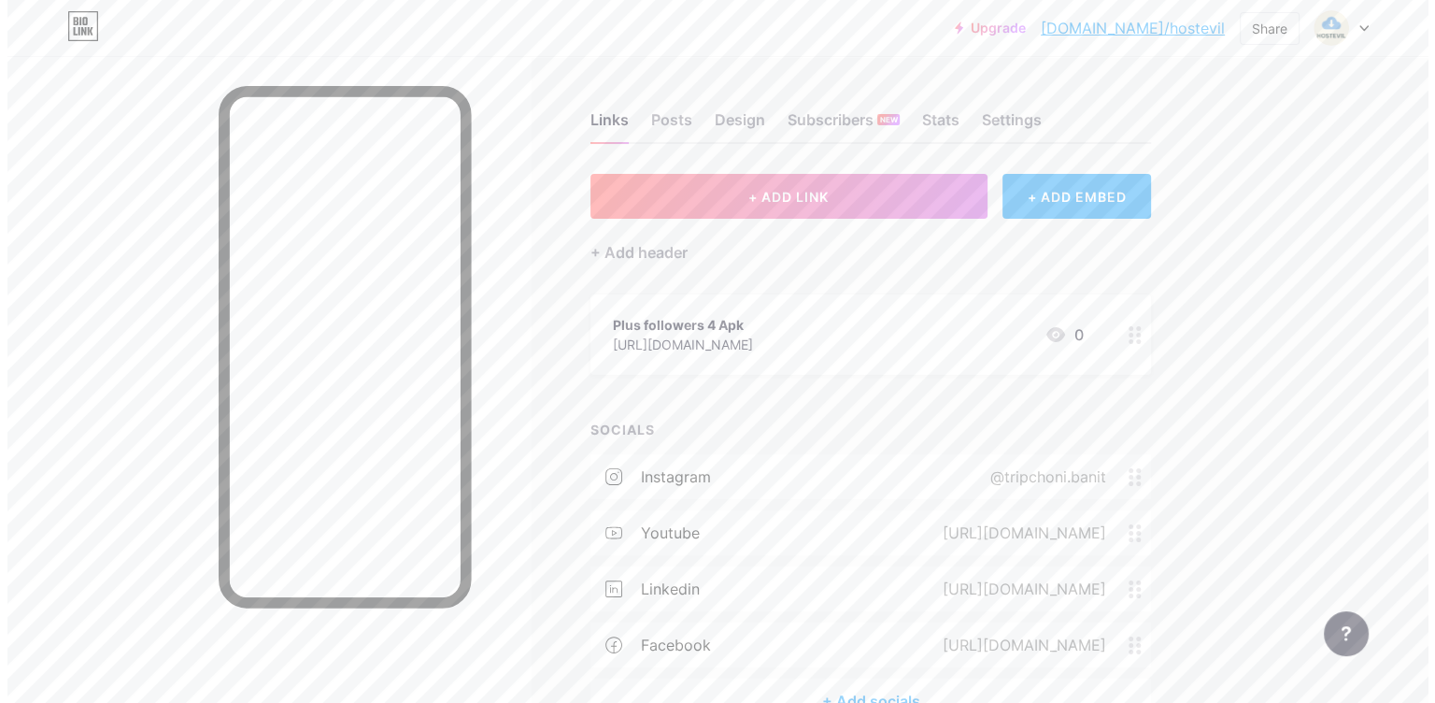
scroll to position [112, 0]
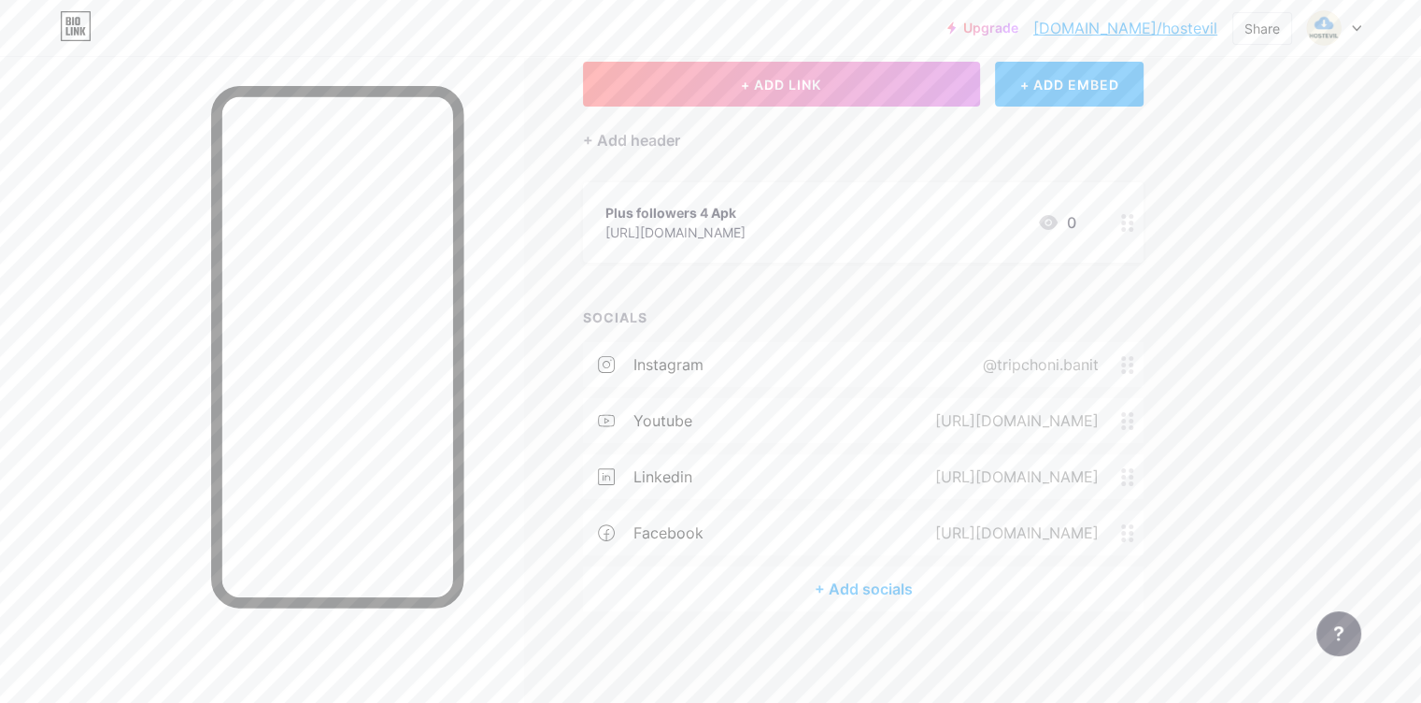
click at [943, 592] on div "+ Add socials" at bounding box center [863, 588] width 561 height 45
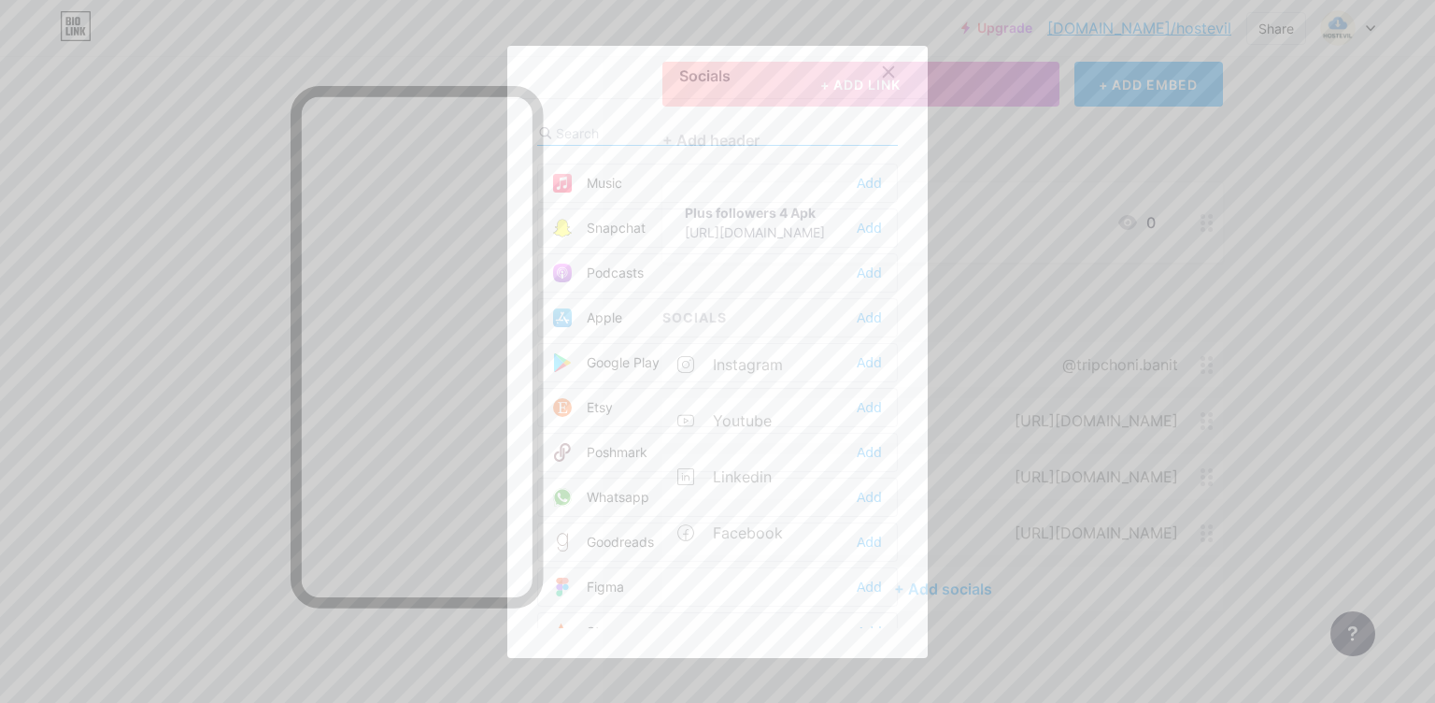
scroll to position [1300, 0]
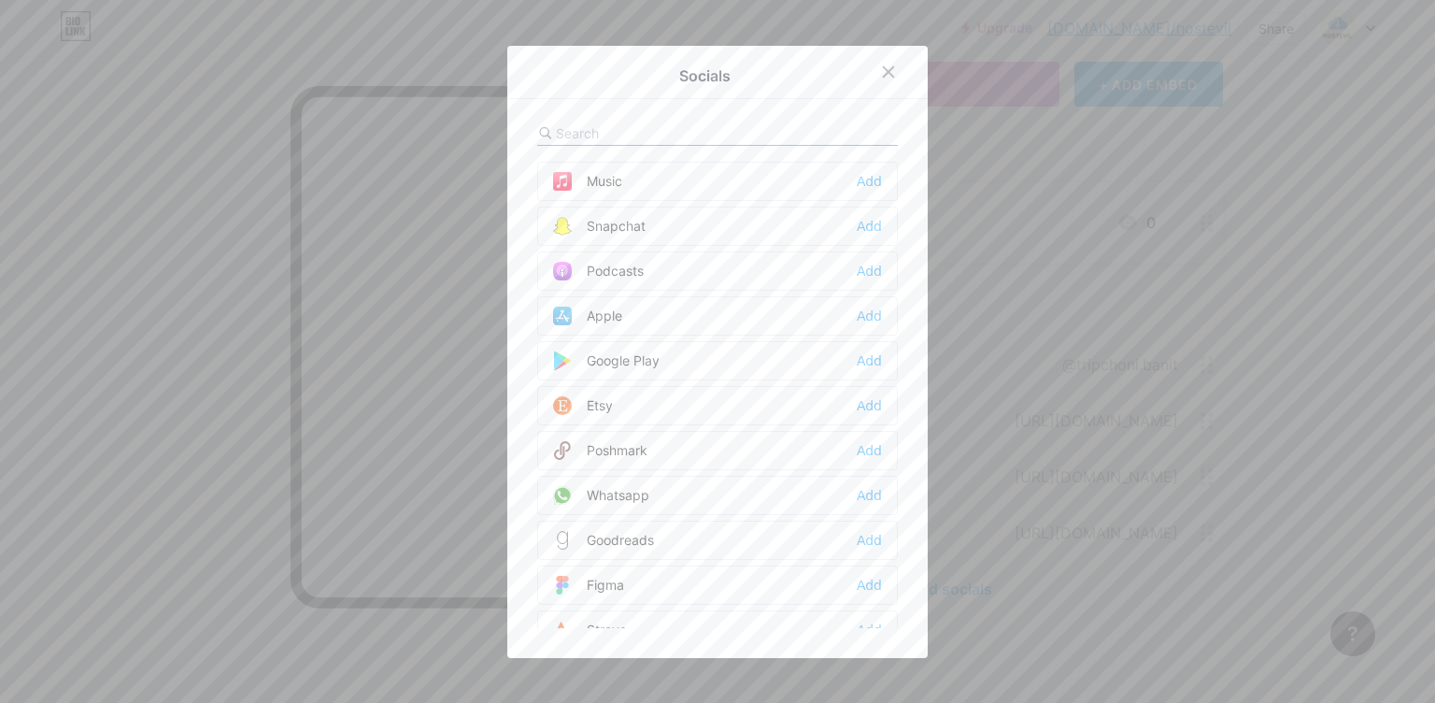
click at [762, 359] on div "Google Play Add" at bounding box center [717, 360] width 361 height 39
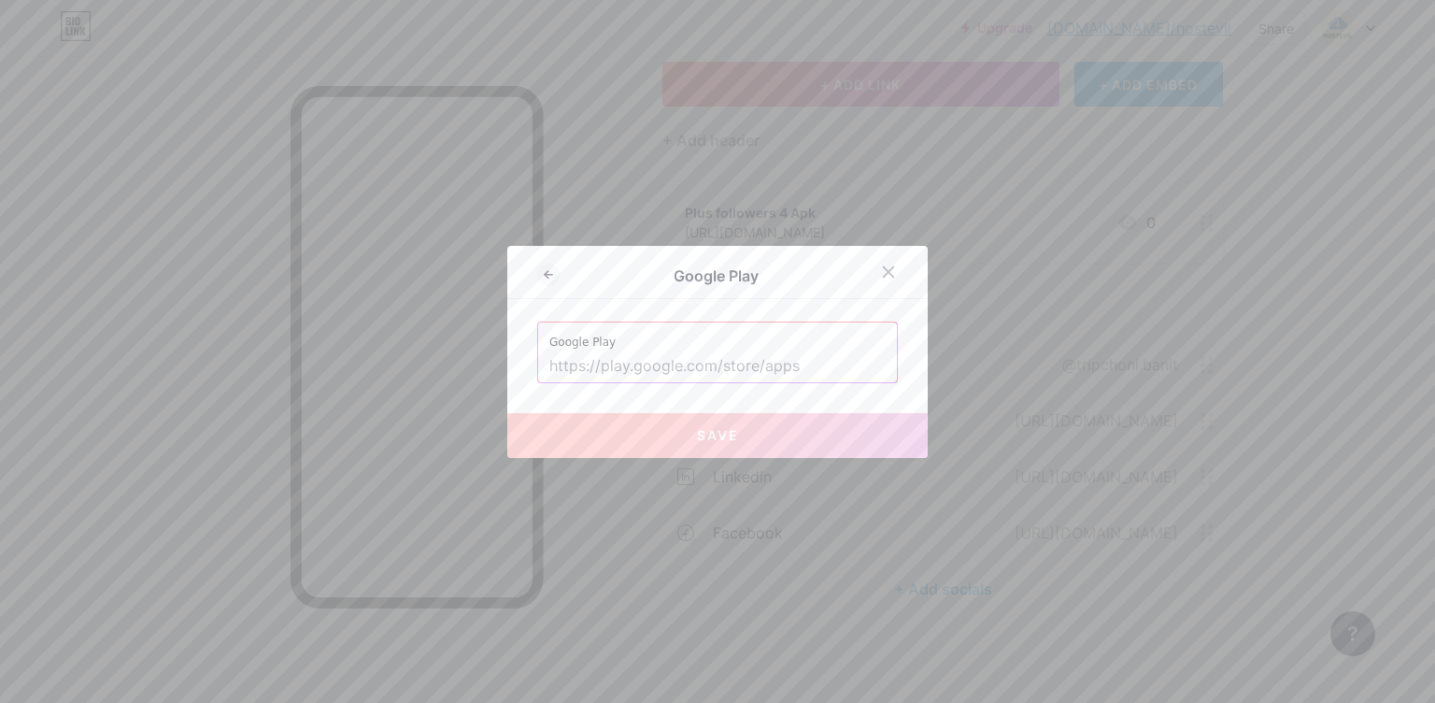
click at [632, 369] on input "text" at bounding box center [717, 366] width 336 height 32
paste input "[URL][DOMAIN_NAME]"
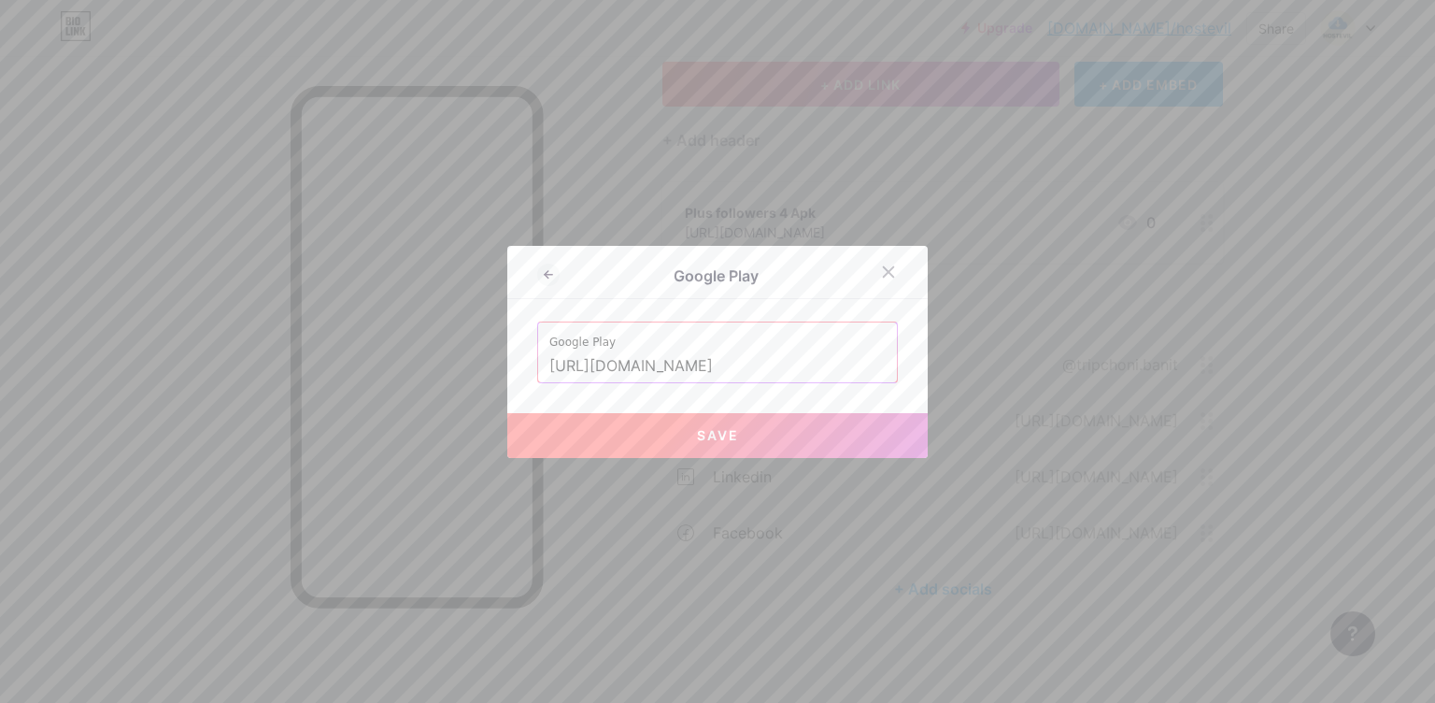
type input "[URL][DOMAIN_NAME]"
click at [673, 424] on button "Save" at bounding box center [717, 435] width 420 height 45
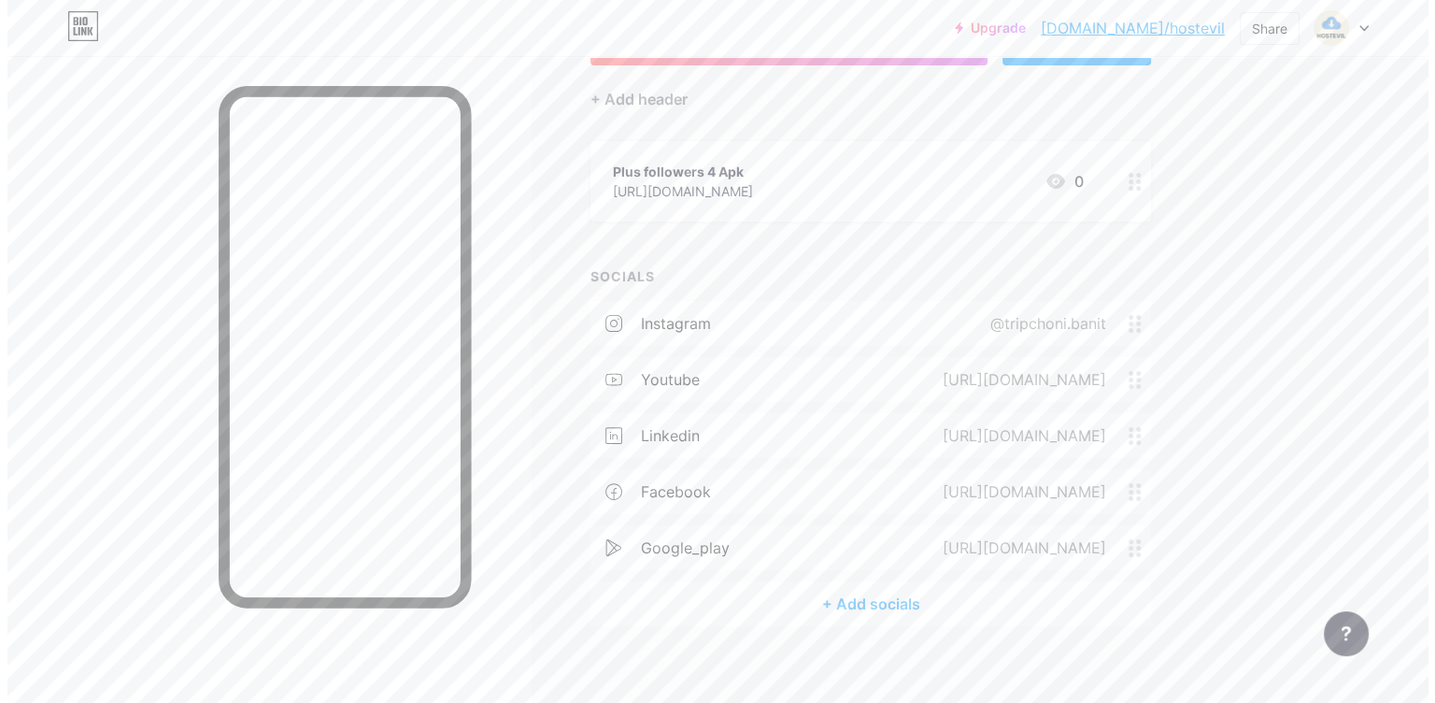
scroll to position [157, 0]
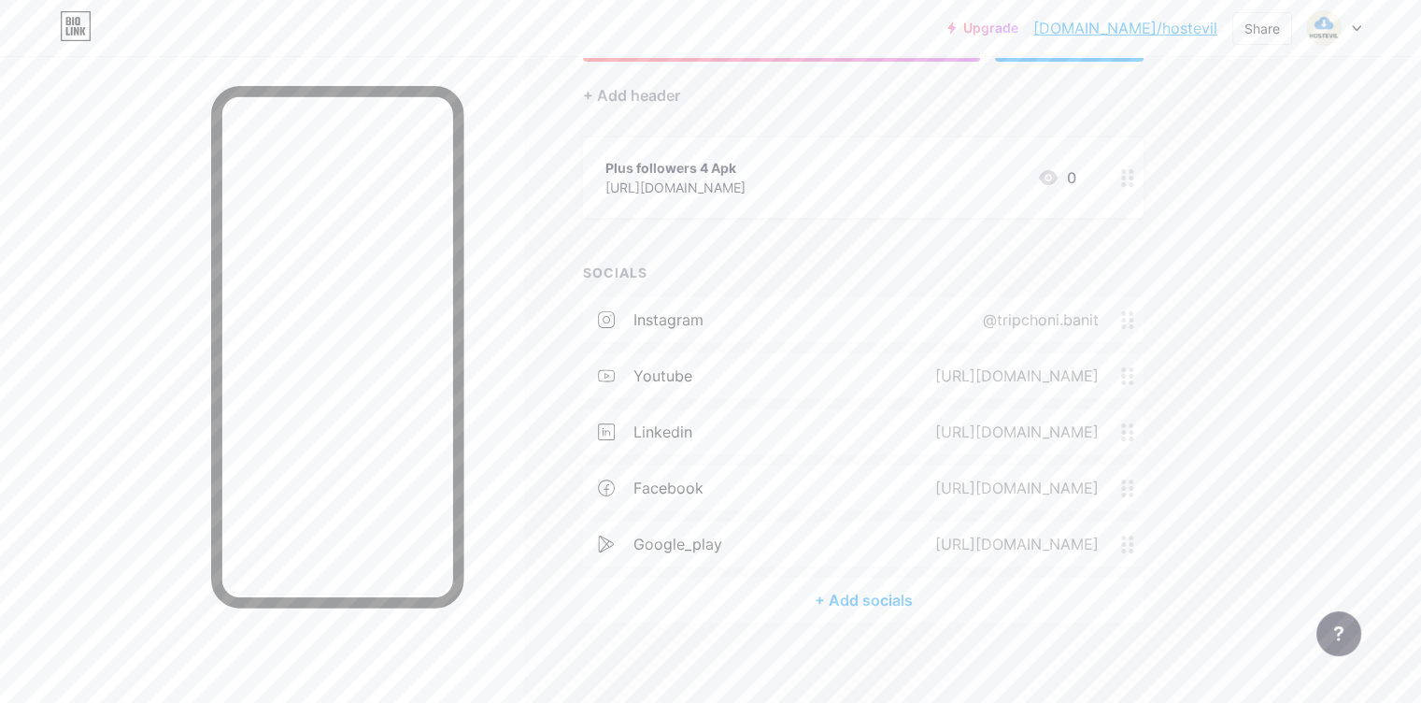
click at [932, 591] on div "+ Add socials" at bounding box center [863, 599] width 561 height 45
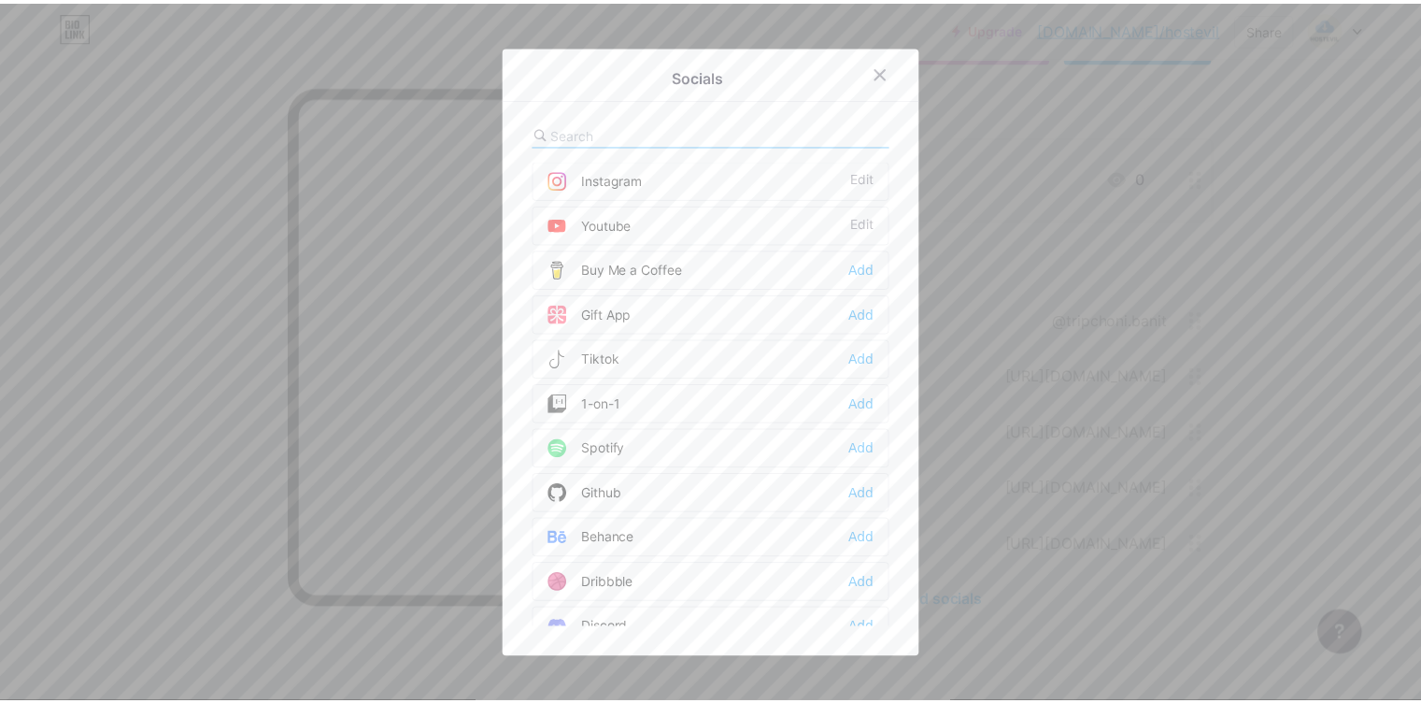
scroll to position [0, 0]
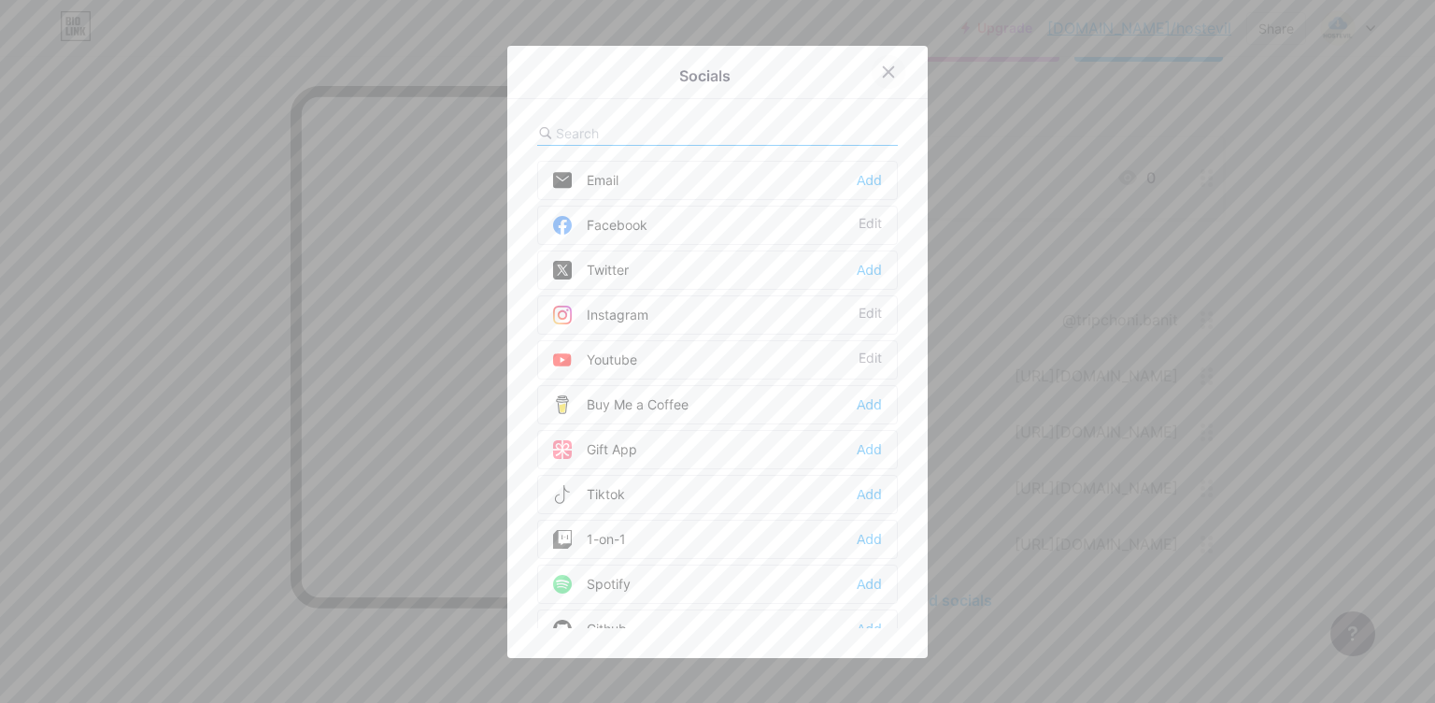
click at [891, 78] on div at bounding box center [889, 72] width 34 height 34
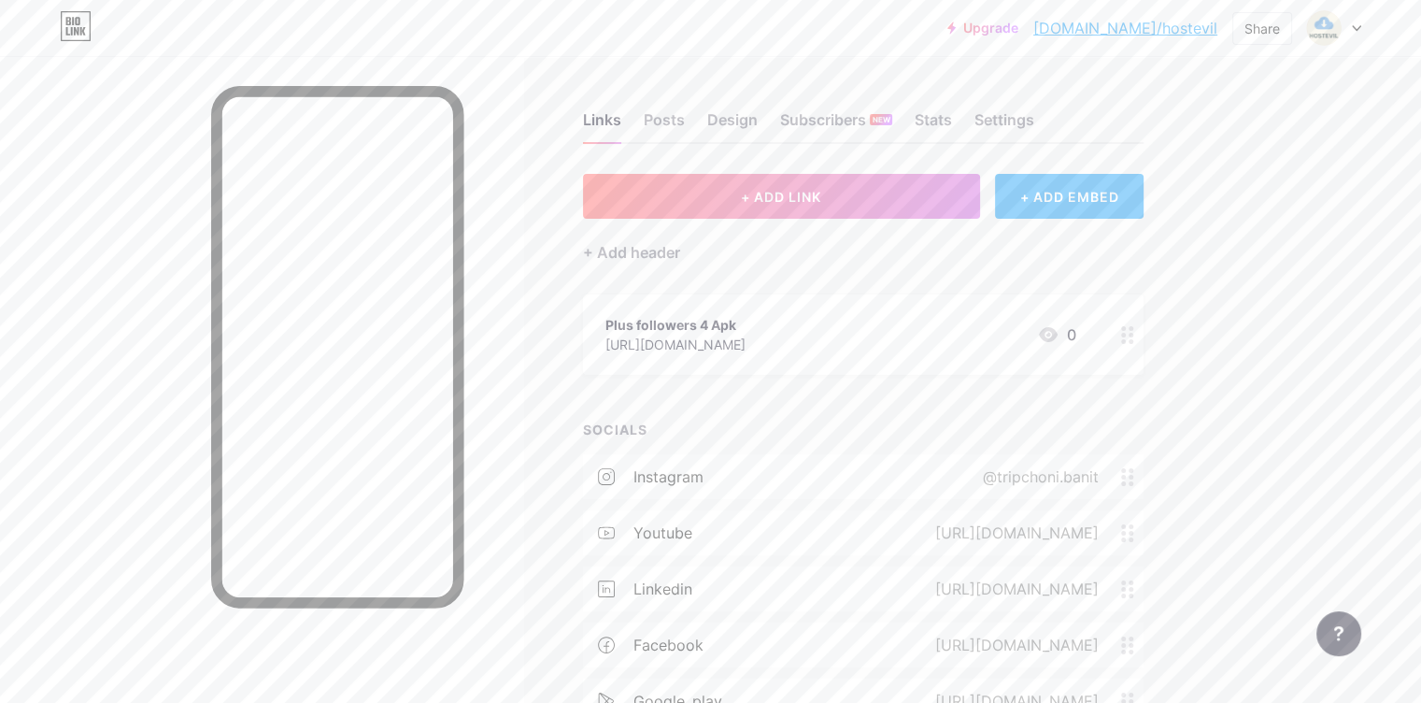
click at [1166, 27] on link "[DOMAIN_NAME]/hostevil" at bounding box center [1125, 28] width 184 height 22
